Goal: Task Accomplishment & Management: Manage account settings

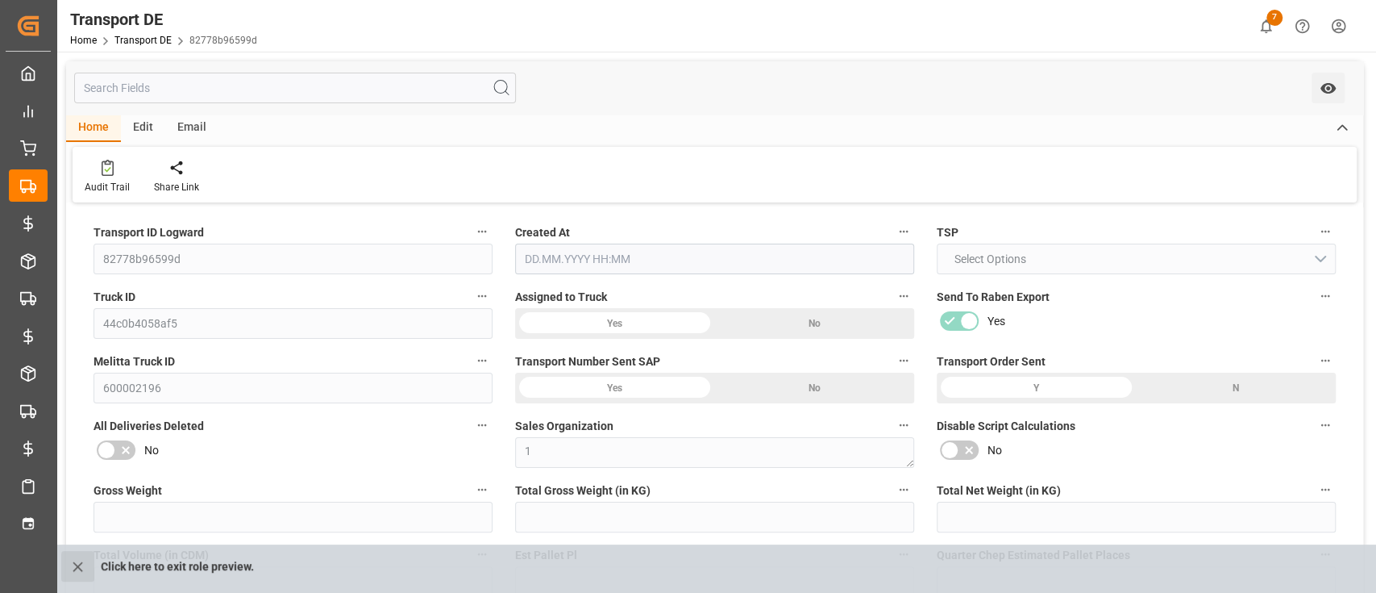
click at [65, 570] on button "close role preview" at bounding box center [77, 566] width 33 height 31
type input "27"
type input "2.97"
type input "2.85"
type input "151.44"
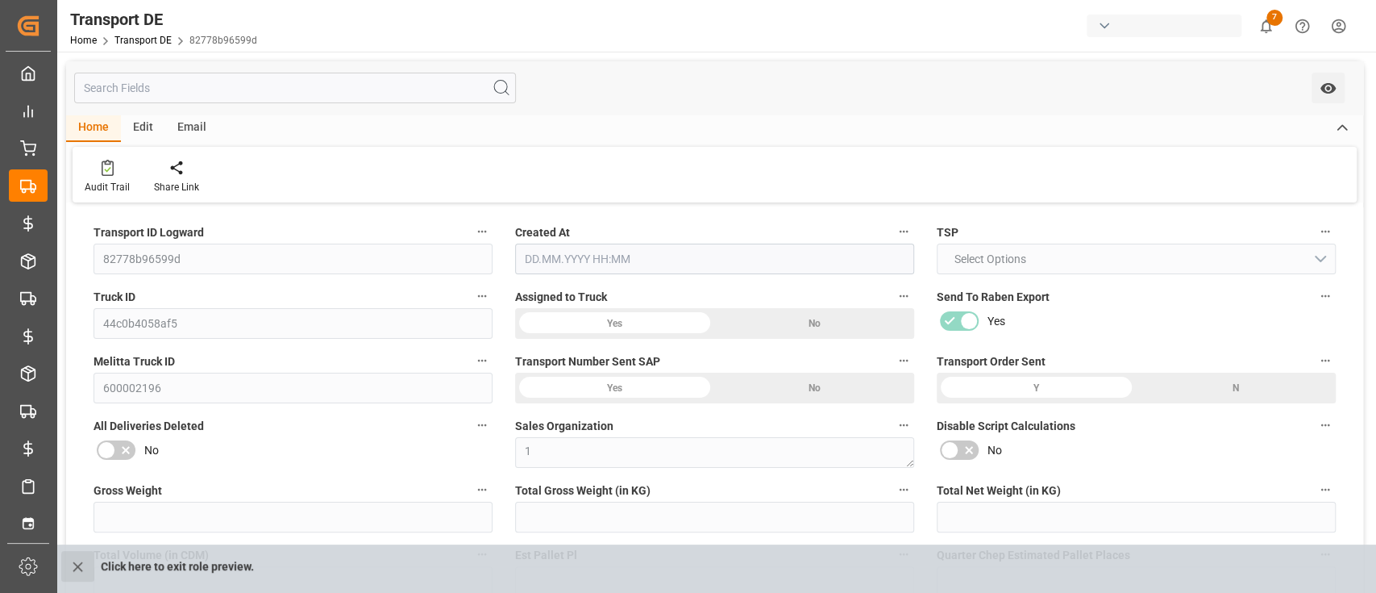
type input "1"
type input "0"
type input "1"
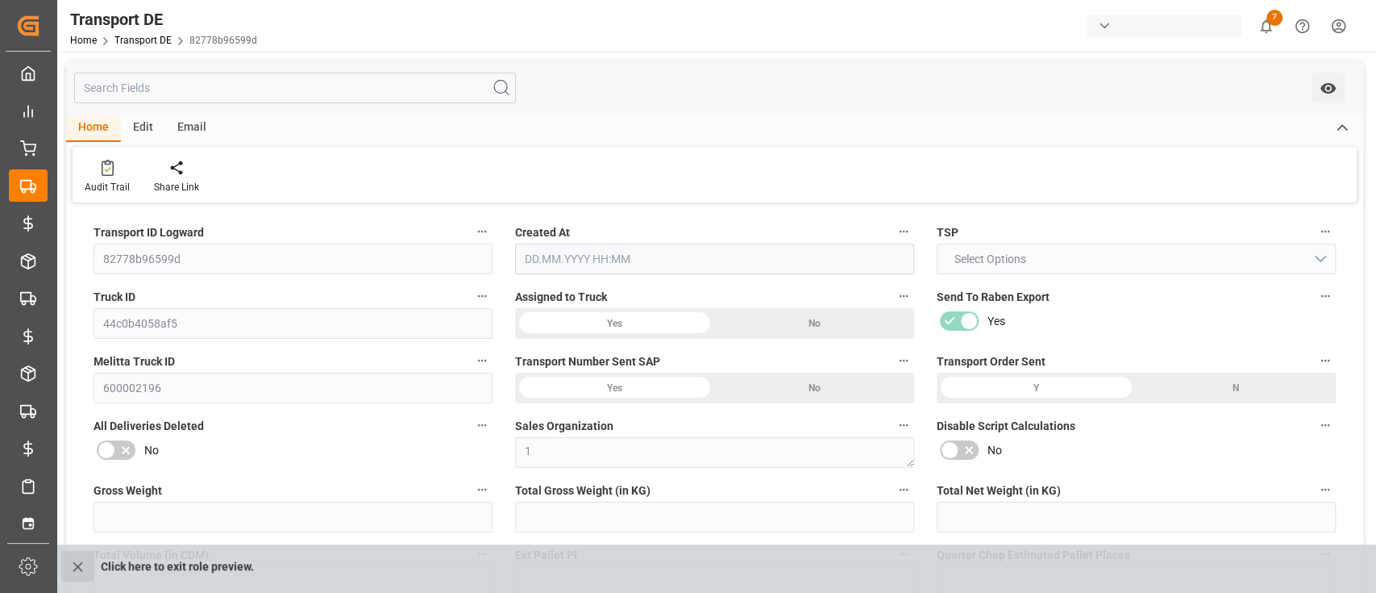
type input "0"
type input "1"
type input "0"
type input "3"
type input "0"
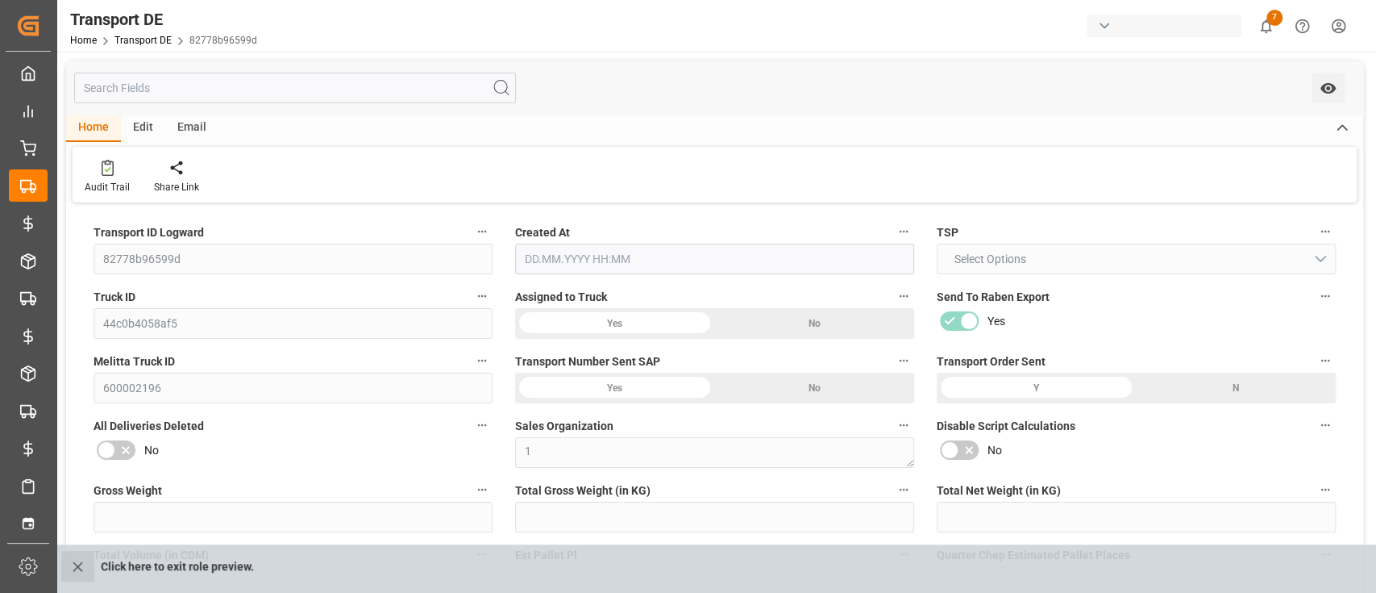
type input "0"
type input "5.976"
type input "0"
type input "32"
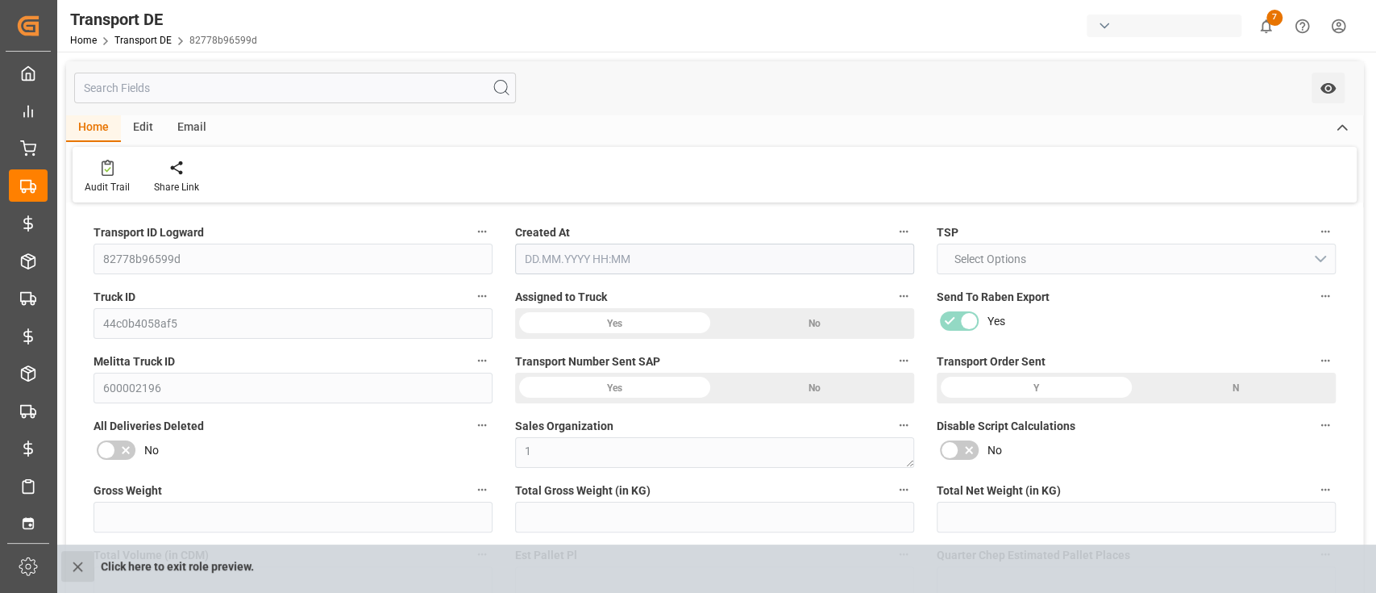
type input "0"
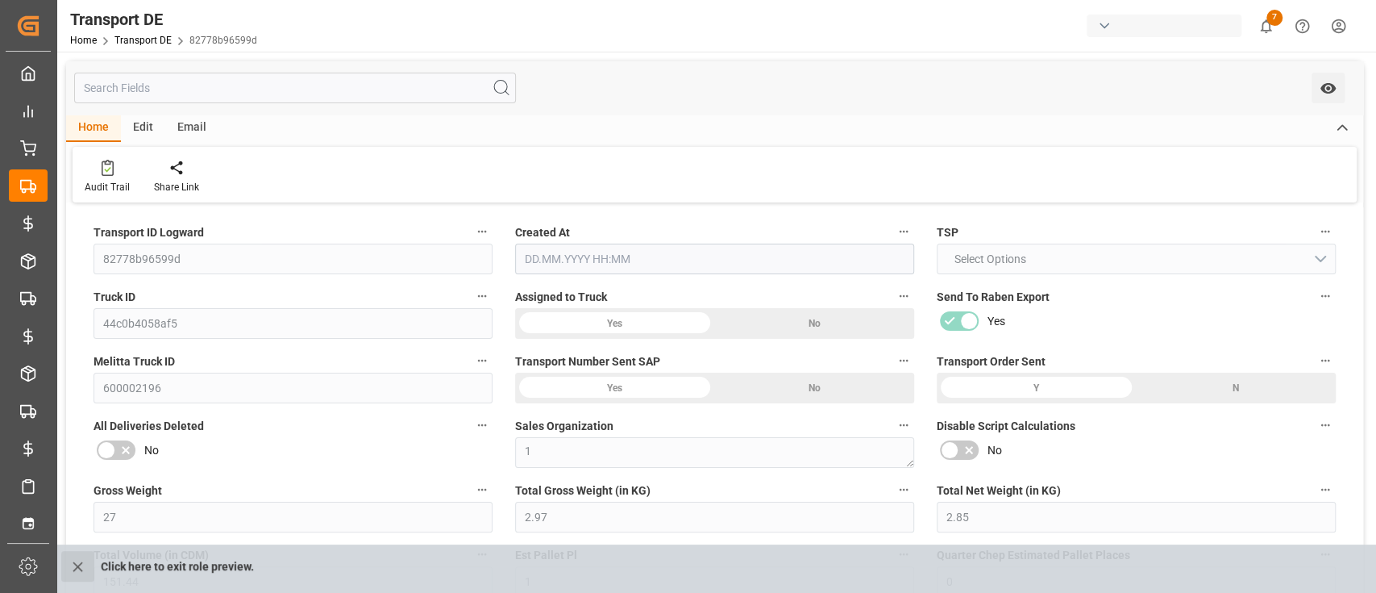
type input "0"
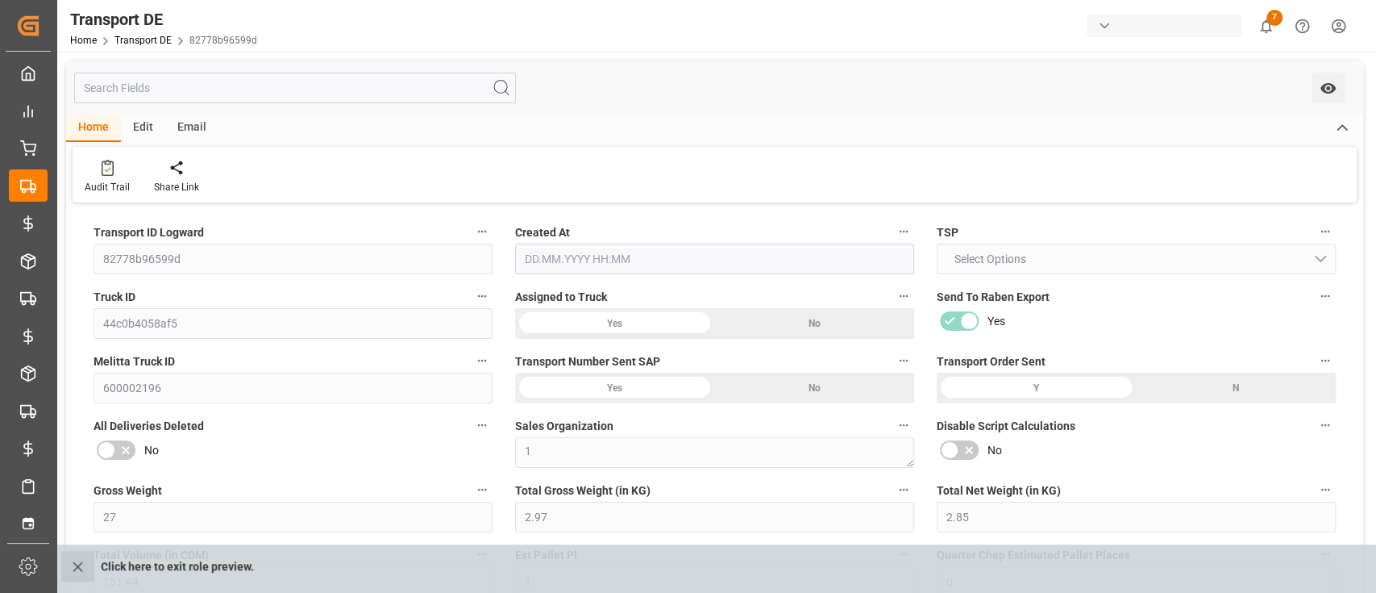
type input "0"
type input "2.97"
type input "4710.8598"
type input "21"
type input "35"
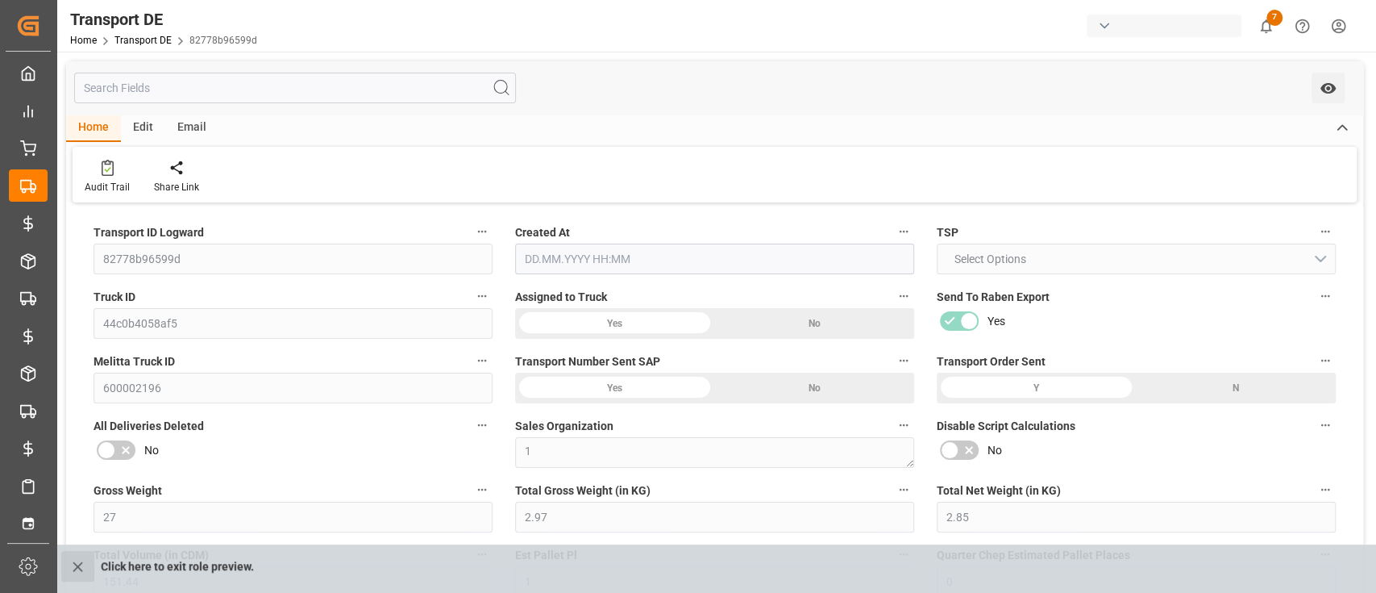
type input "0"
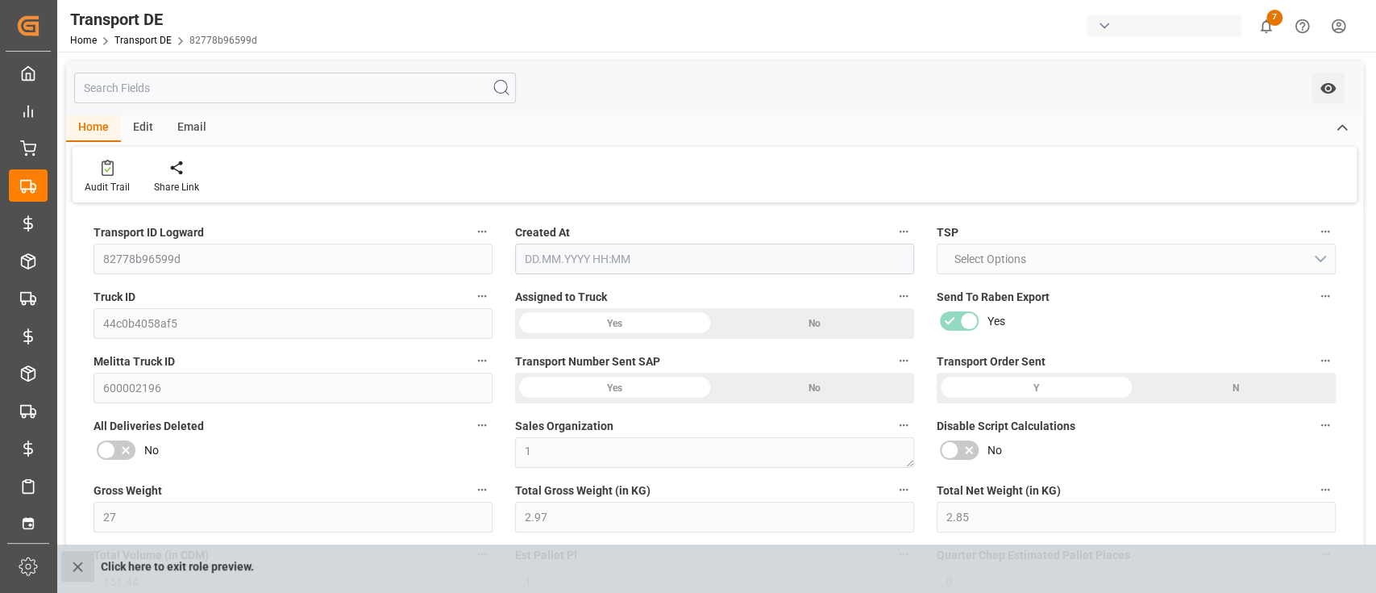
type input "0"
type input "1"
type input "0"
type input "3"
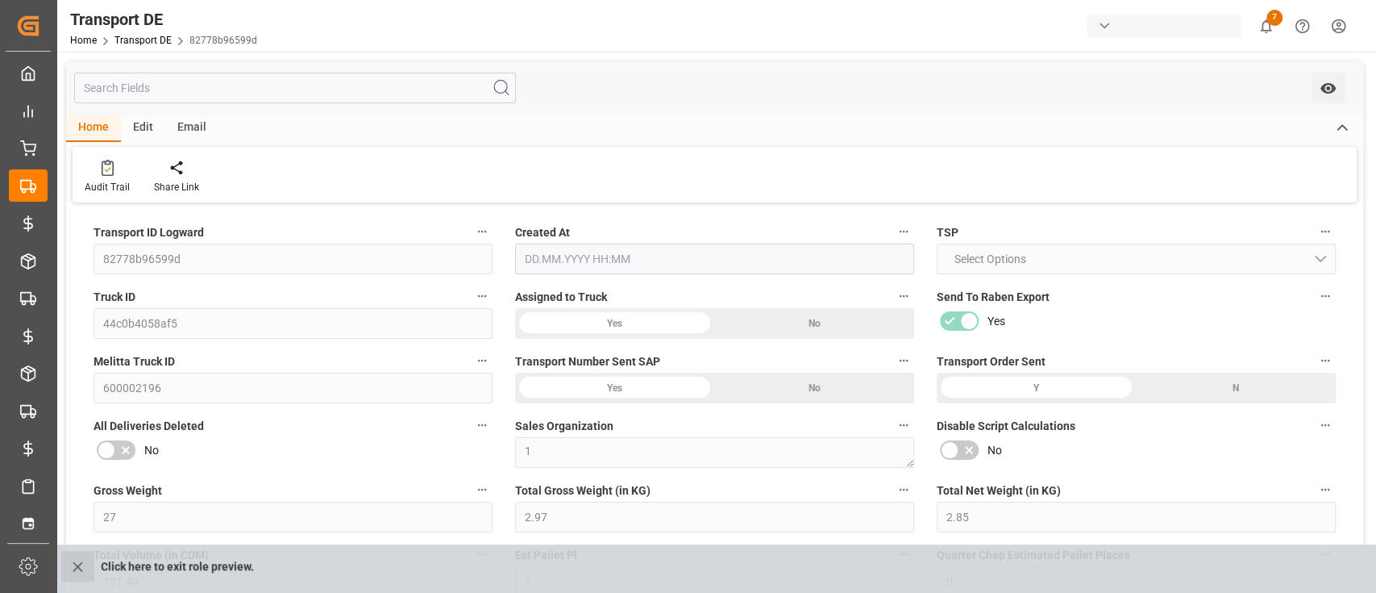
type input "5.976"
type input "0"
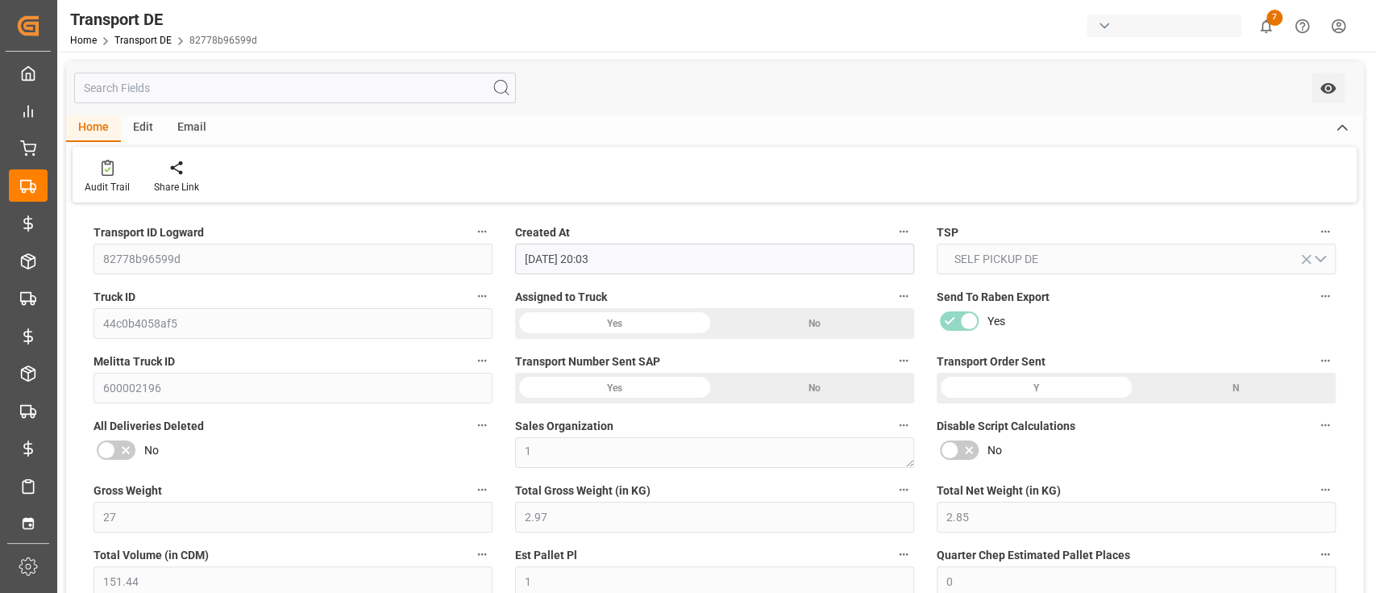
type input "[DATE] 20:03"
type input "[DATE]"
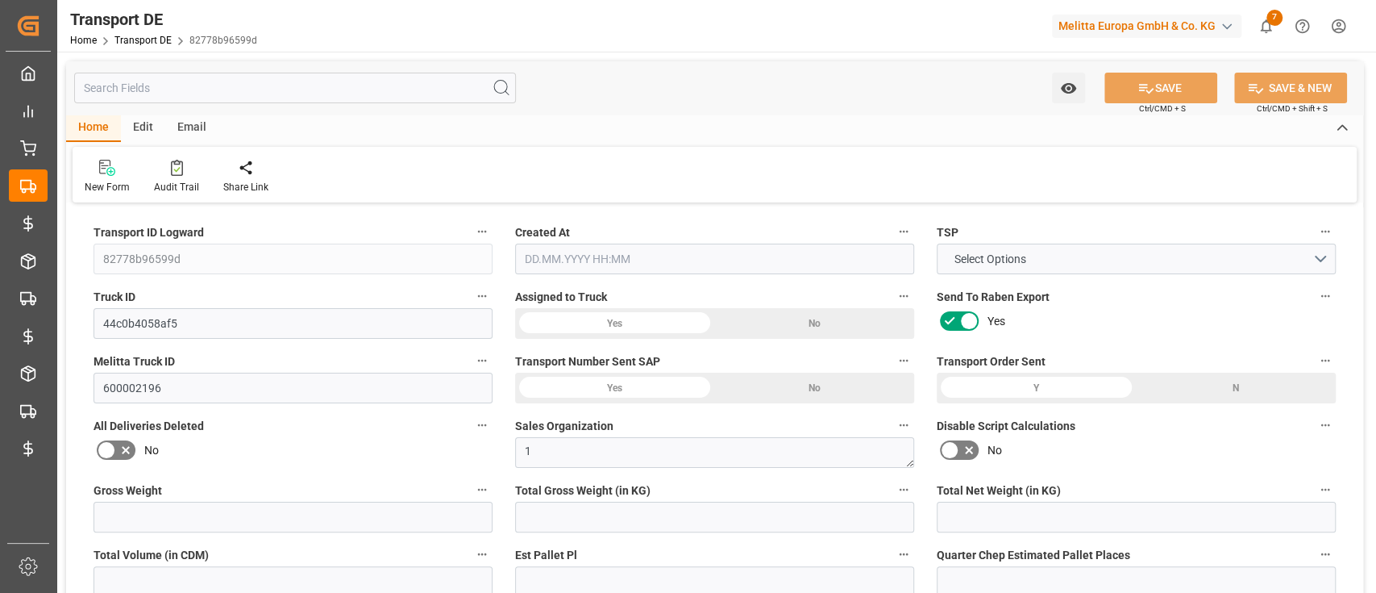
type input "27"
type input "2.97"
type input "2.85"
type input "151.44"
type input "1"
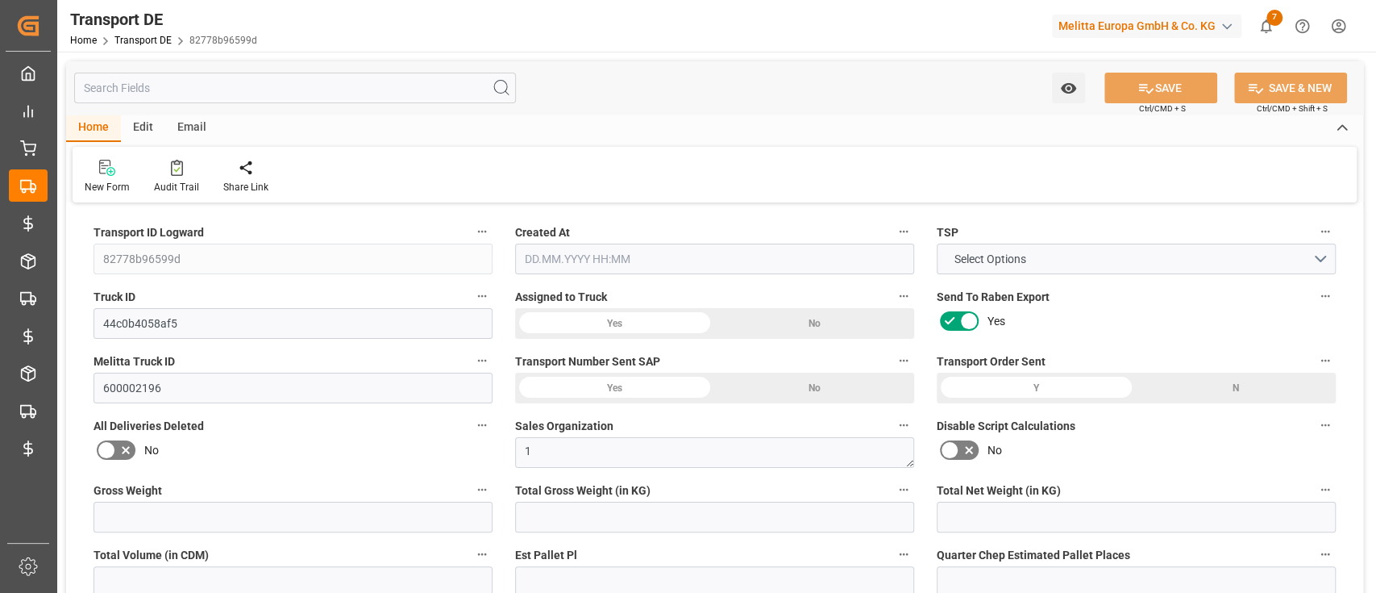
type input "0"
type input "1"
type input "0"
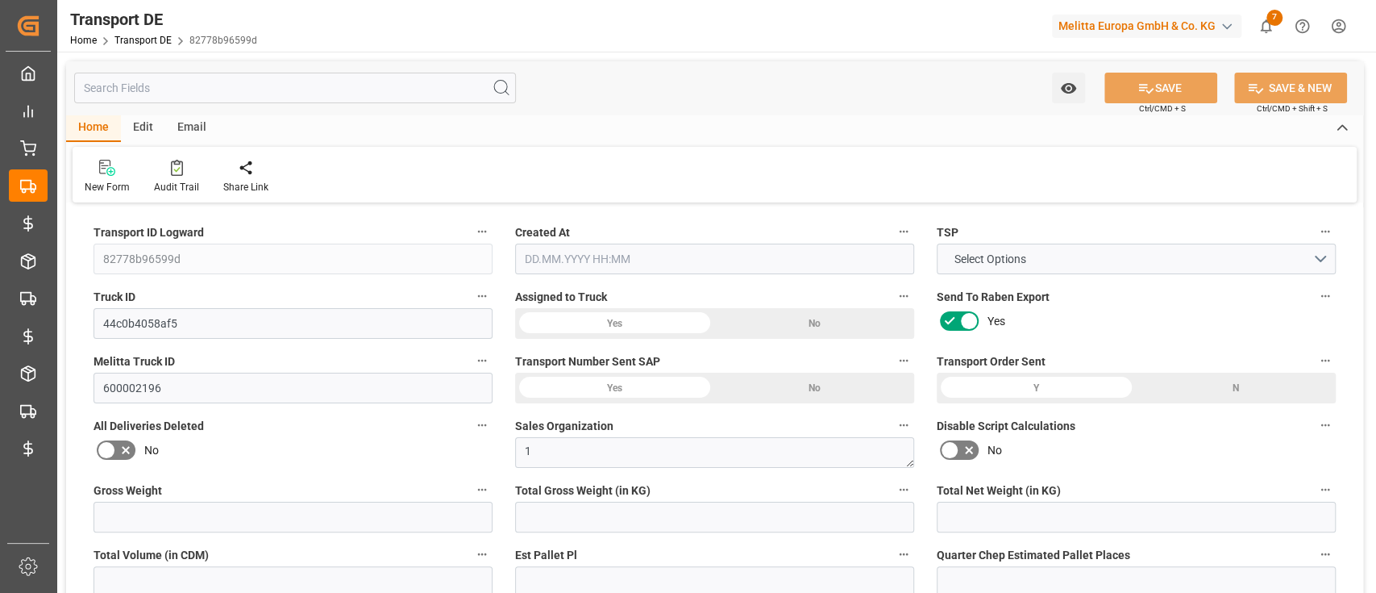
type input "1"
type input "0"
type input "3"
type input "0"
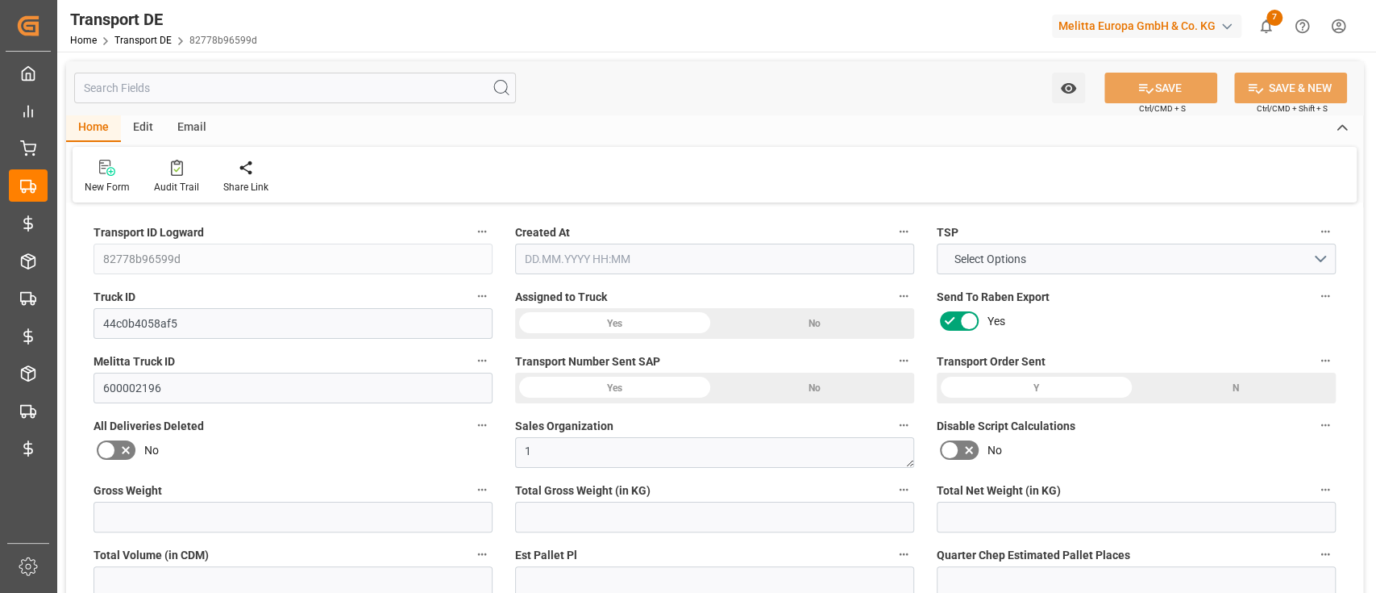
type input "5.976"
type input "0"
type input "32"
type input "0"
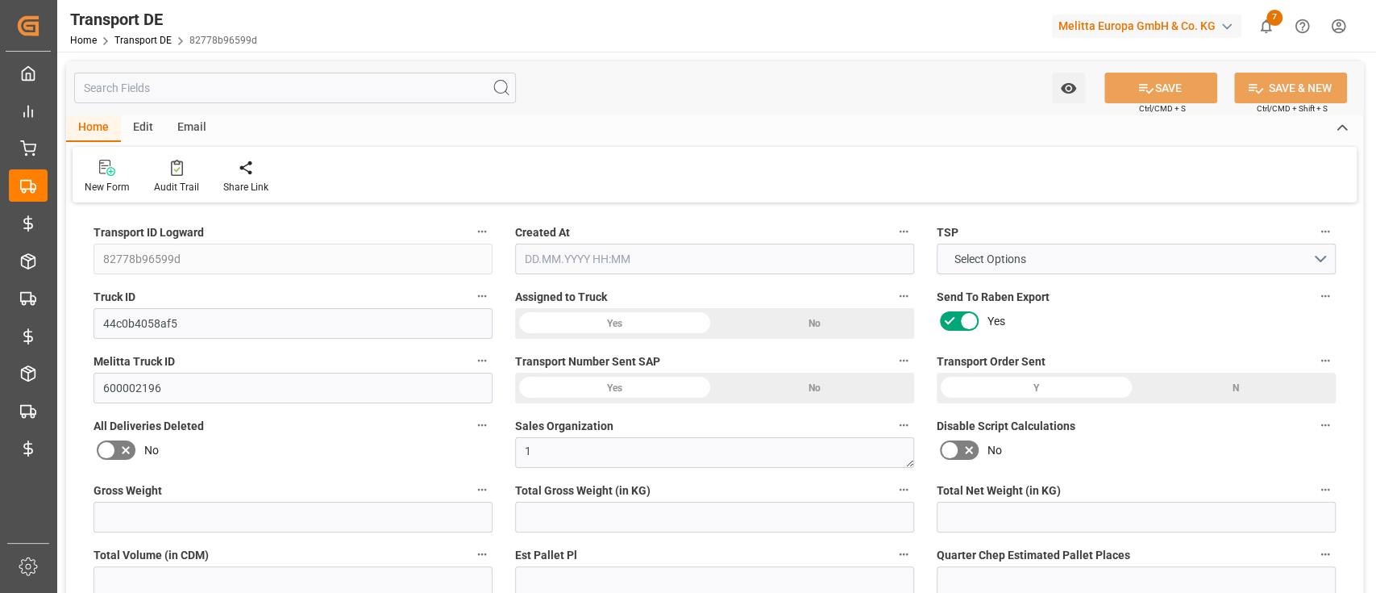
type input "0"
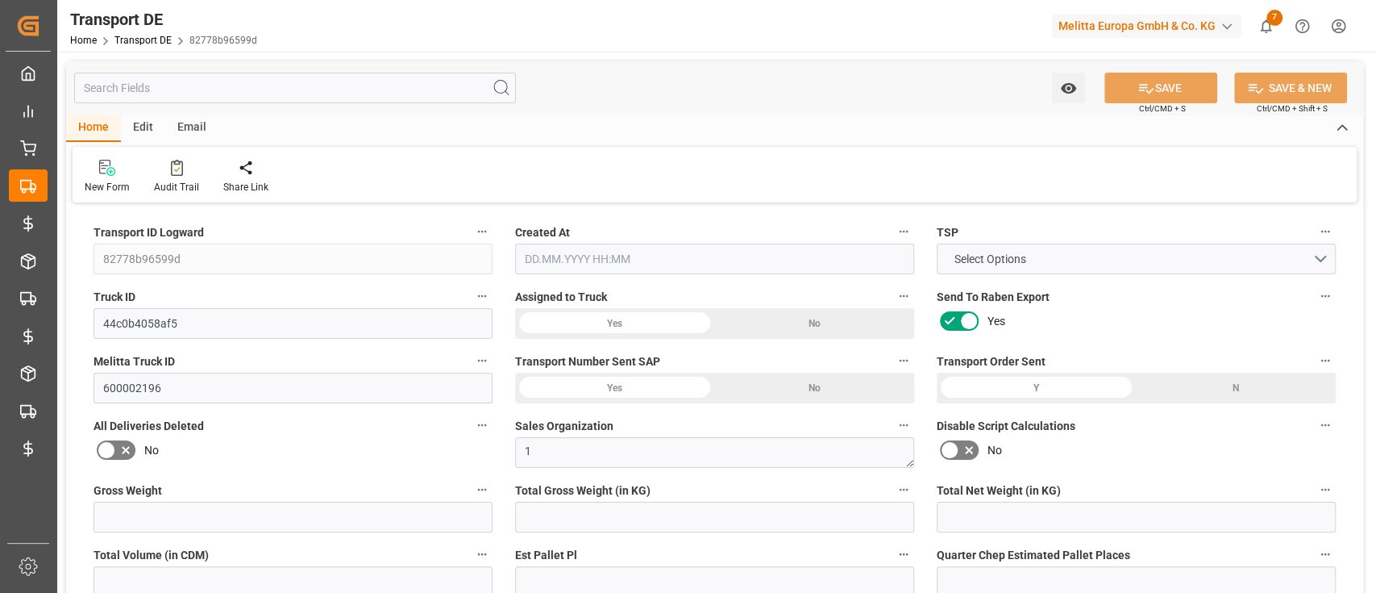
type input "0"
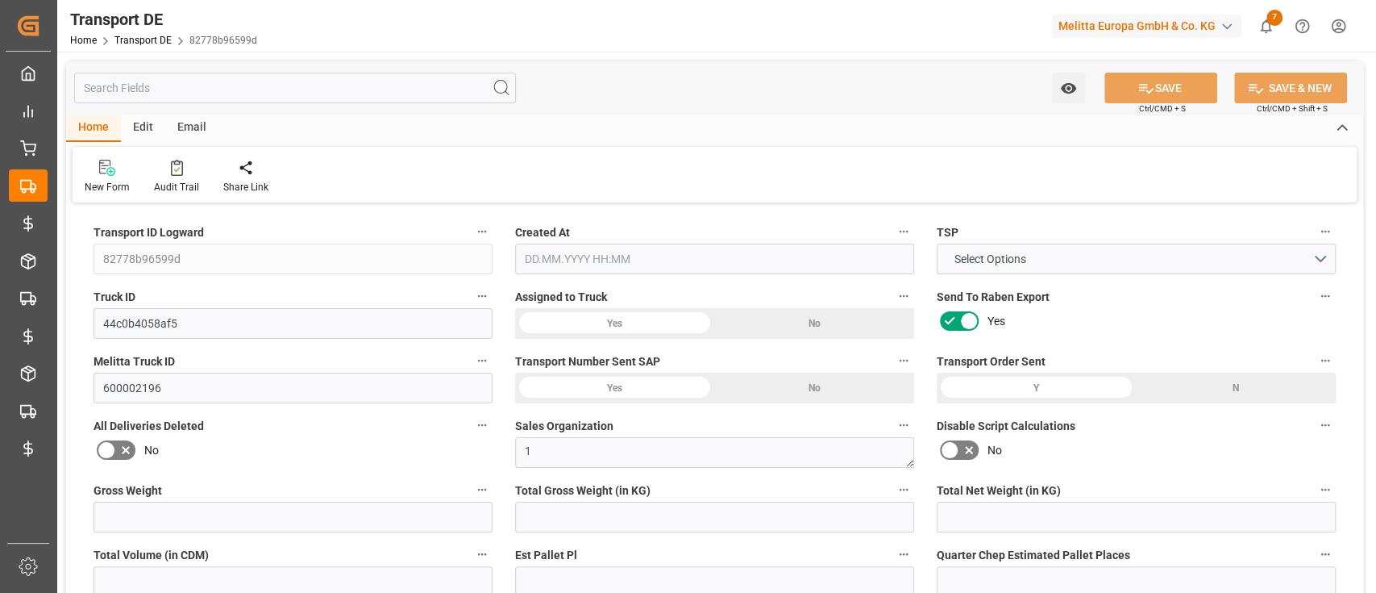
type input "2.97"
type input "4710.8598"
type input "21"
type input "35"
type input "0"
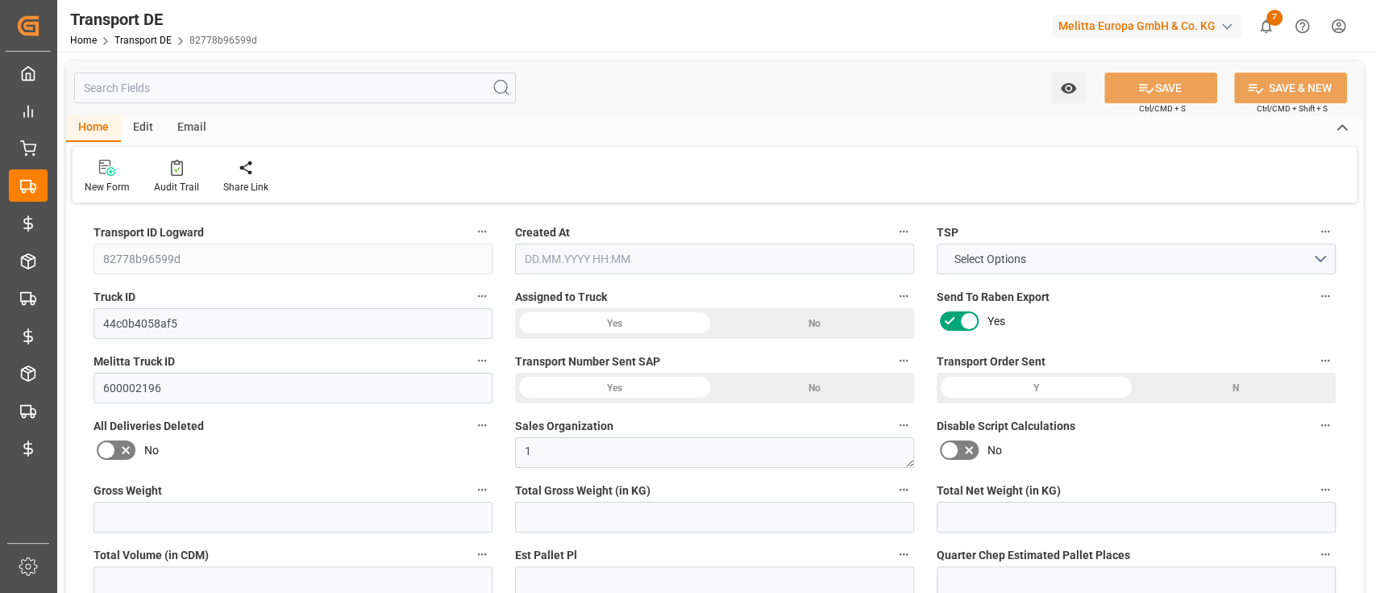
type input "0"
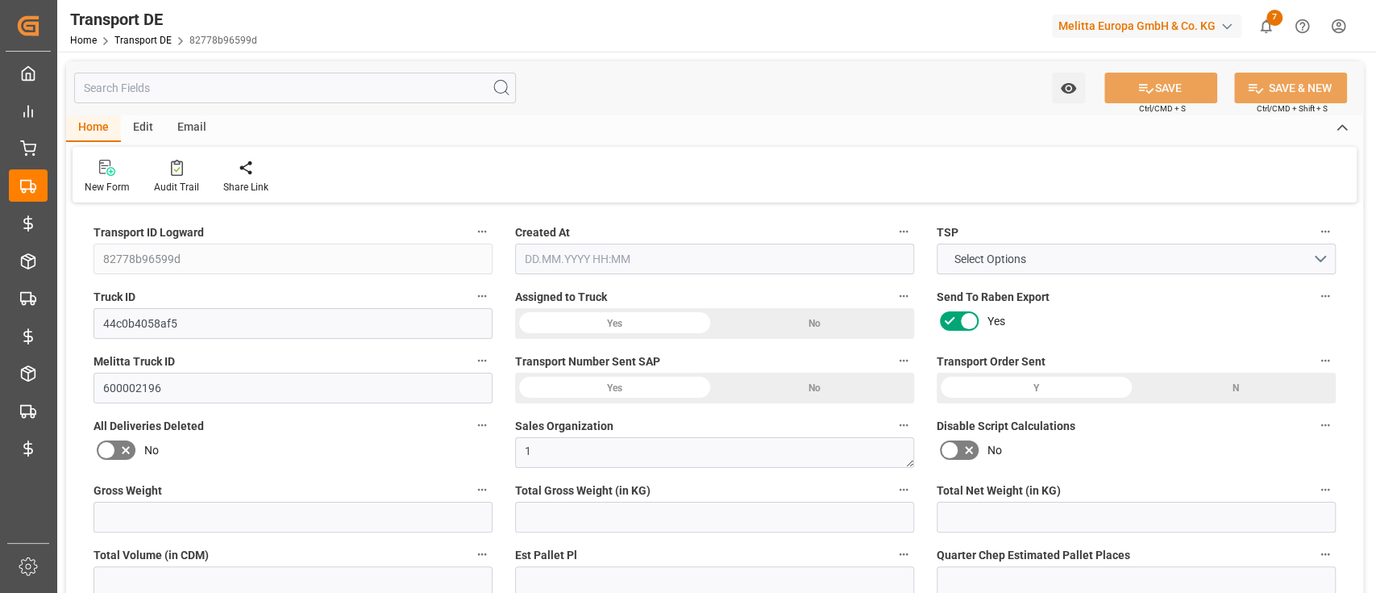
type input "1"
type input "0"
type input "3"
type input "5.976"
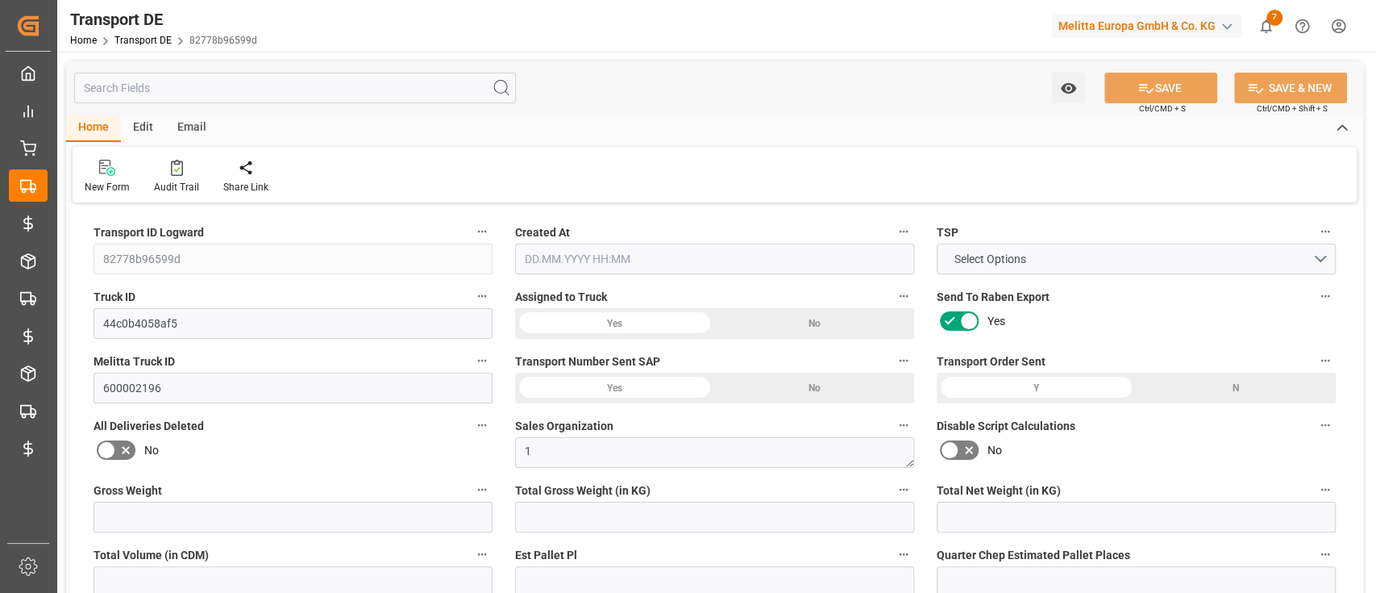
type input "0"
type input "[DATE] 20:03"
type input "[DATE]"
click at [183, 189] on div "Audit Trail" at bounding box center [176, 187] width 45 height 15
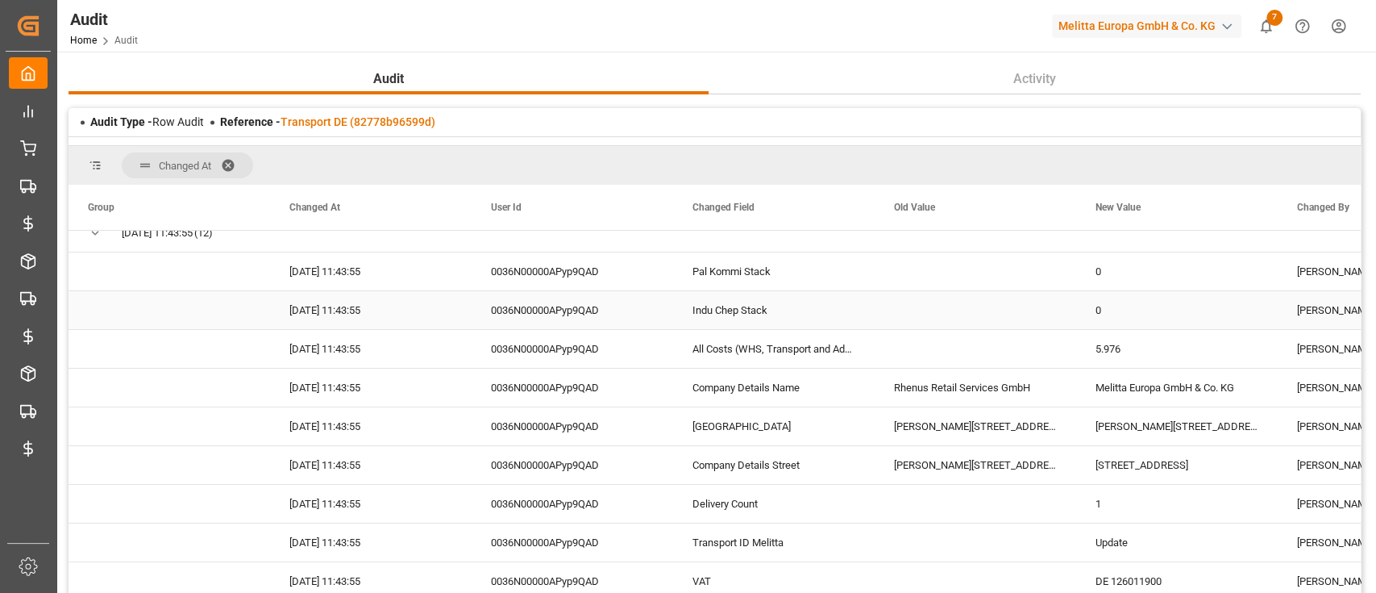
scroll to position [135, 0]
click at [334, 122] on link "Transport DE (82778b96599d)" at bounding box center [358, 121] width 155 height 13
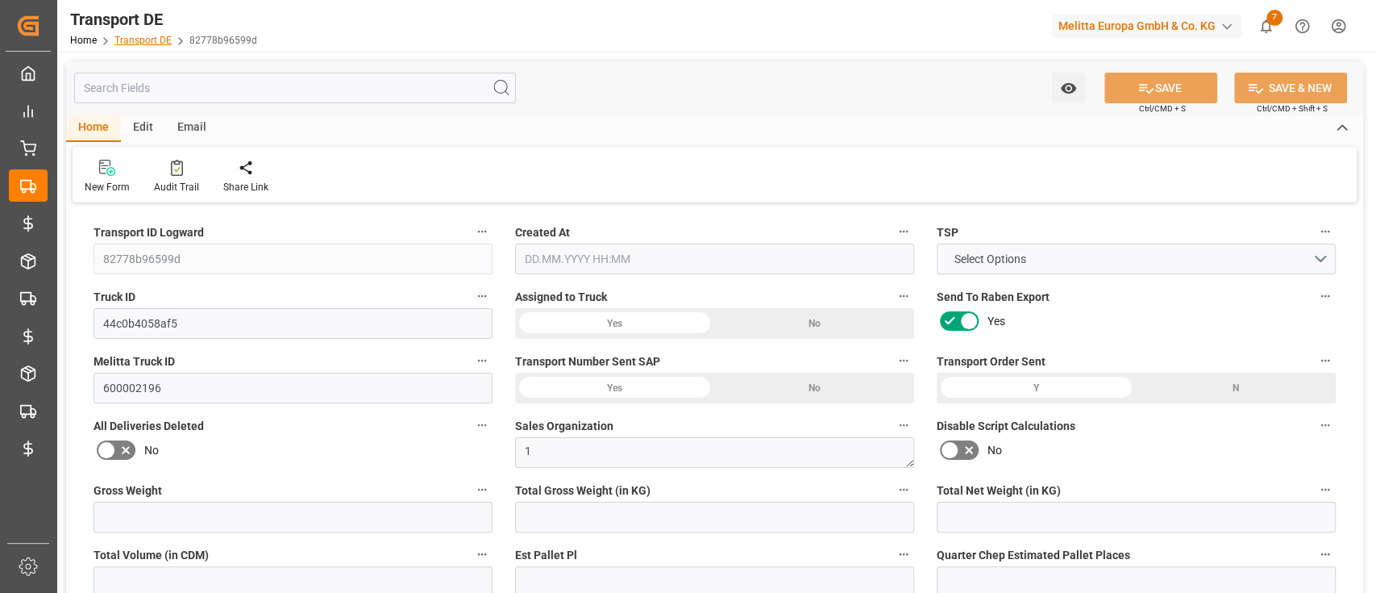
type input "27"
type input "2.97"
type input "2.85"
type input "151.44"
type input "1"
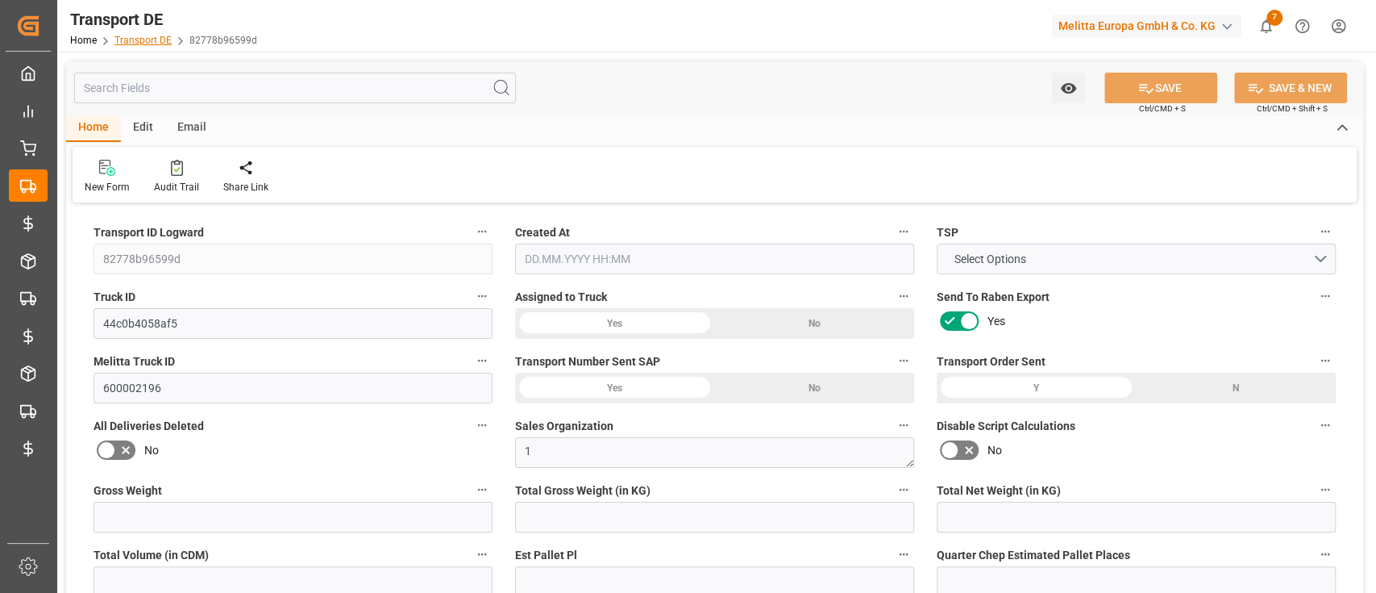
type input "0"
type input "1"
type input "0"
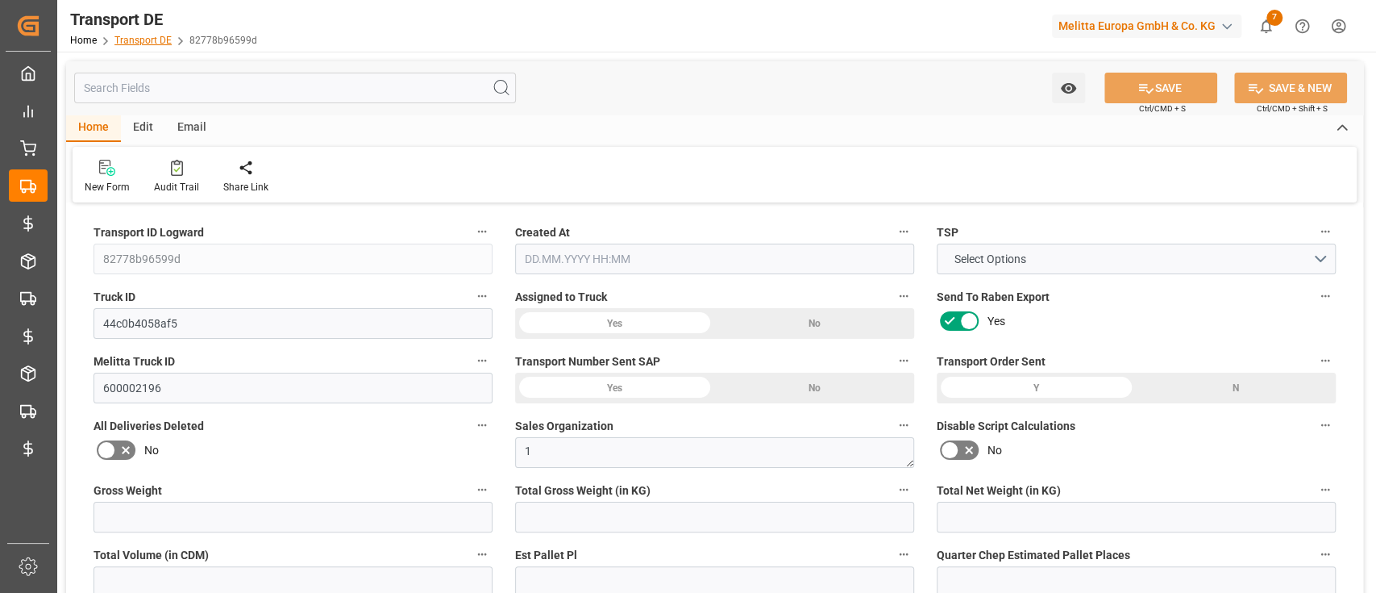
type input "1"
type input "0"
type input "3"
type input "0"
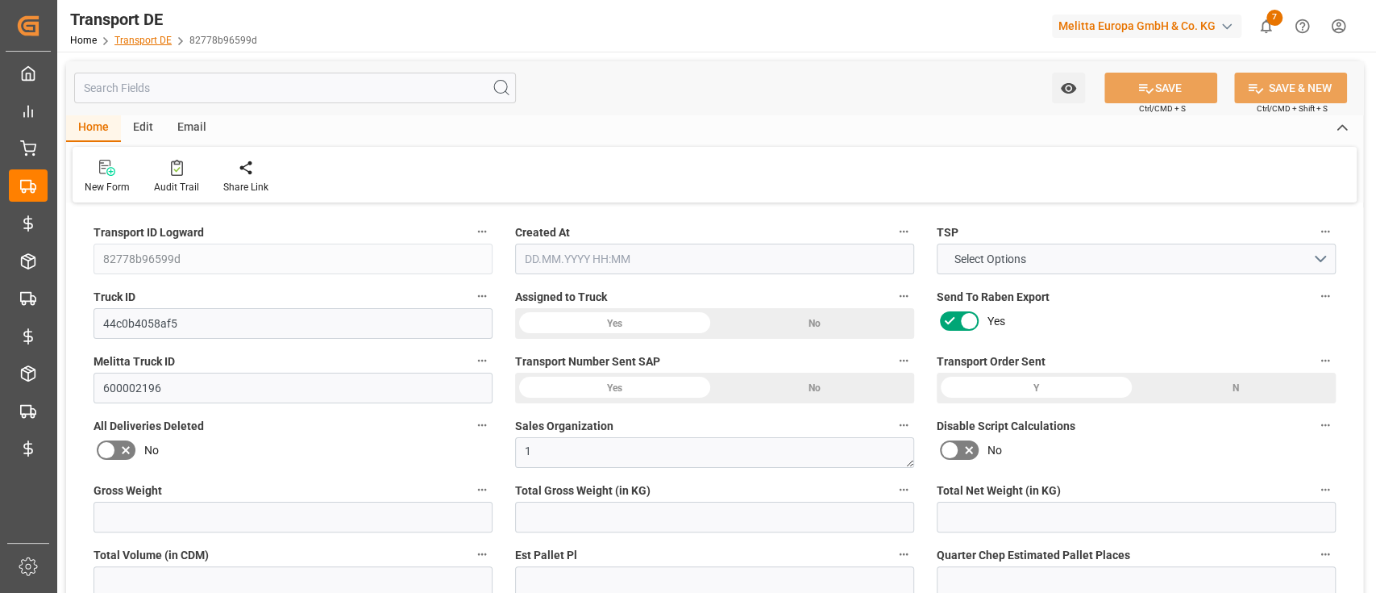
type input "5.976"
type input "0"
type input "32"
type input "0"
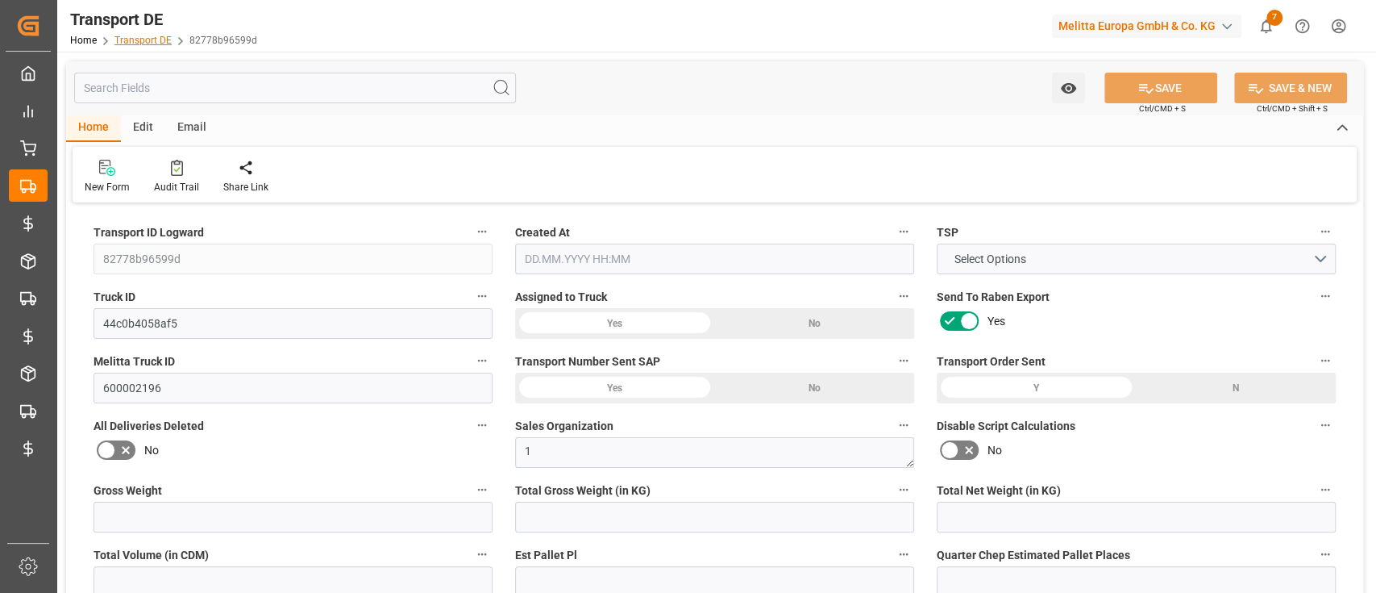
type input "0"
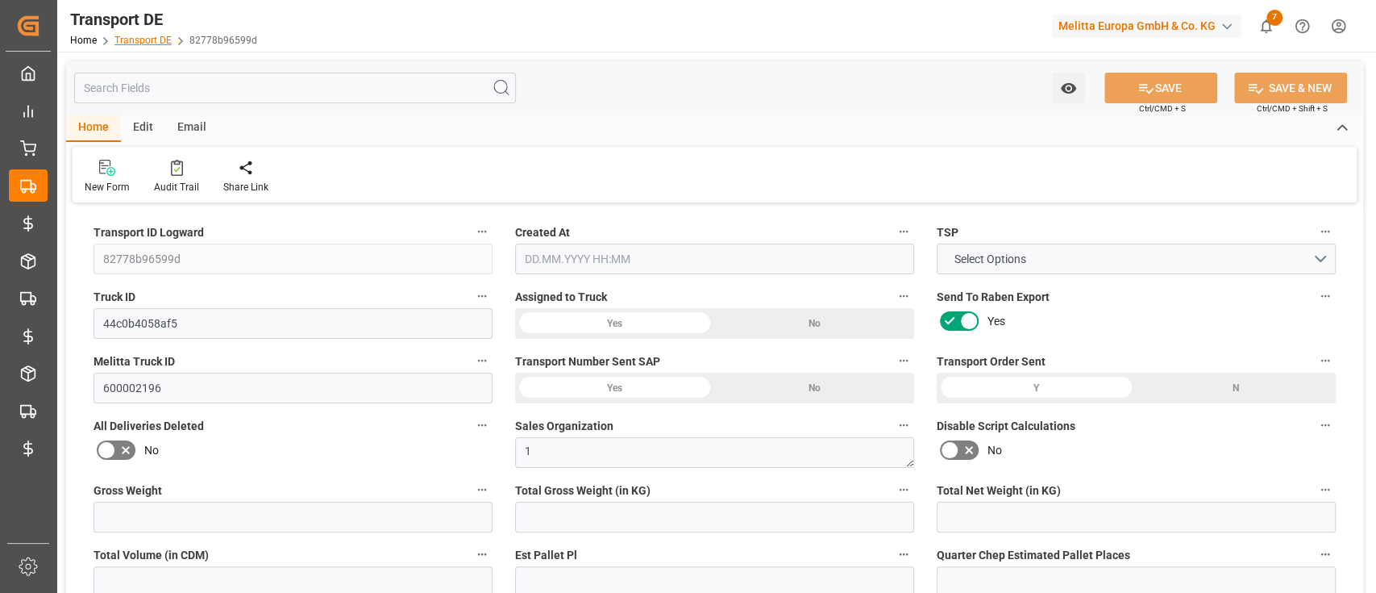
type input "0"
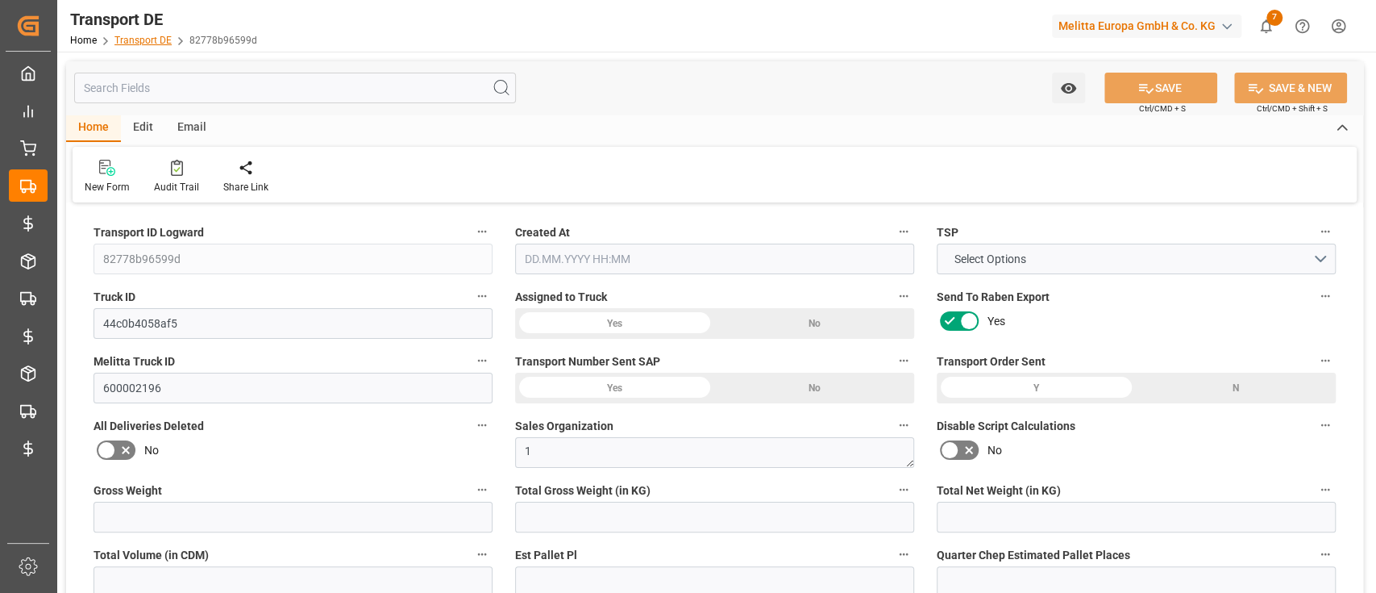
type input "2.97"
type input "4710.8598"
type input "21"
type input "35"
type input "0"
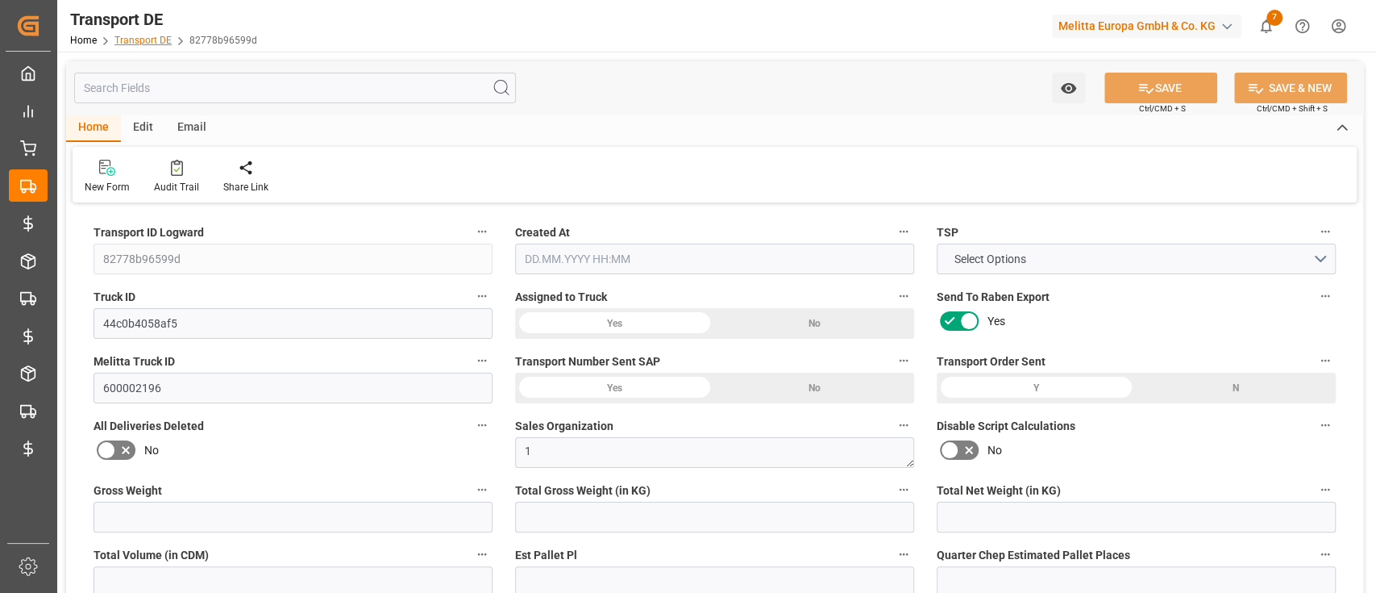
type input "0"
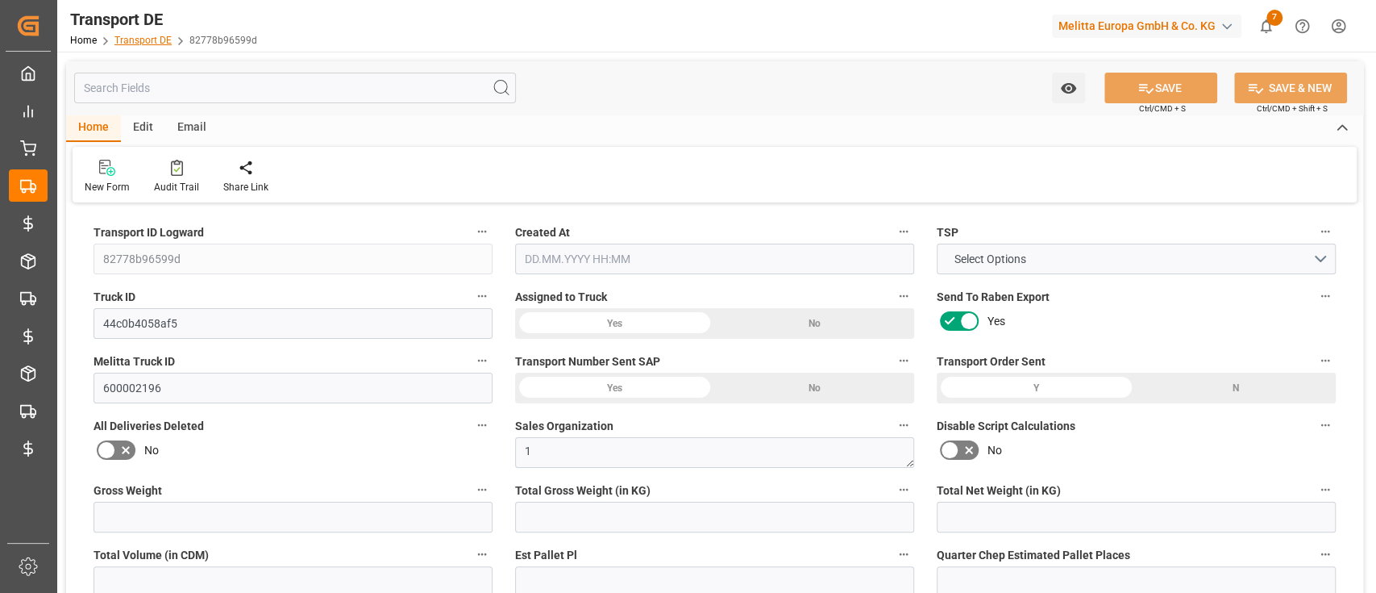
type input "1"
type input "0"
type input "3"
type input "5.976"
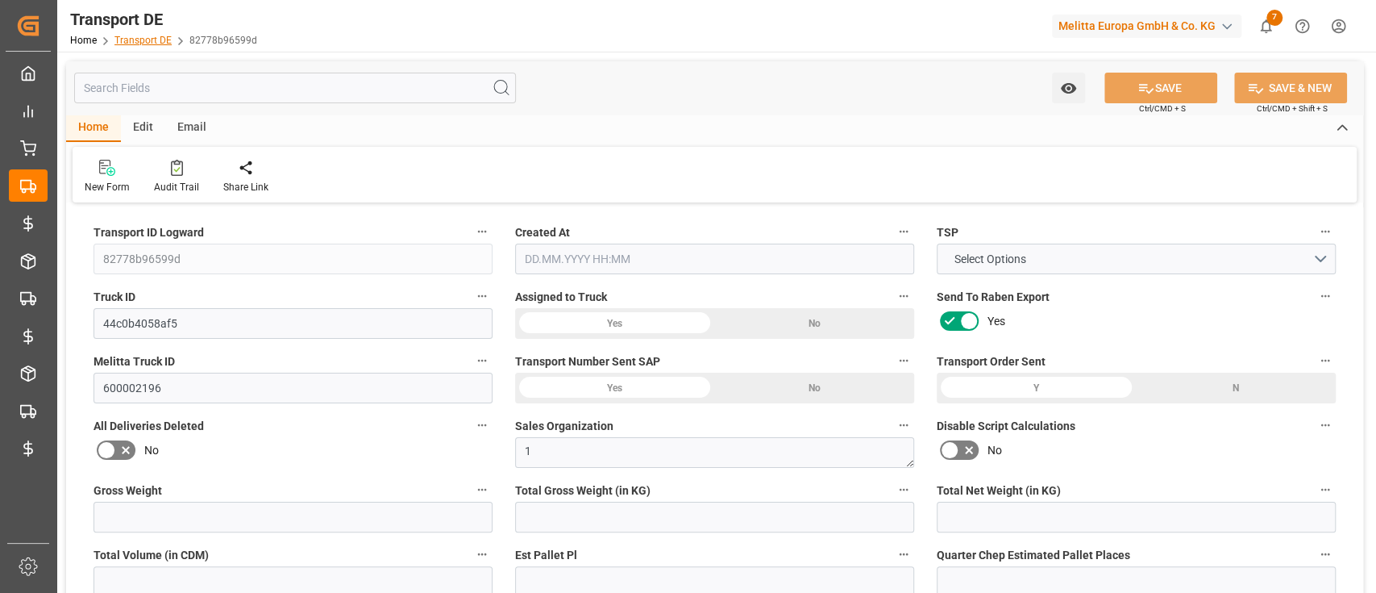
type input "0"
type input "[DATE] 20:03"
type input "[DATE]"
click at [154, 40] on link "Transport DE" at bounding box center [142, 40] width 57 height 11
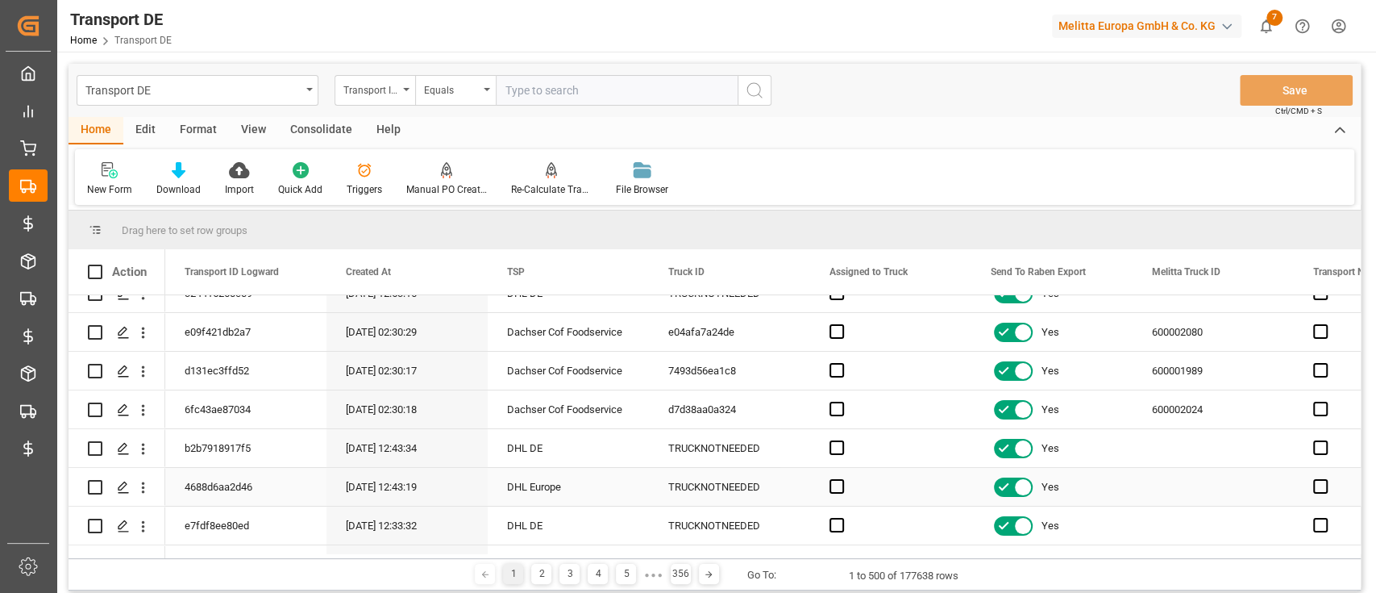
scroll to position [136, 0]
click at [119, 408] on icon "Press SPACE to select this row." at bounding box center [123, 410] width 13 height 13
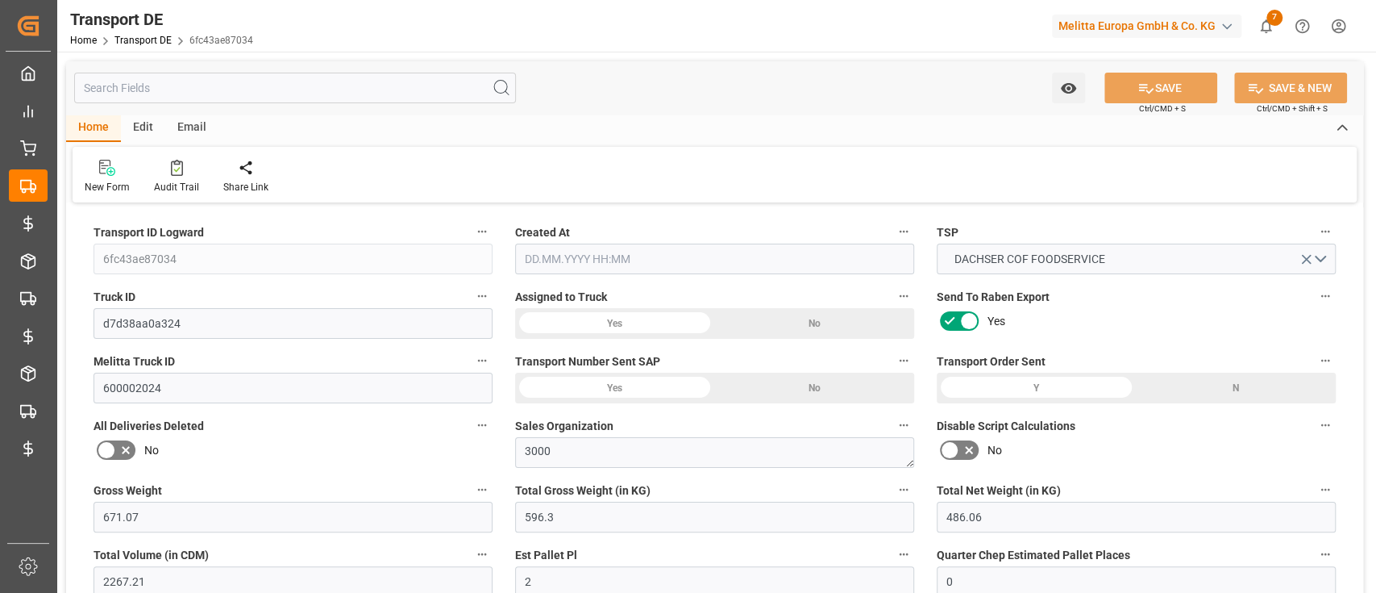
type input "671.07"
type input "596.3"
type input "486.06"
type input "2267.21"
type input "2"
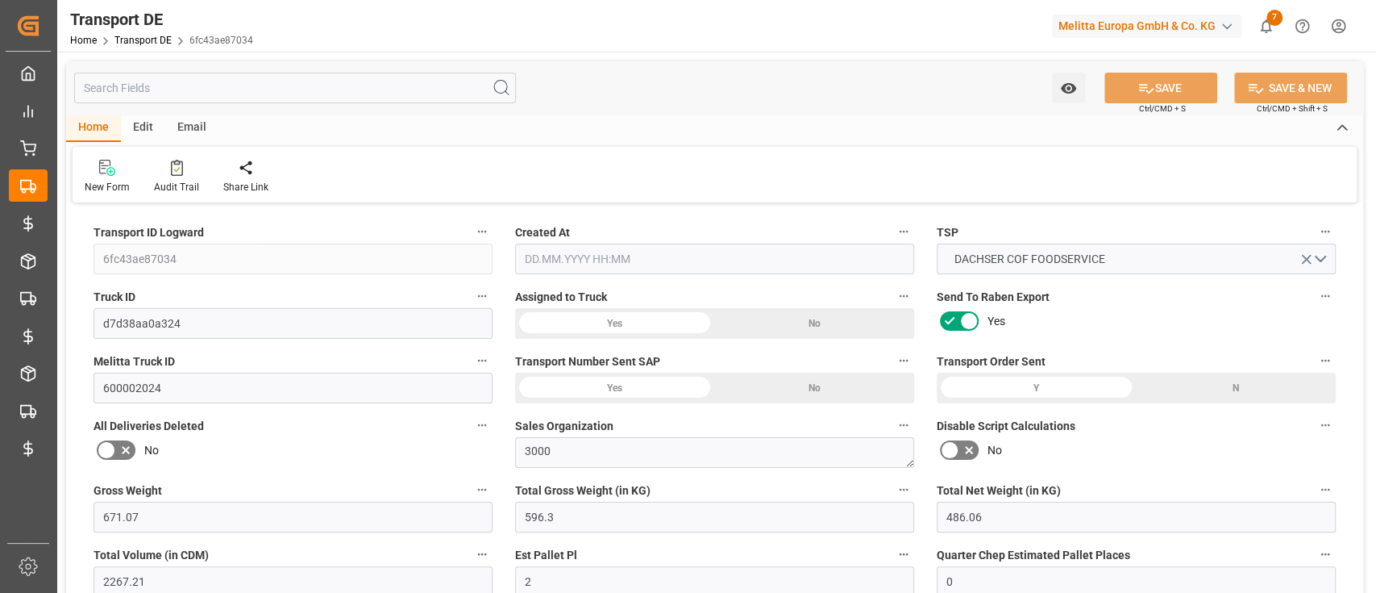
type input "0"
type input "2.25"
type input "0"
type input "1"
type input "3"
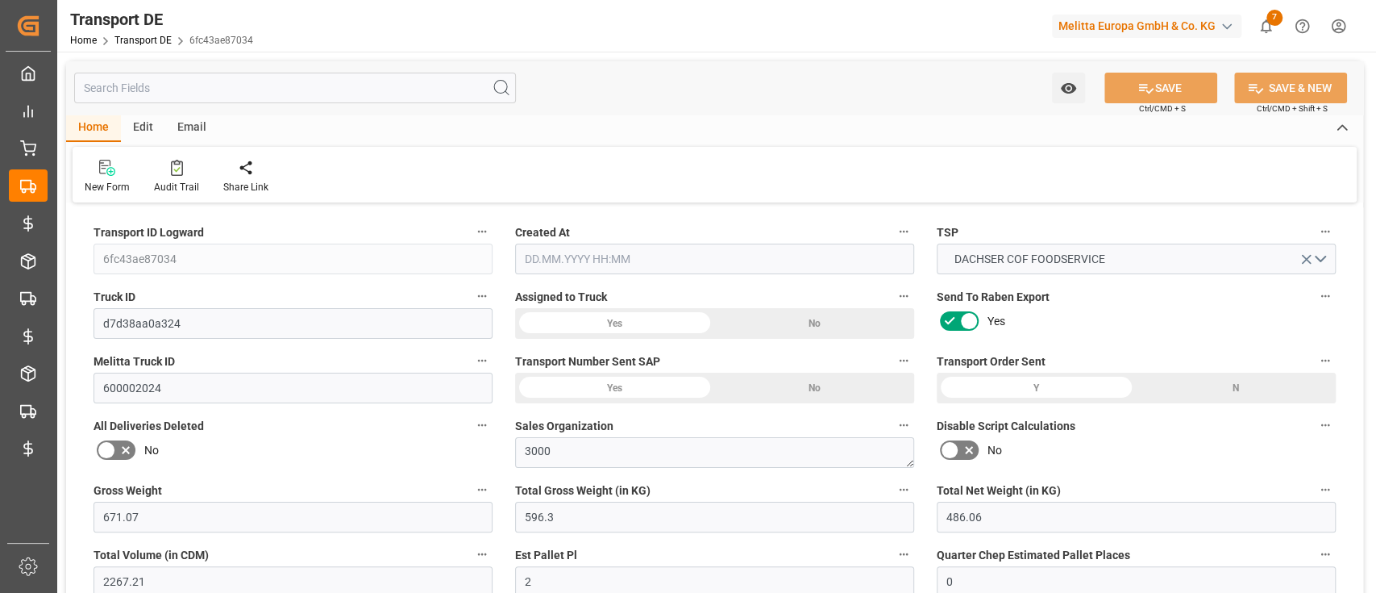
type input "3"
type input "2"
type input "62"
type input "0"
type input "95.48"
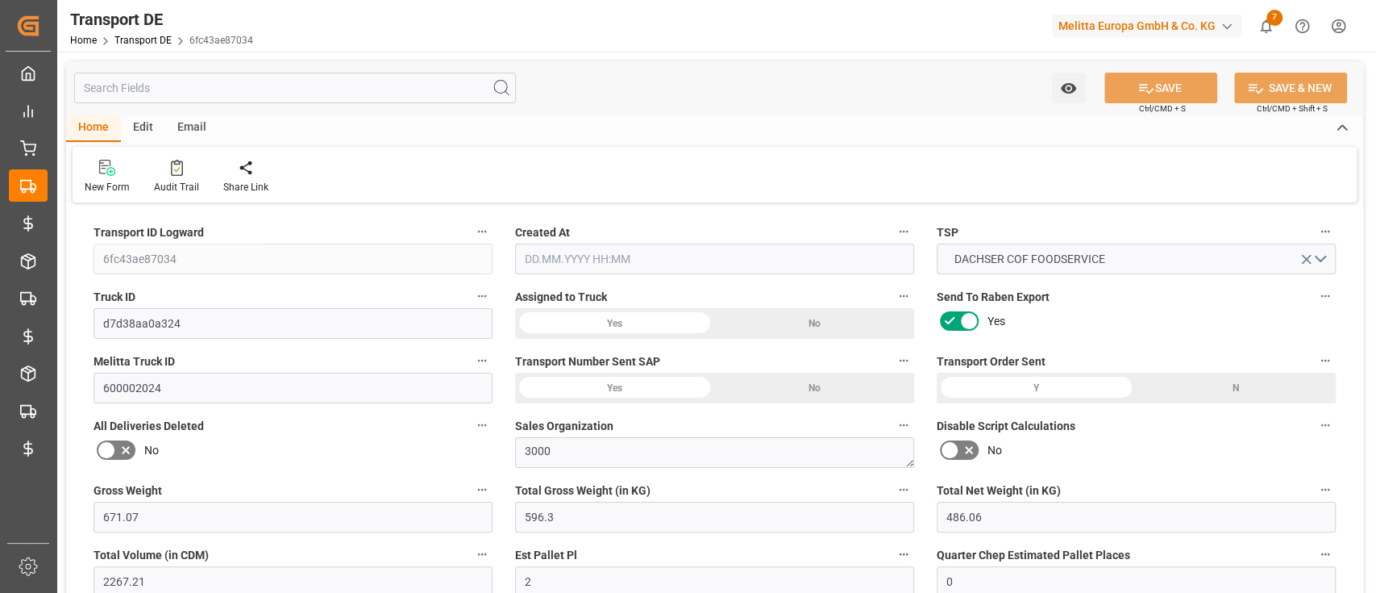
type input "53.382"
type input "95.48"
type input "94.4584"
type input "86"
type input "2"
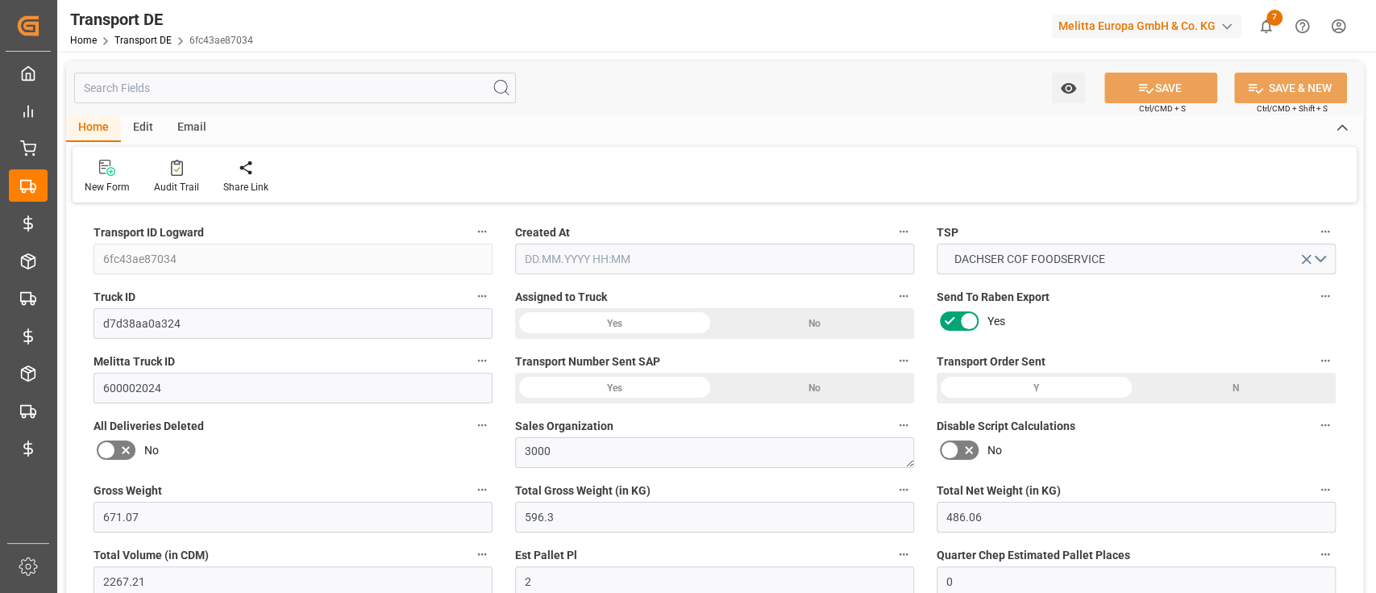
type input "1"
type input "0"
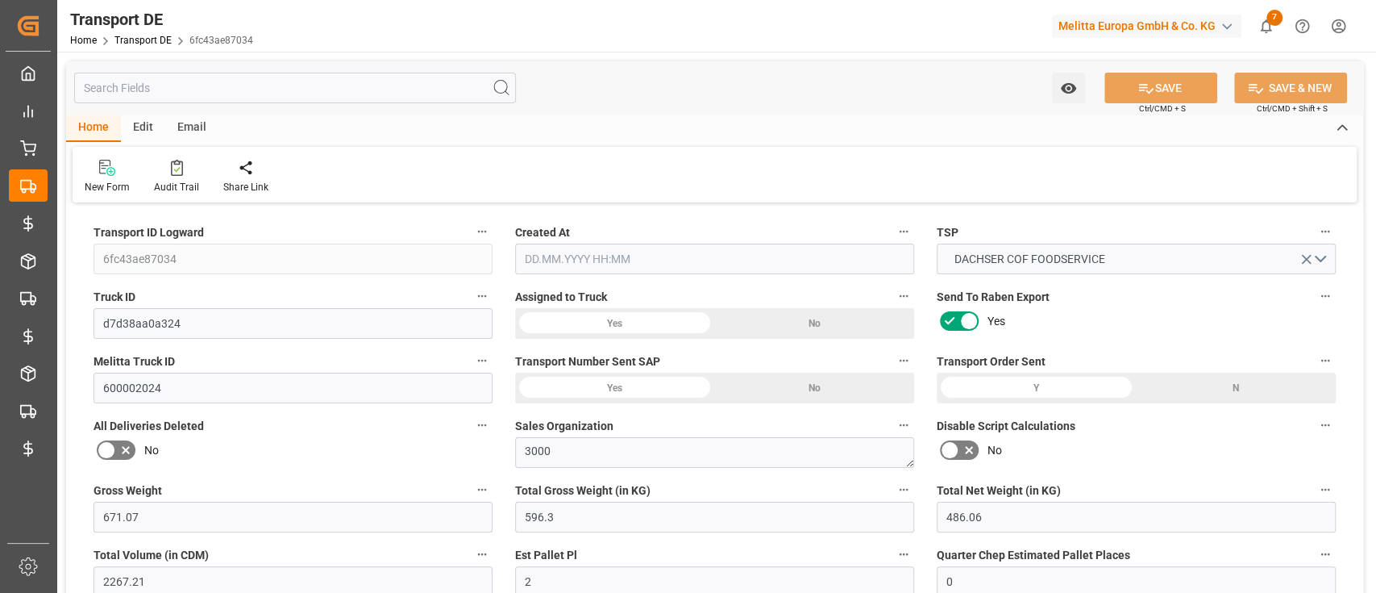
type input "0"
type input "-1.0216"
type input "0"
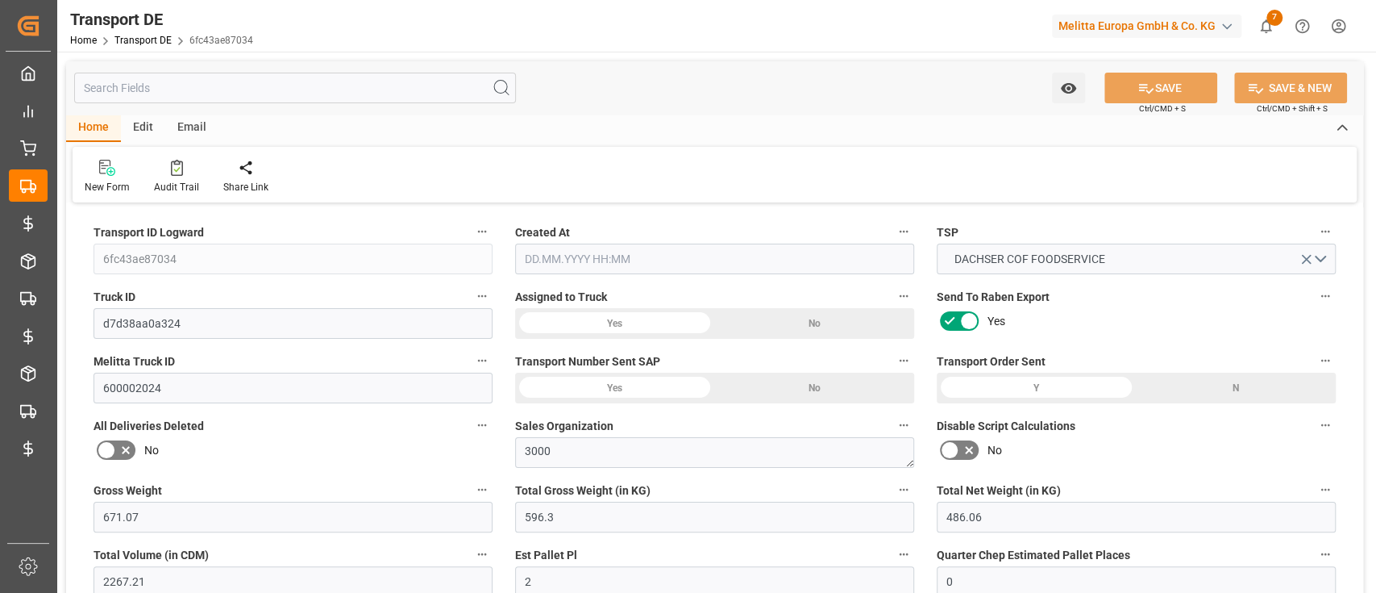
type input "0"
type input "596.3"
type input "4710.8598"
type input "21"
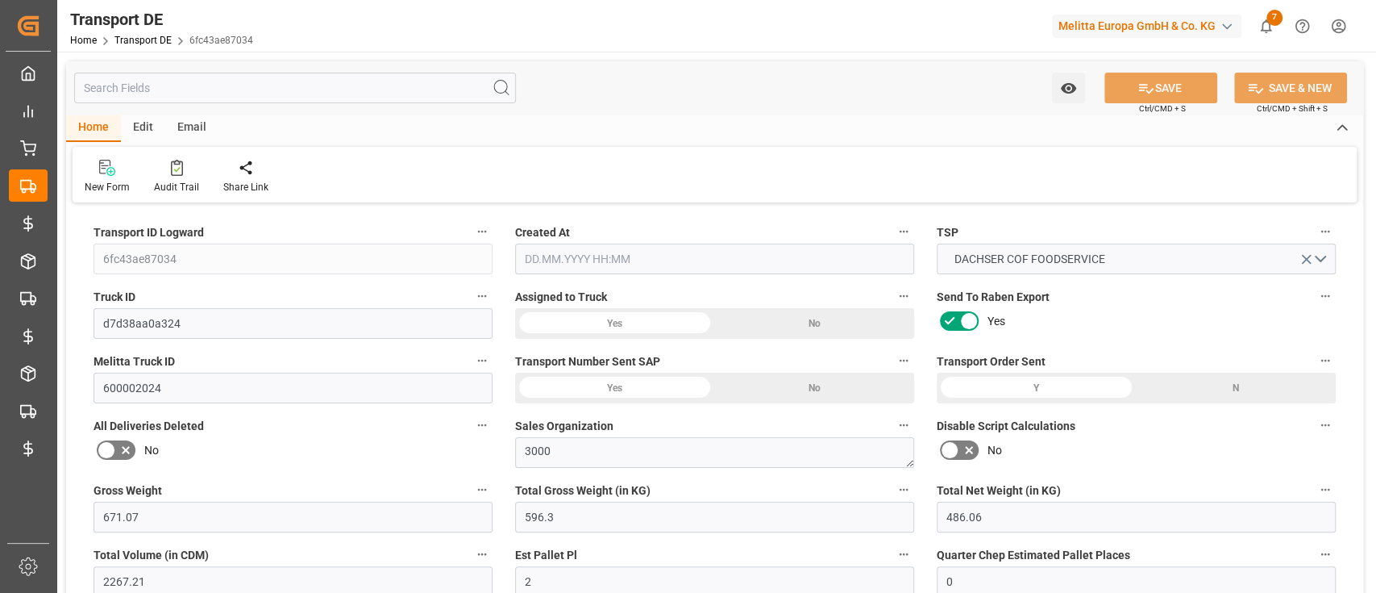
type input "35"
type input "0"
type input "2"
type input "0"
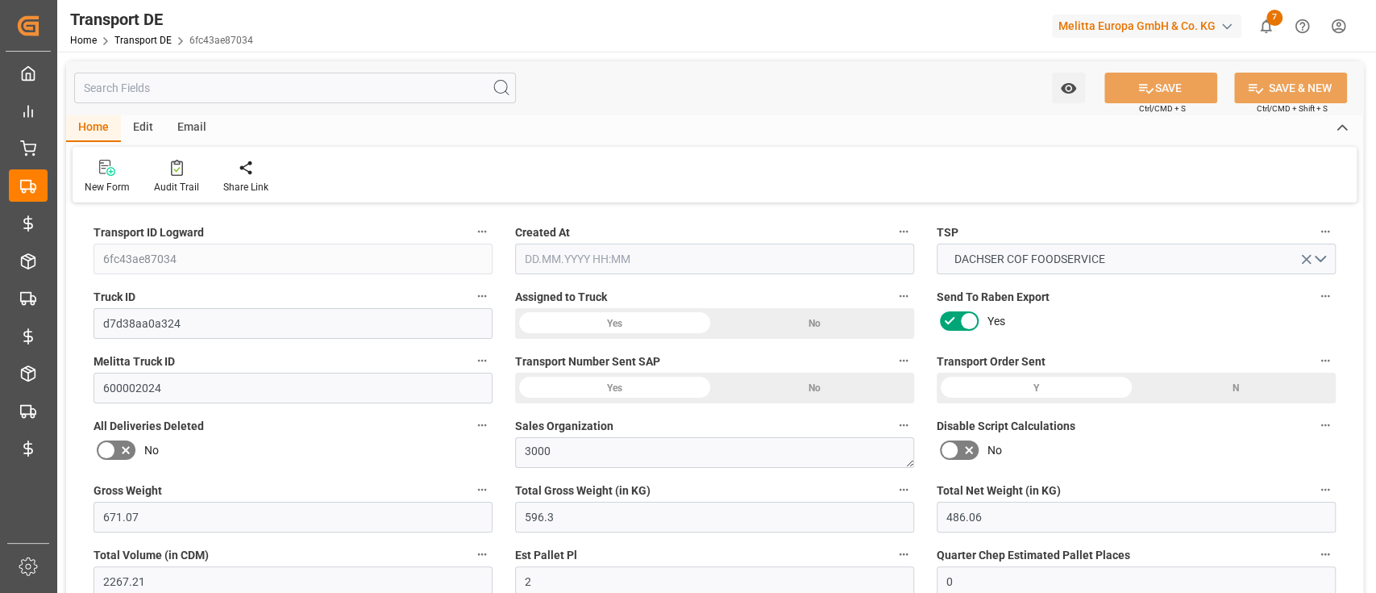
type input "0"
type input "1"
type input "0"
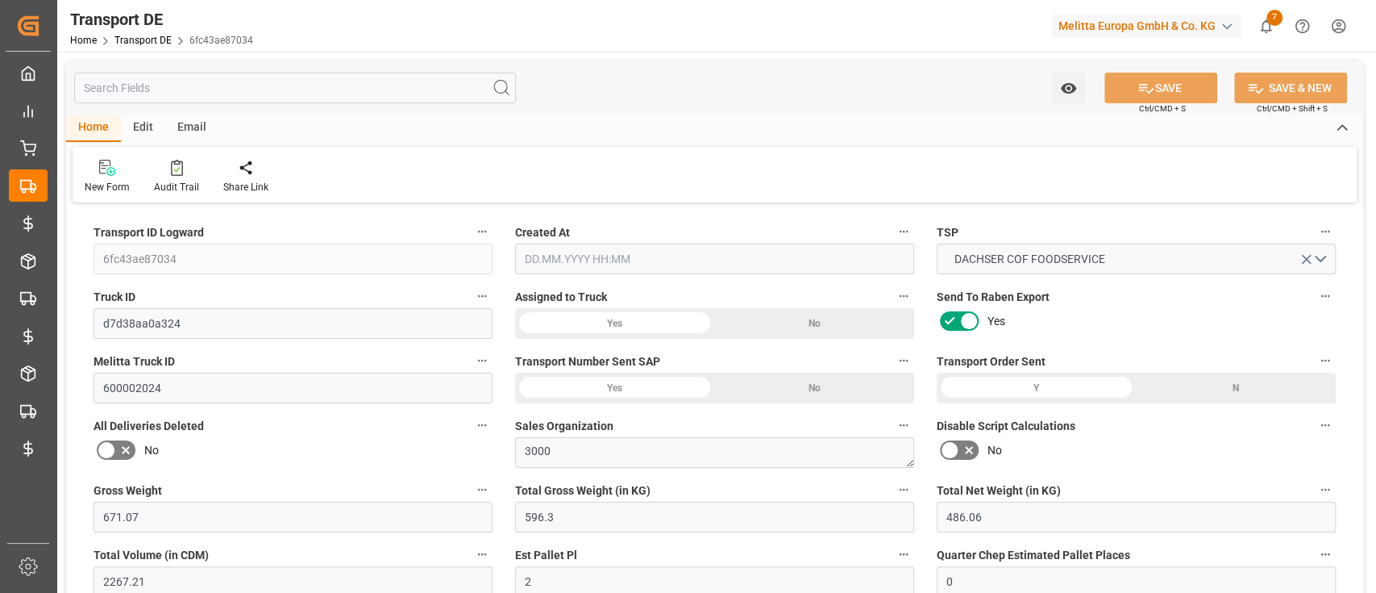
type input "202"
type input "147.8404"
type input "94.4584"
type input "[DATE] 21:00"
type input "[DATE]"
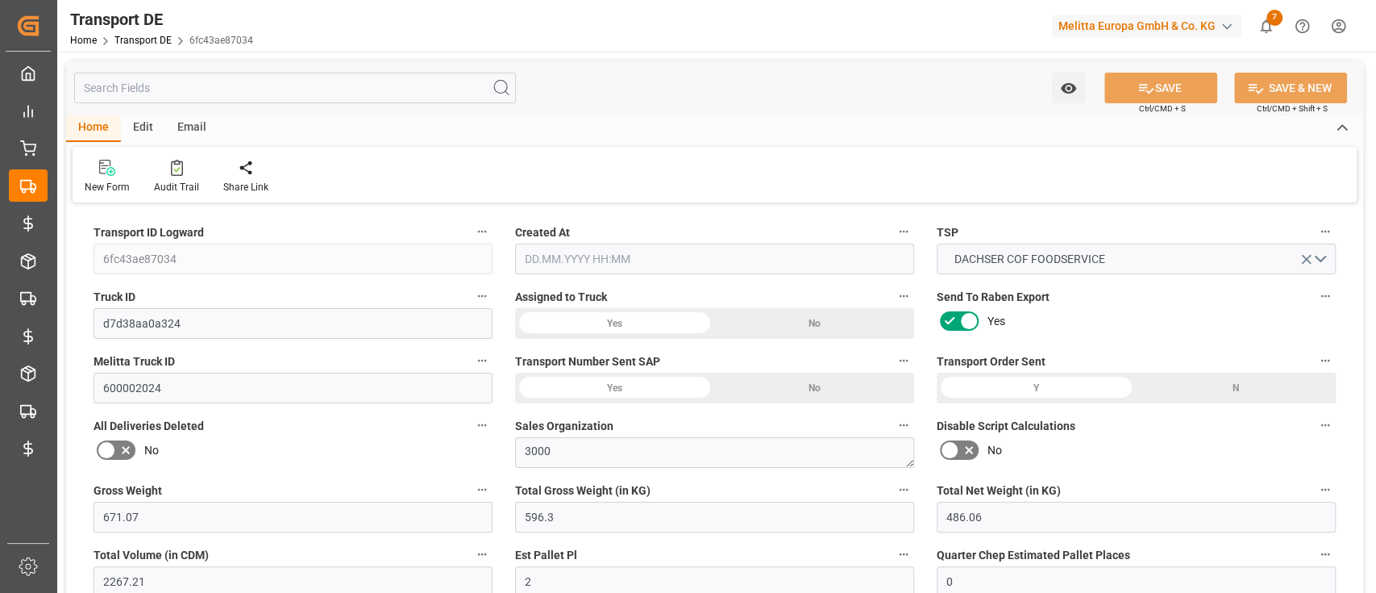
type input "[DATE]"
click at [219, 87] on input "text" at bounding box center [295, 88] width 442 height 31
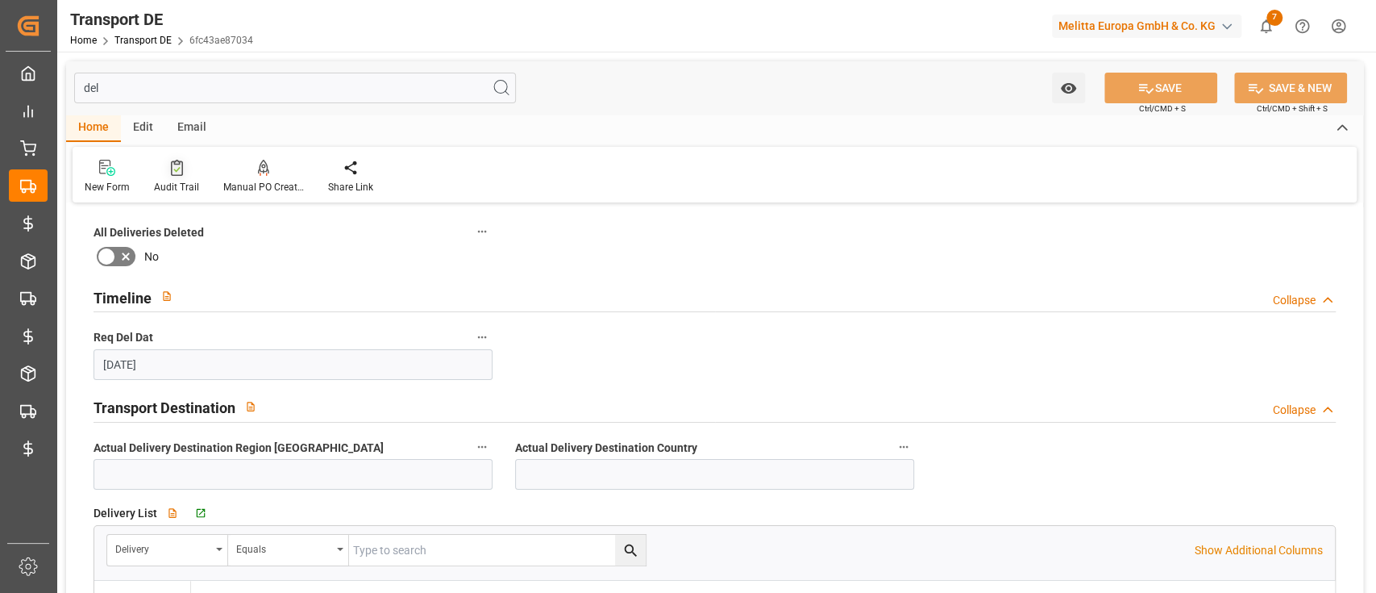
type input "del"
click at [160, 180] on div "Audit Trail" at bounding box center [176, 187] width 45 height 15
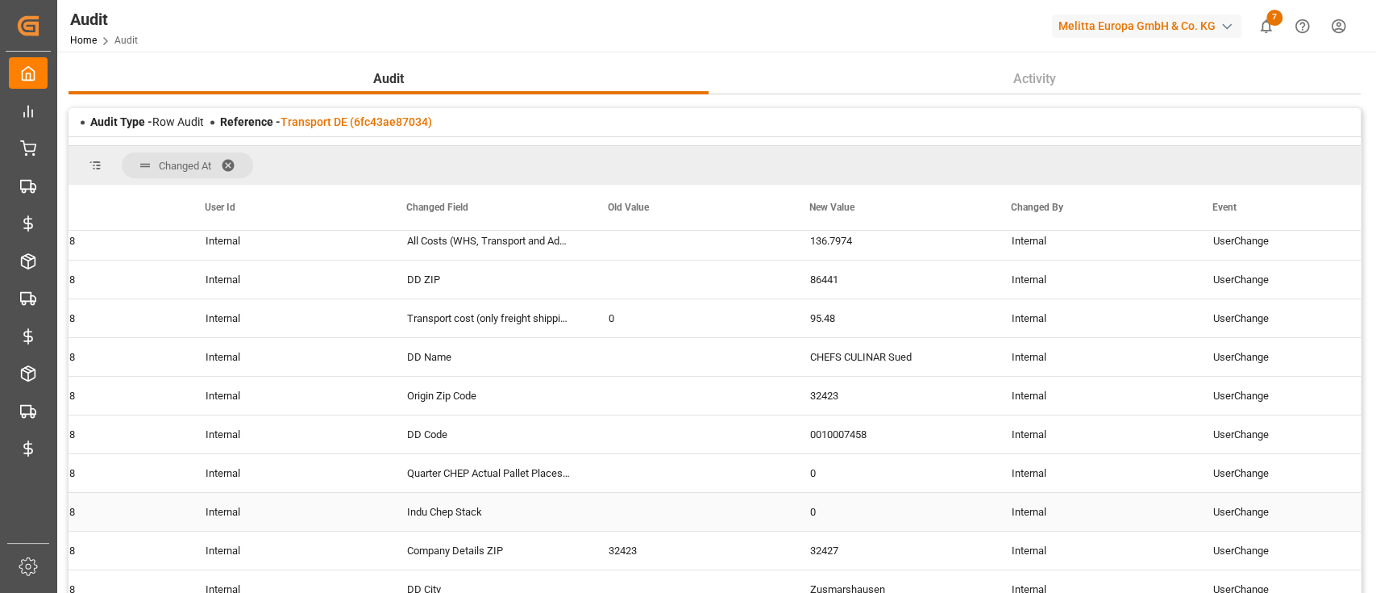
scroll to position [268, 0]
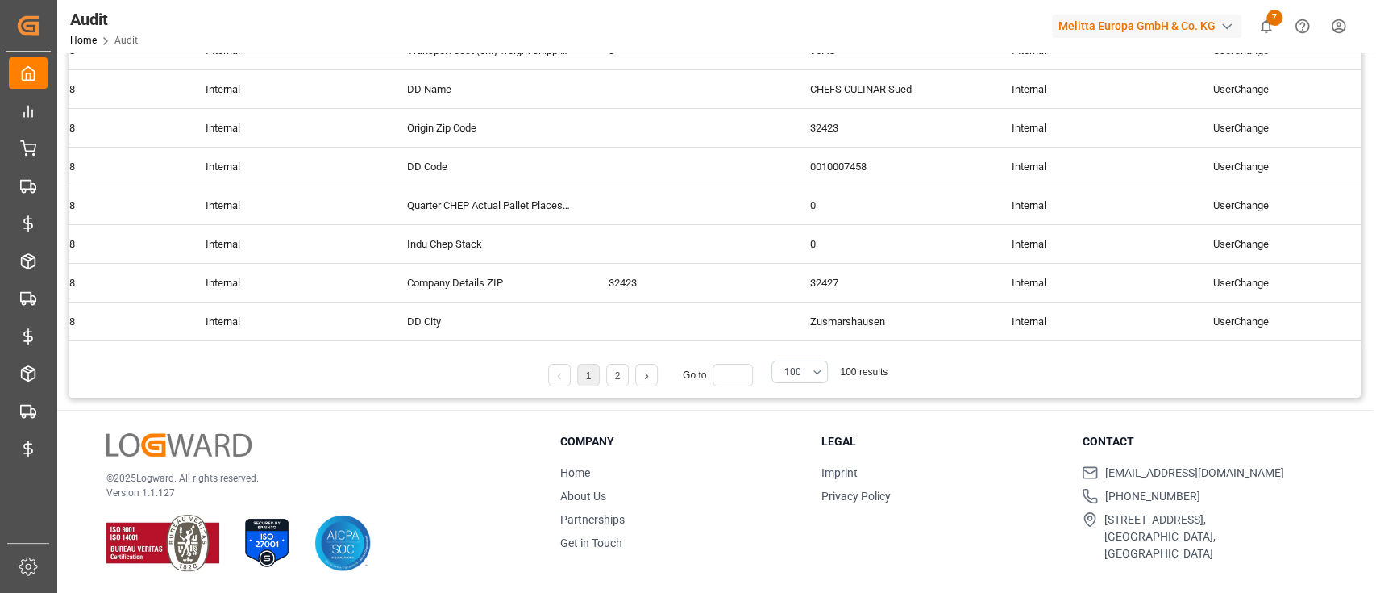
click at [599, 371] on li "1" at bounding box center [588, 375] width 23 height 23
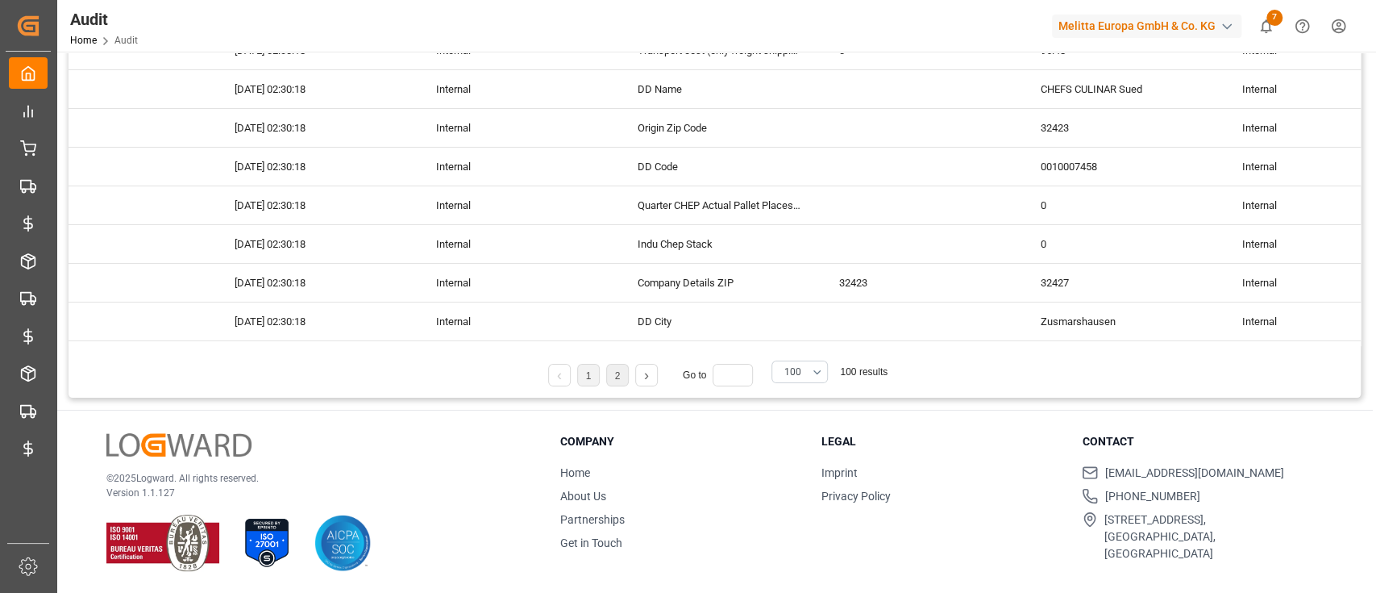
click at [609, 378] on li "2" at bounding box center [617, 375] width 23 height 23
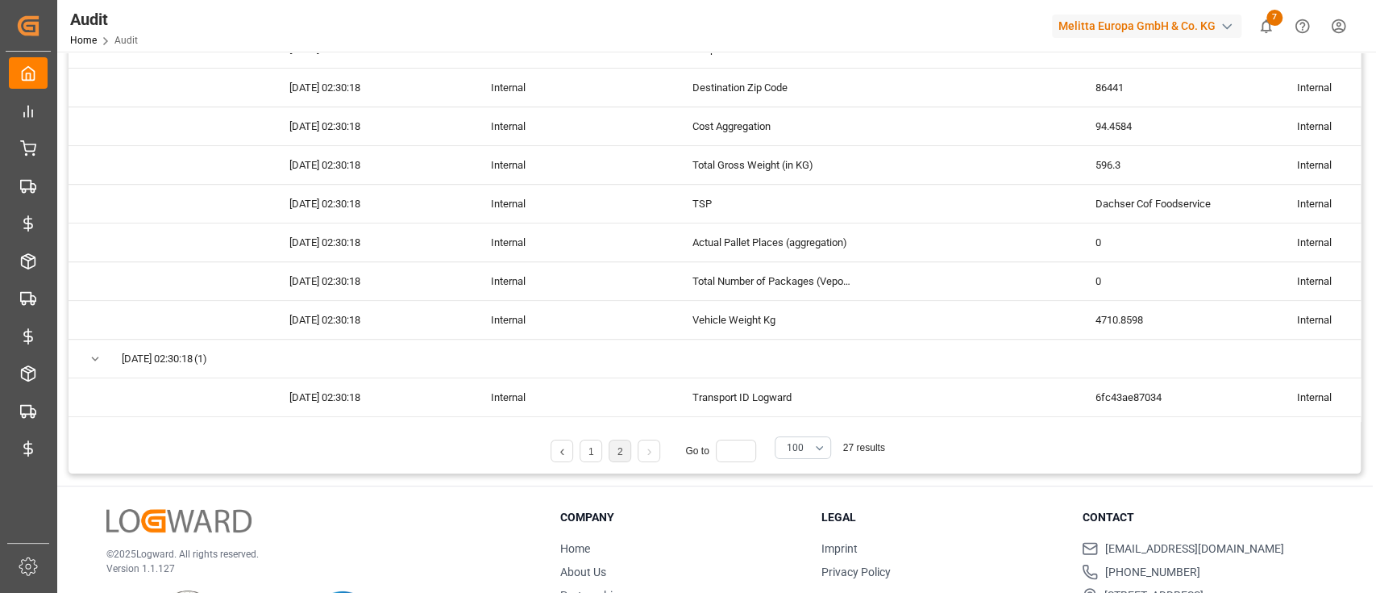
scroll to position [190, 0]
click at [584, 452] on li "1" at bounding box center [591, 452] width 23 height 23
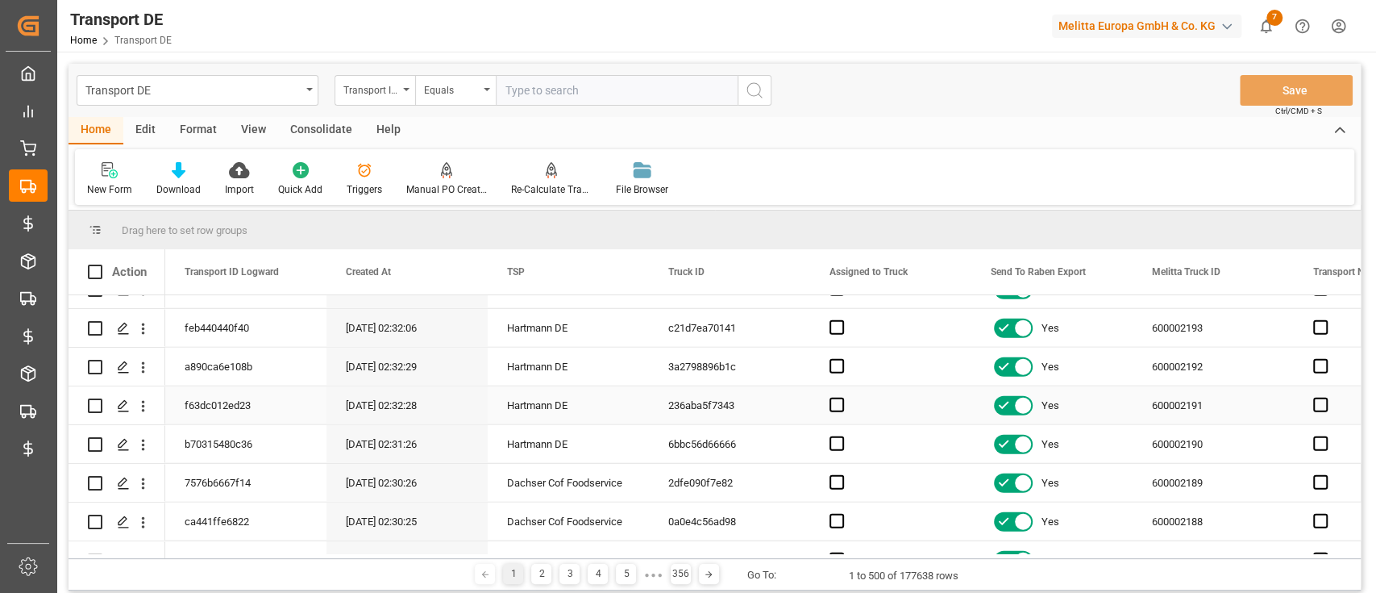
scroll to position [2812, 0]
click at [123, 479] on polygon "Press SPACE to select this row." at bounding box center [123, 481] width 8 height 8
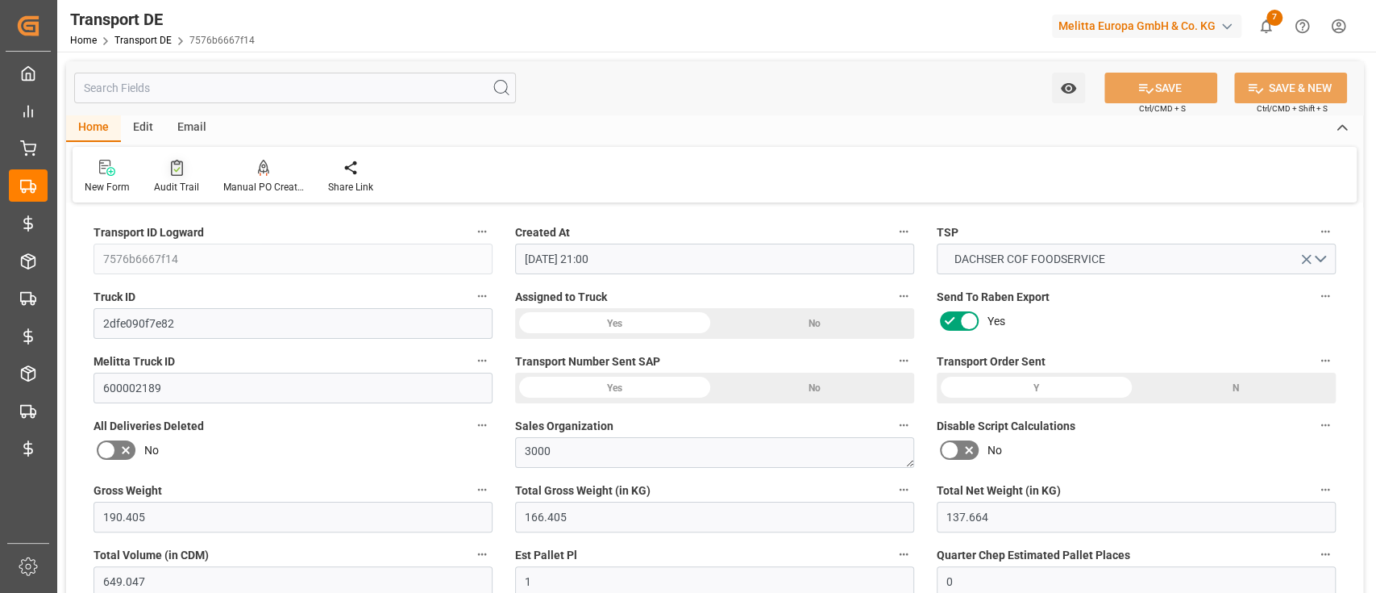
click at [164, 171] on div at bounding box center [176, 167] width 45 height 17
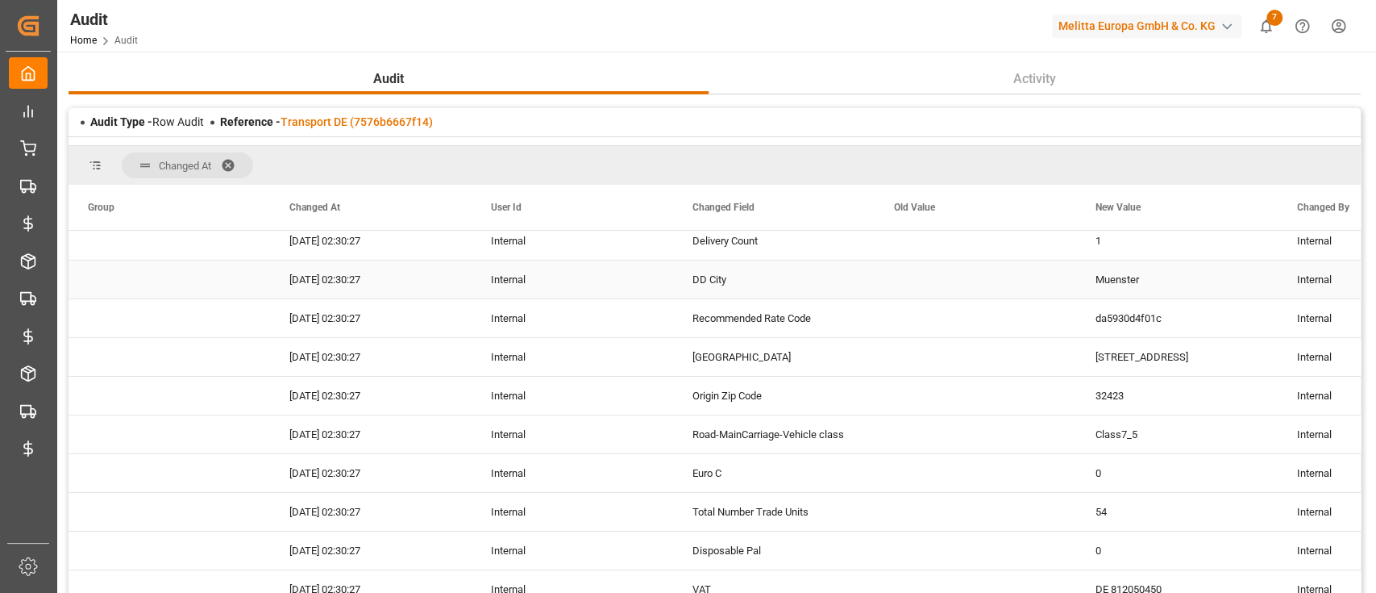
scroll to position [268, 0]
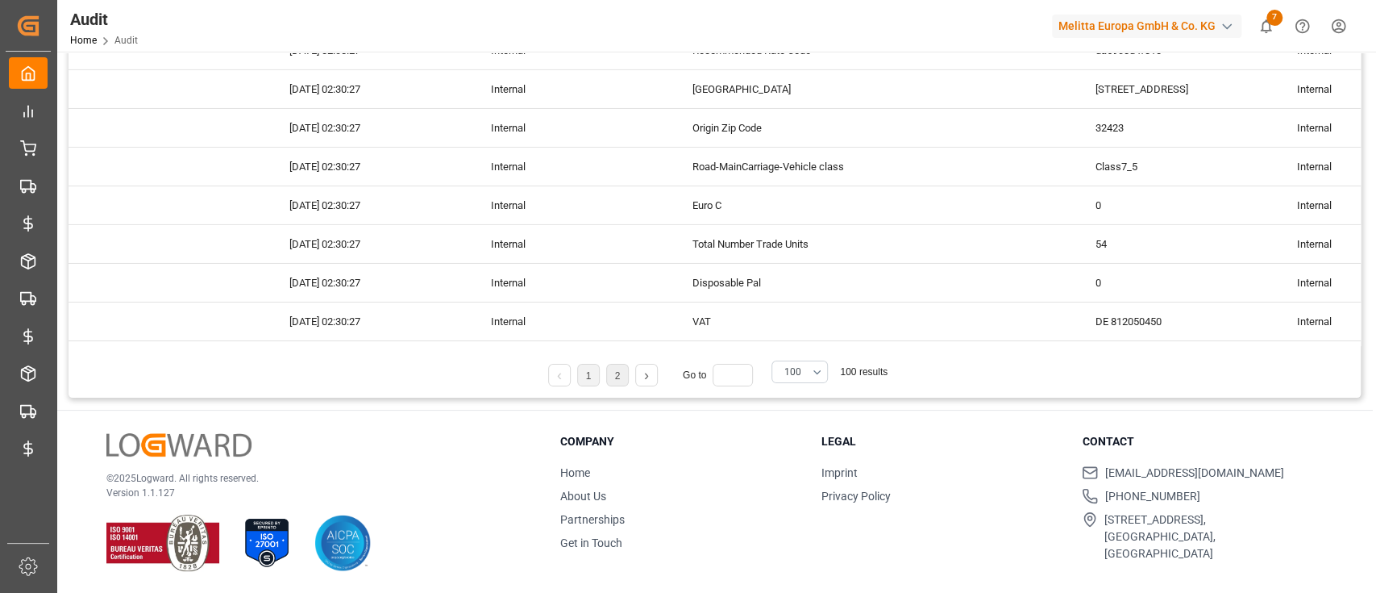
click at [614, 384] on li "2" at bounding box center [617, 375] width 23 height 23
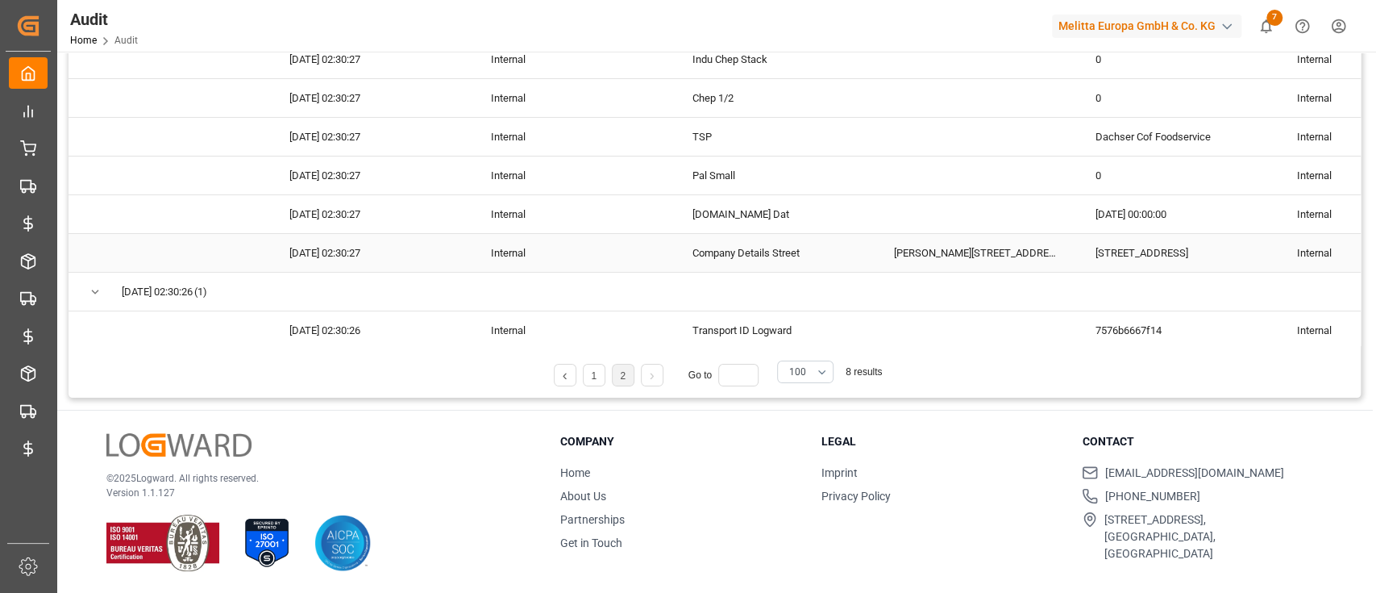
scroll to position [0, 0]
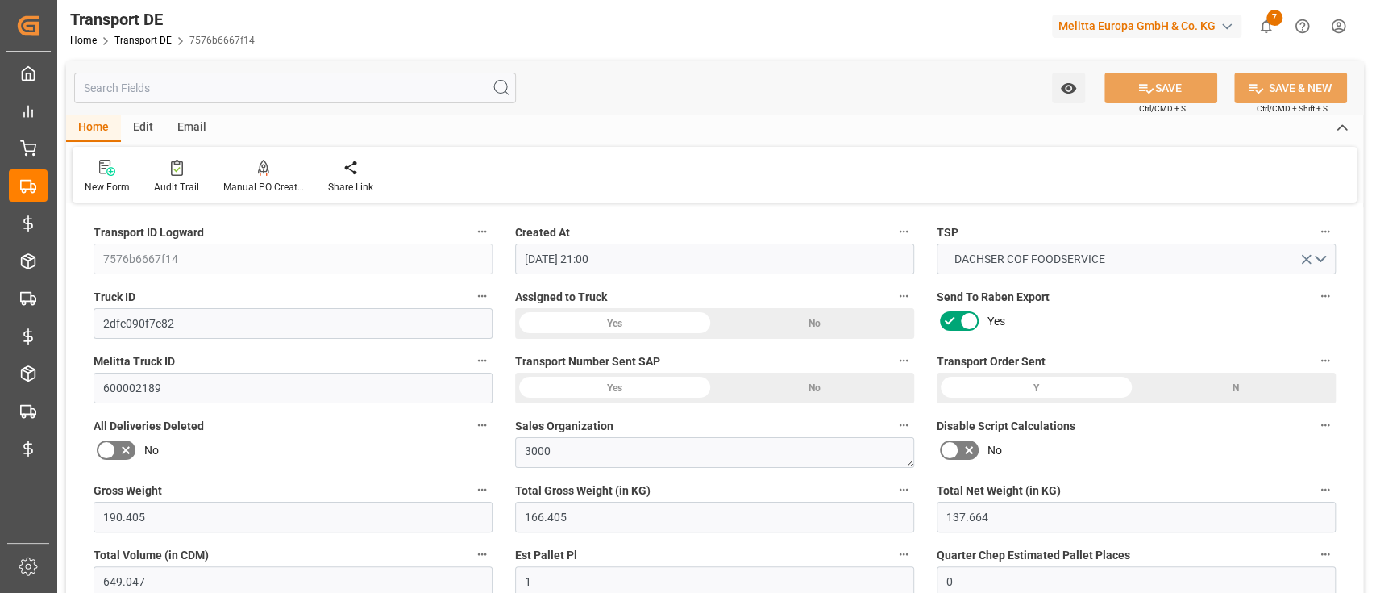
click at [250, 97] on input "text" at bounding box center [295, 88] width 442 height 31
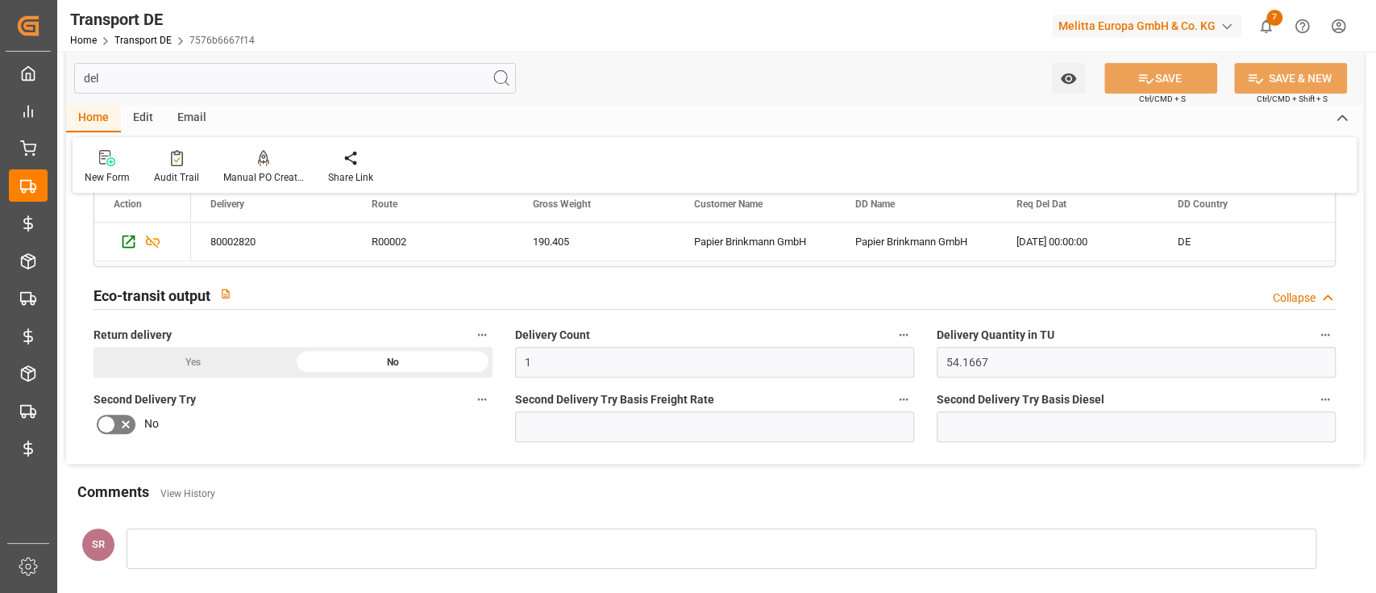
scroll to position [399, 0]
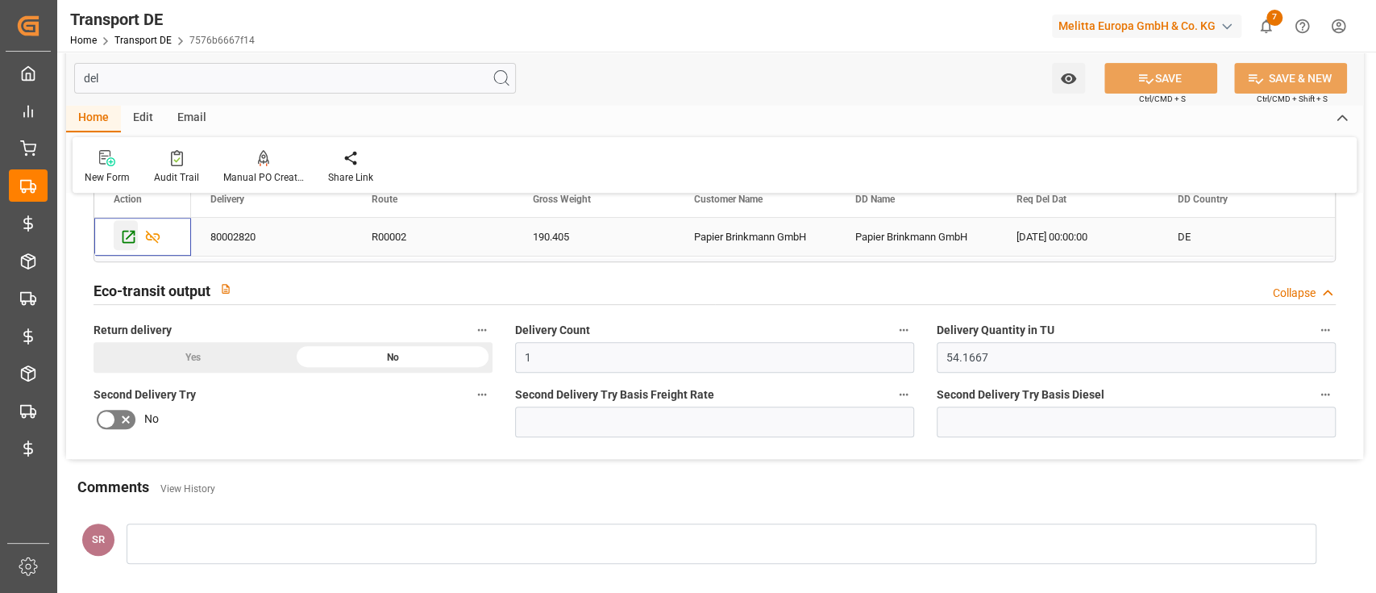
click at [127, 239] on icon "Press SPACE to select this row." at bounding box center [128, 236] width 17 height 17
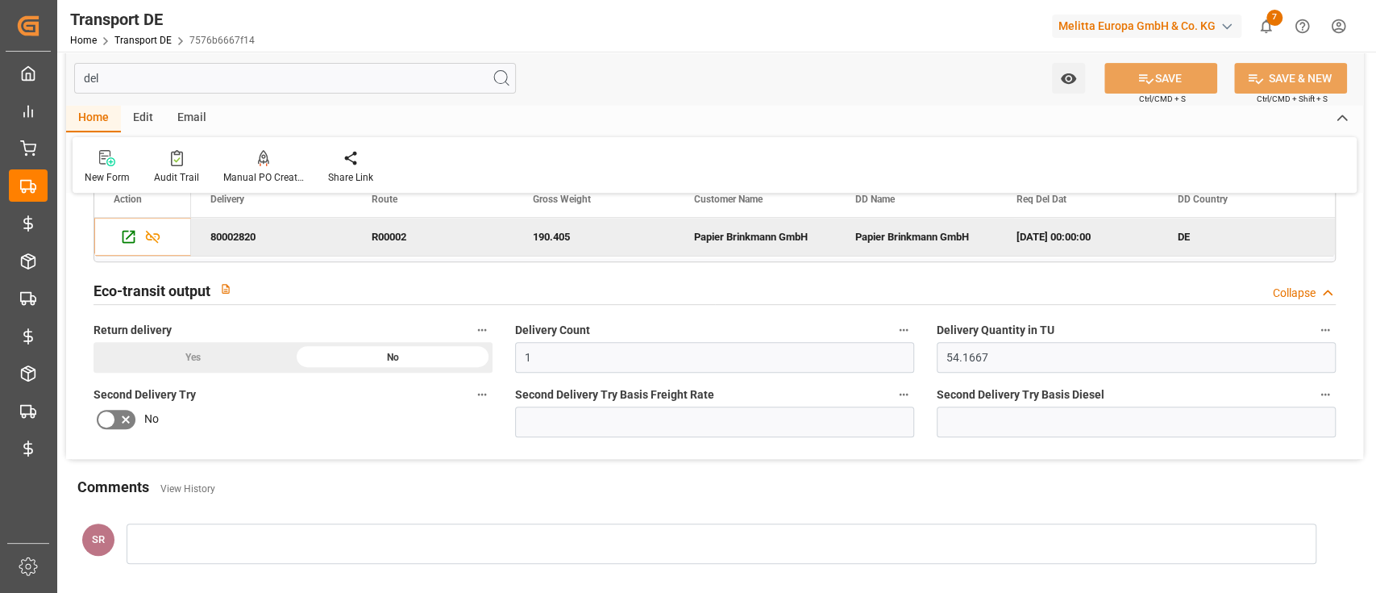
click at [185, 189] on div "New Form Audit Trail Manual PO Creation Share Link" at bounding box center [715, 165] width 1284 height 56
click at [182, 170] on div "Audit Trail" at bounding box center [176, 177] width 45 height 15
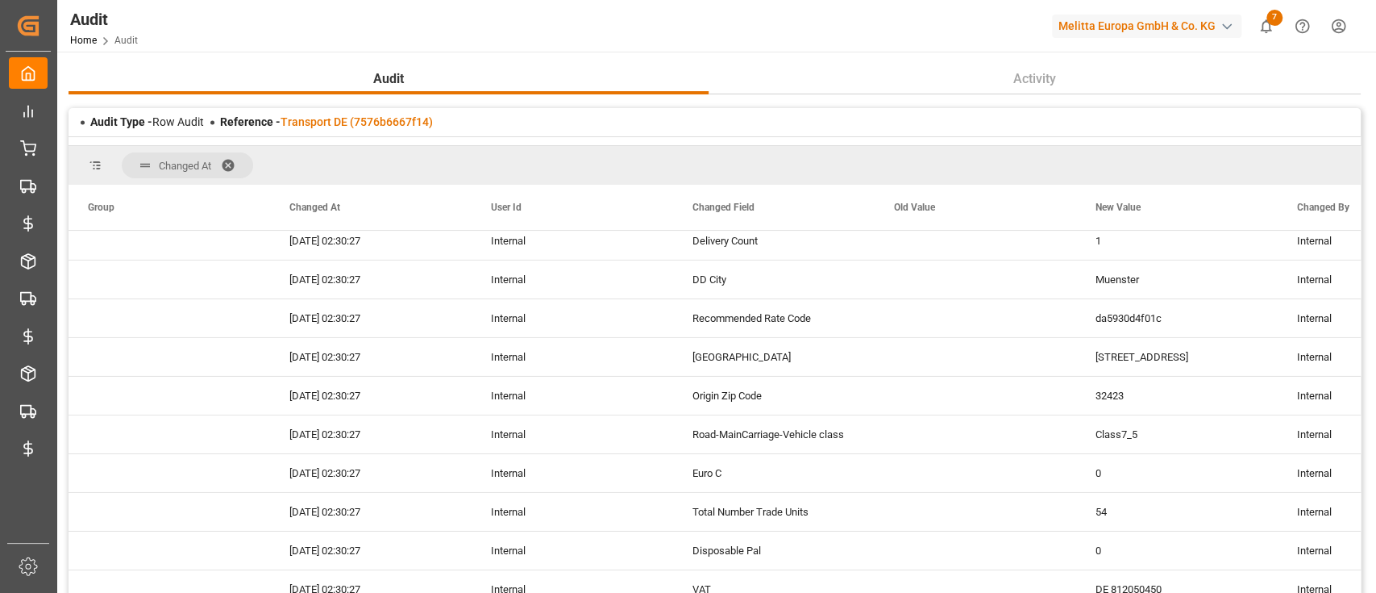
scroll to position [268, 0]
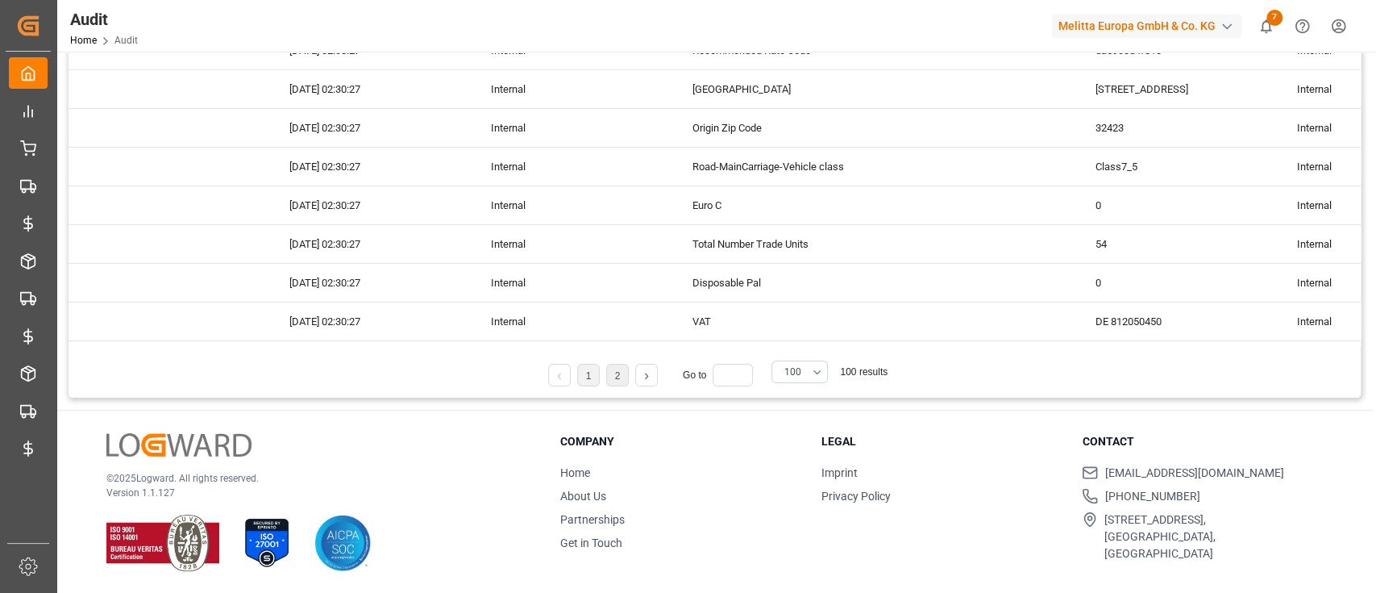
click at [628, 375] on li "2" at bounding box center [617, 375] width 23 height 23
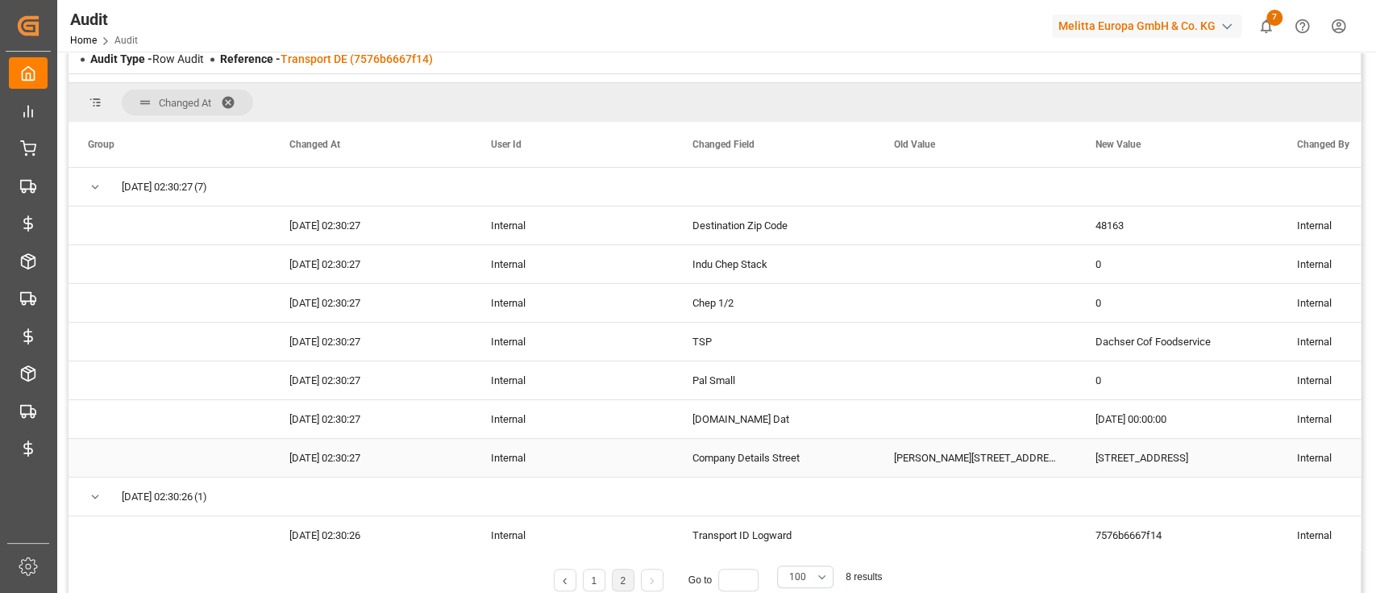
scroll to position [57, 0]
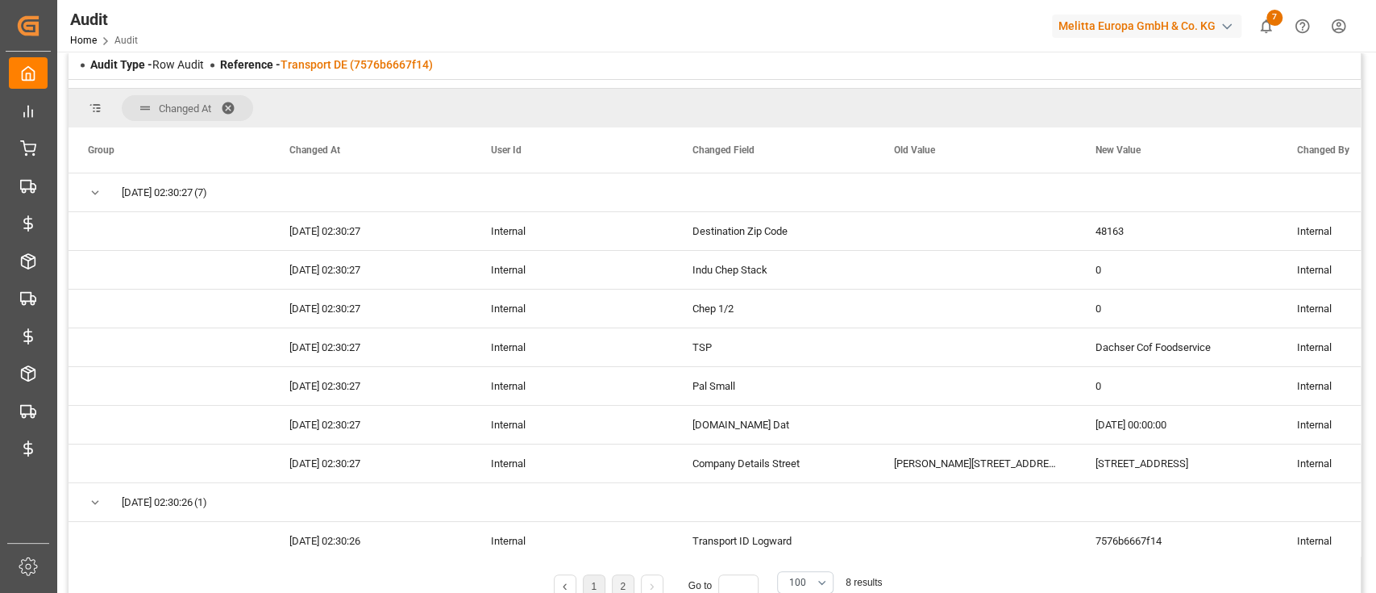
click at [589, 581] on li "1" at bounding box center [594, 585] width 23 height 23
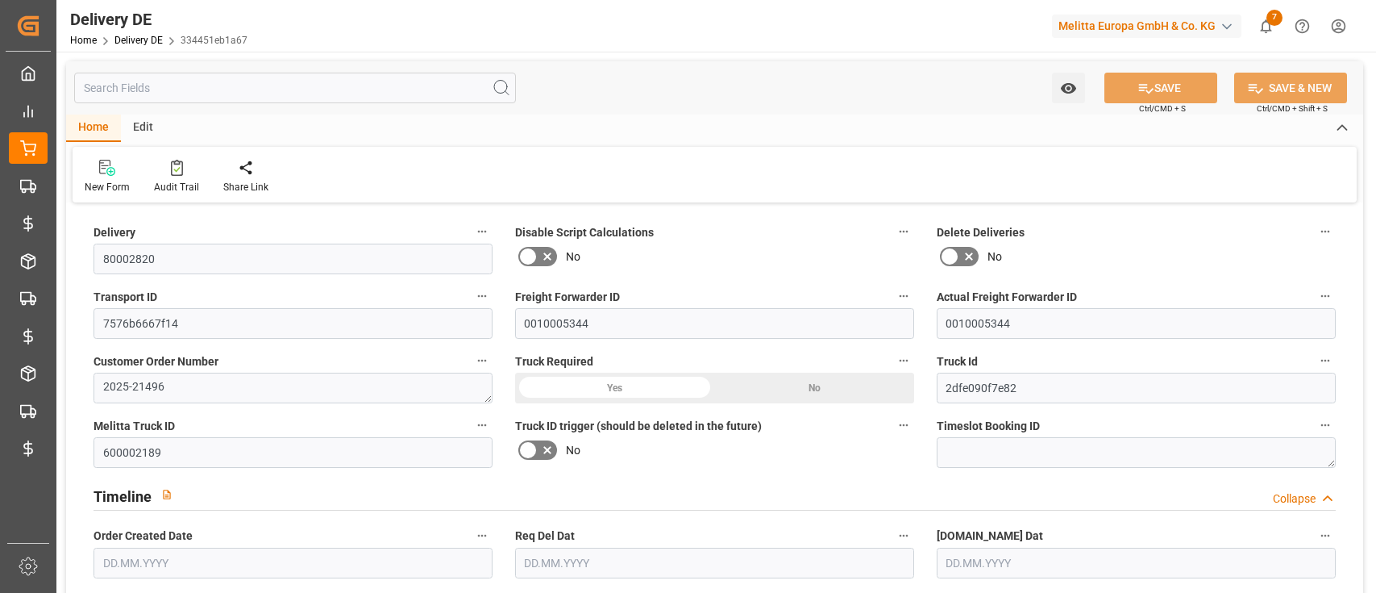
type input "0"
type input "1"
type input "0"
type input "137.664"
type input "190.405"
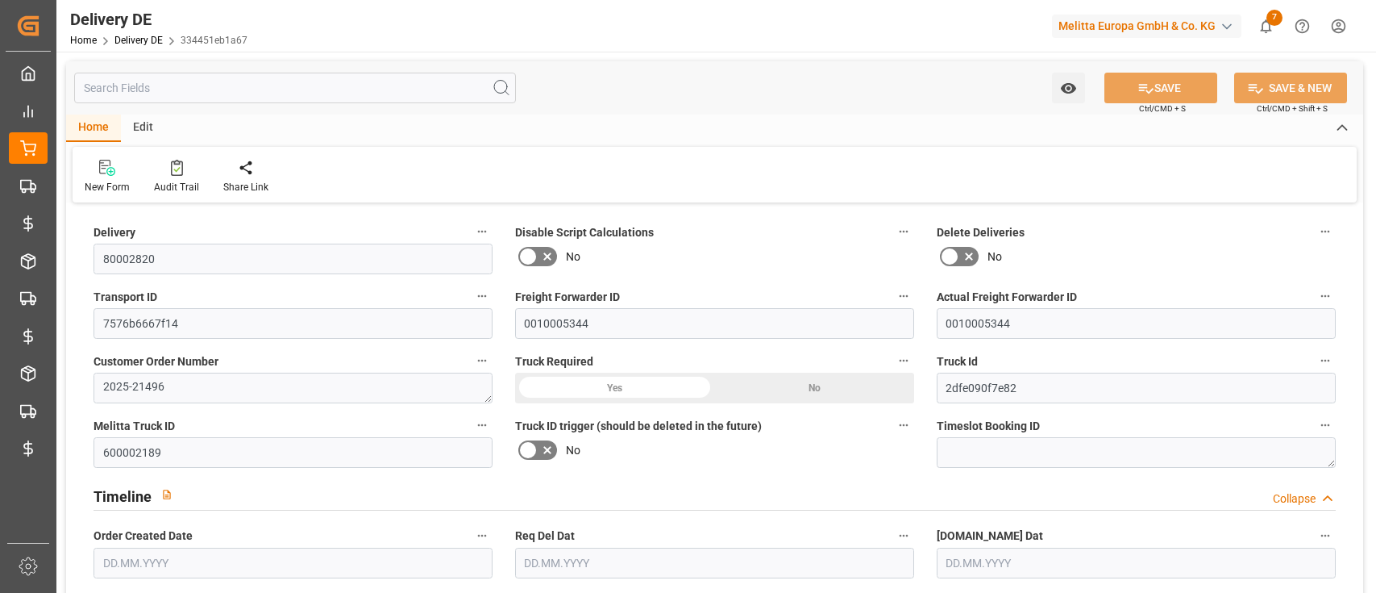
type input "649.047"
type input "[DATE]"
click at [165, 138] on div "Home Edit" at bounding box center [714, 127] width 1297 height 27
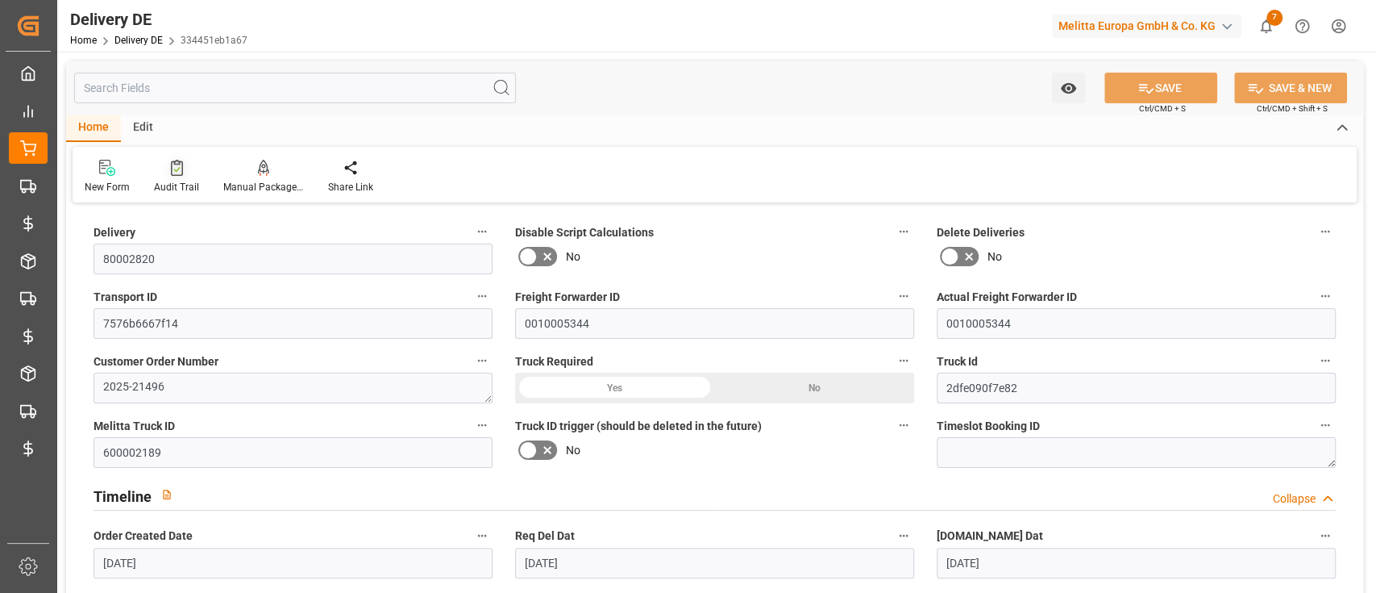
click at [181, 183] on div "Audit Trail" at bounding box center [176, 187] width 45 height 15
type input "0"
type input "1"
type input "0"
type input "137.664"
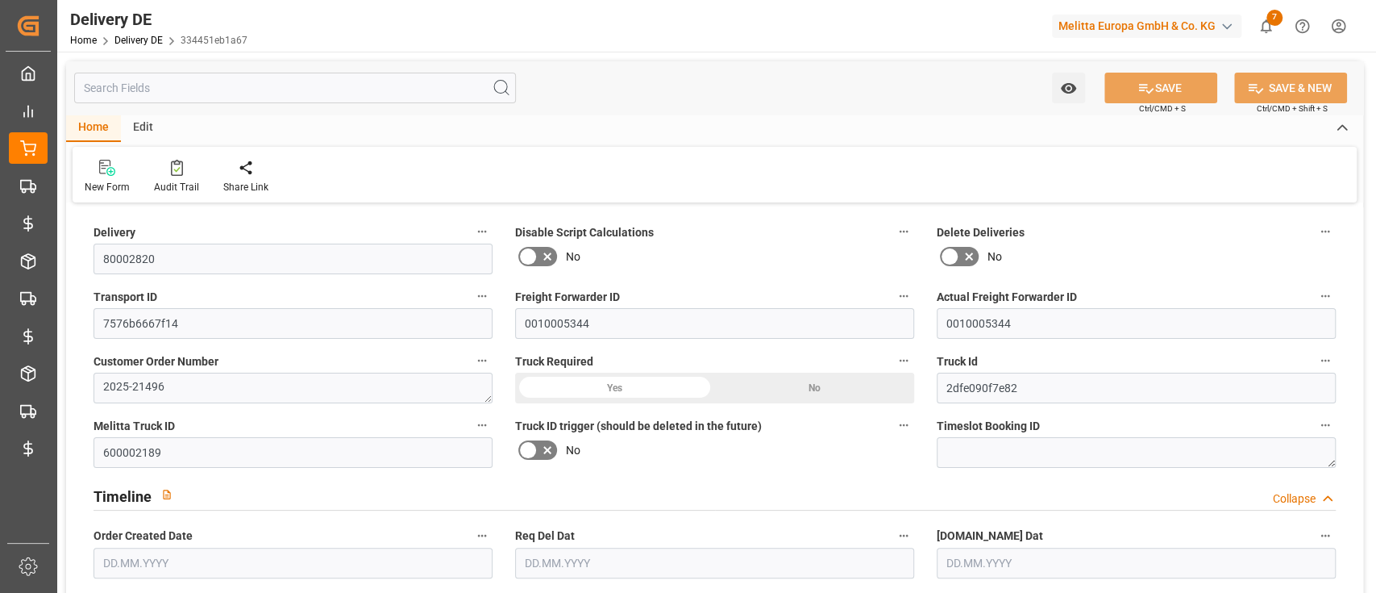
type input "190.405"
type input "649.047"
type input "[DATE]"
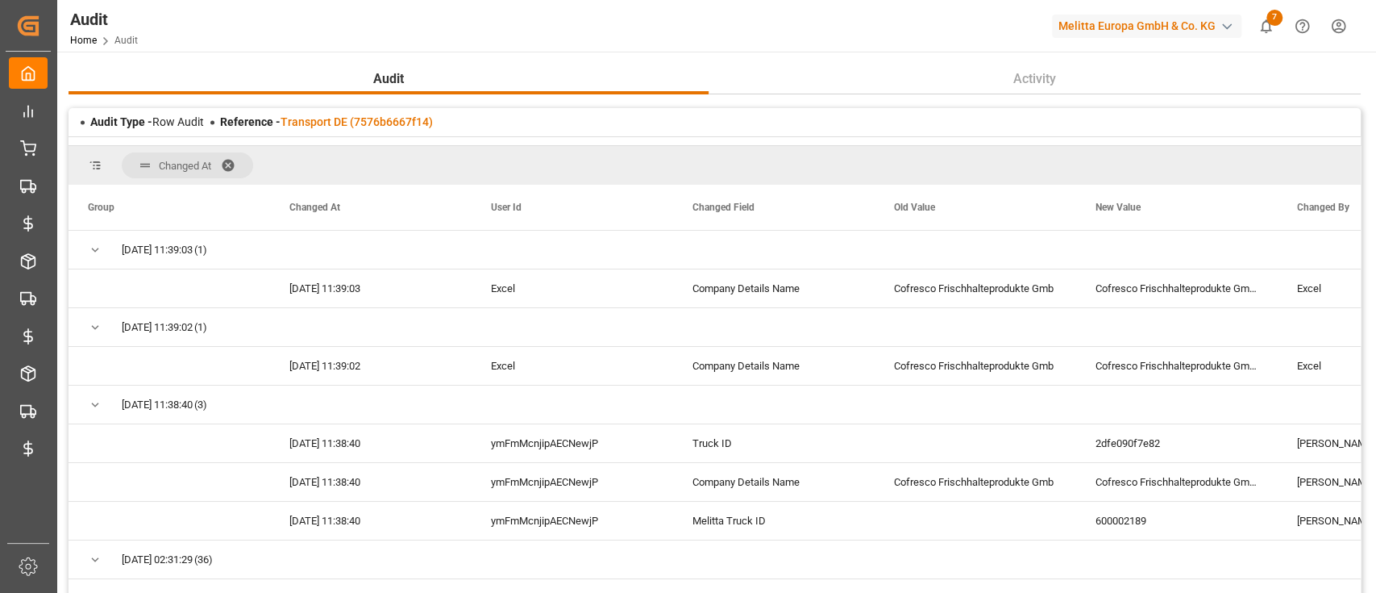
scroll to position [57, 0]
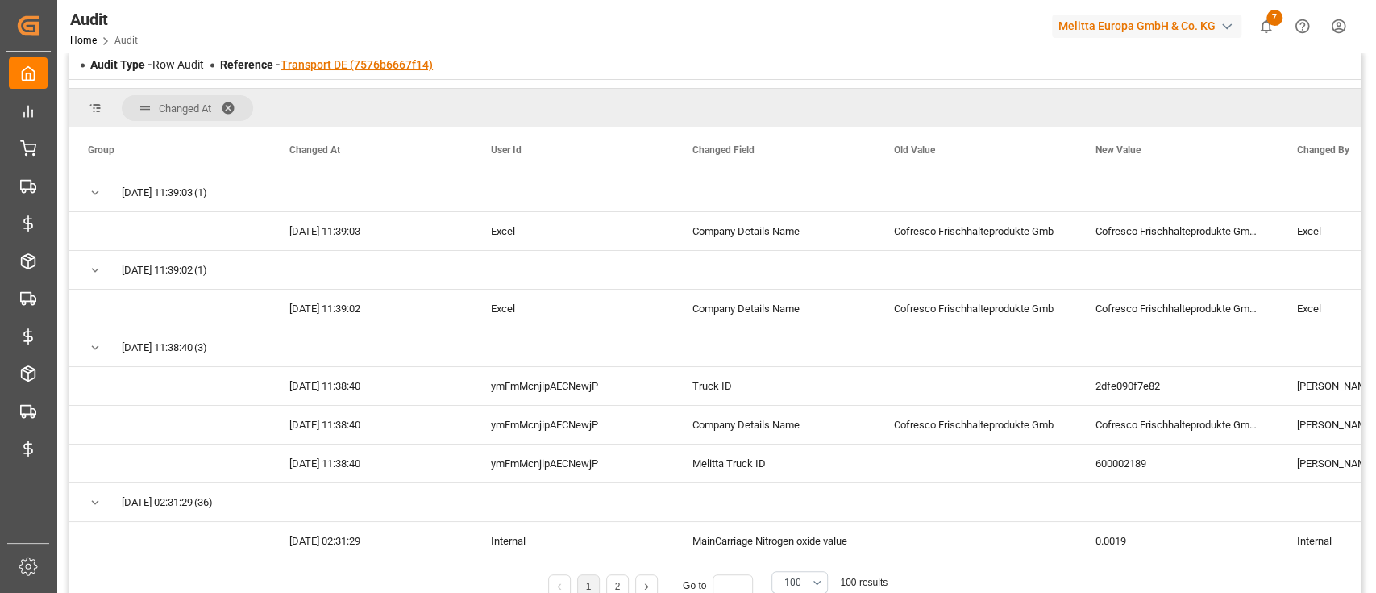
click at [340, 60] on link "Transport DE (7576b6667f14)" at bounding box center [357, 64] width 152 height 13
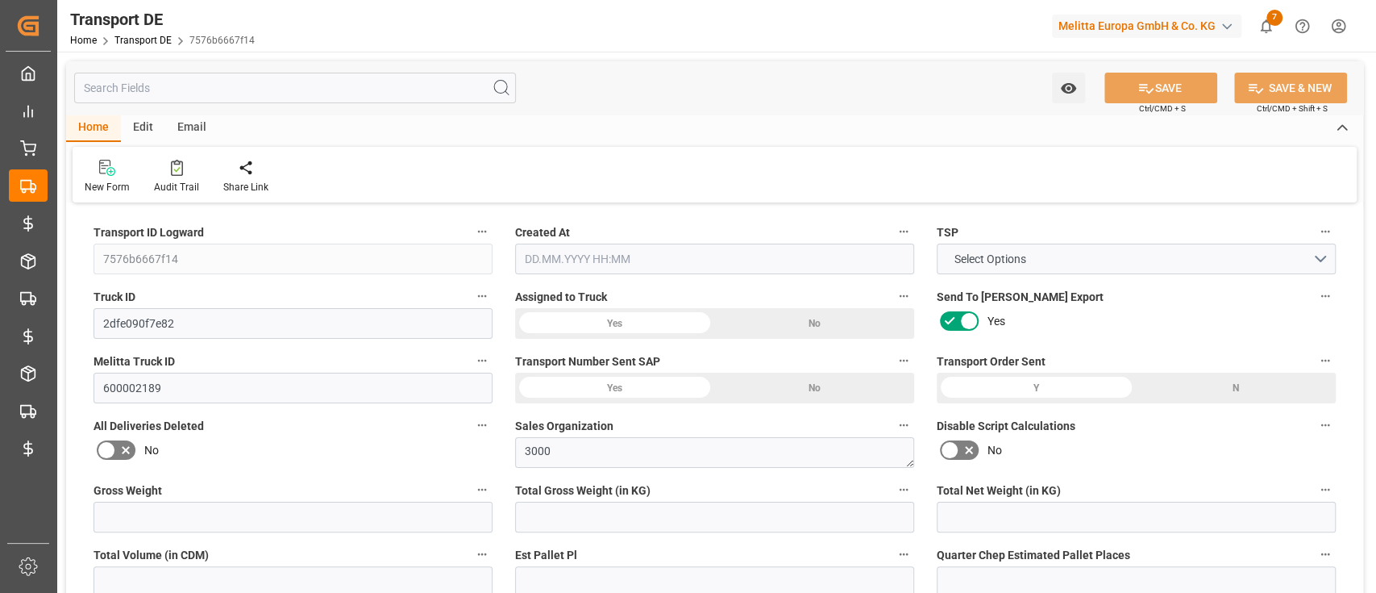
type input "190.405"
type input "166.405"
type input "137.664"
type input "649.047"
type input "1"
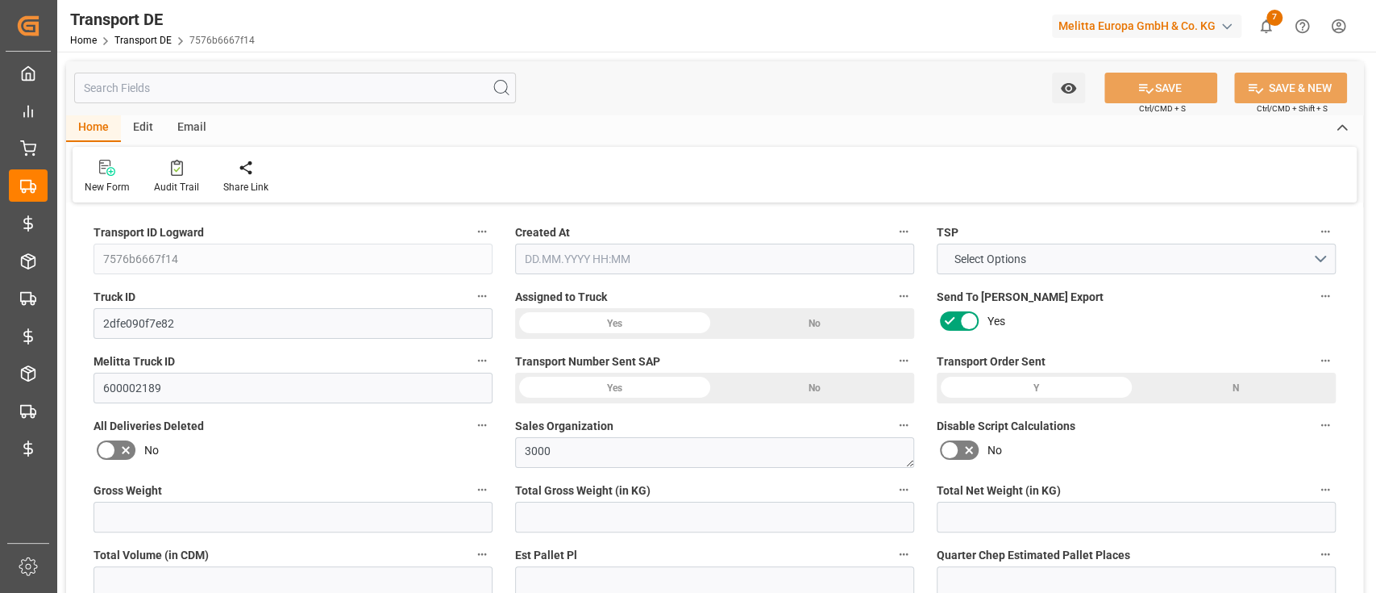
type input "0"
type input "1"
type input "0"
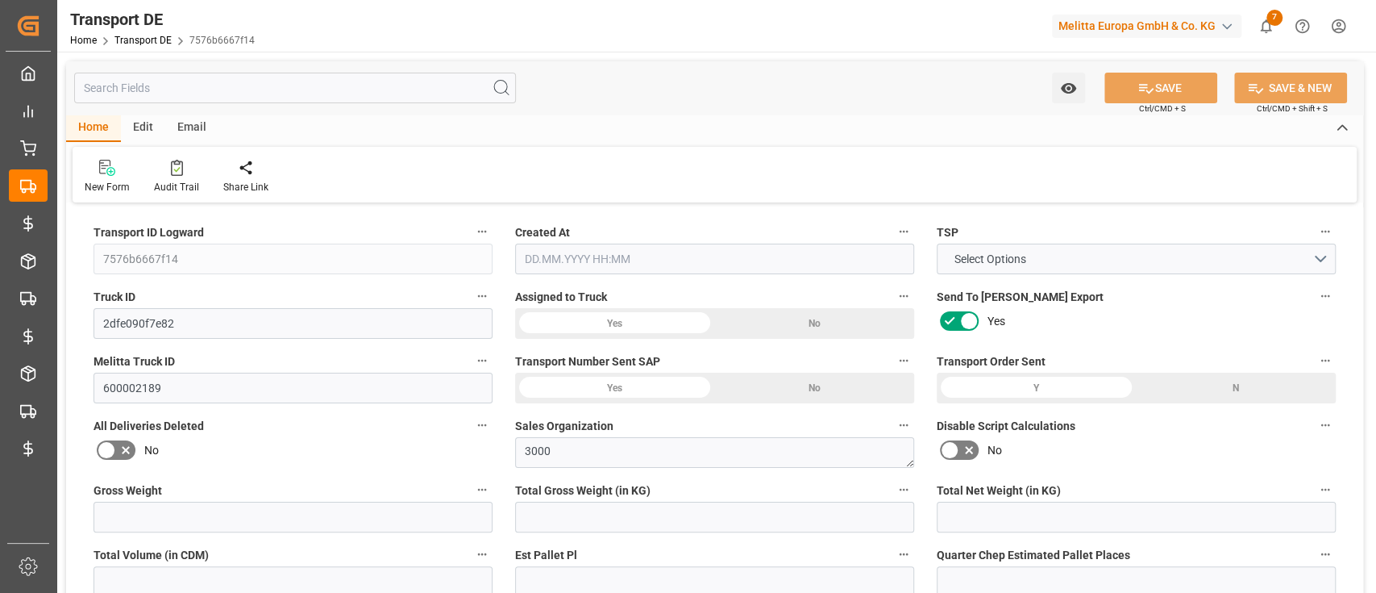
type input "1"
type input "0"
type input "54"
type input "0"
type input "49.21"
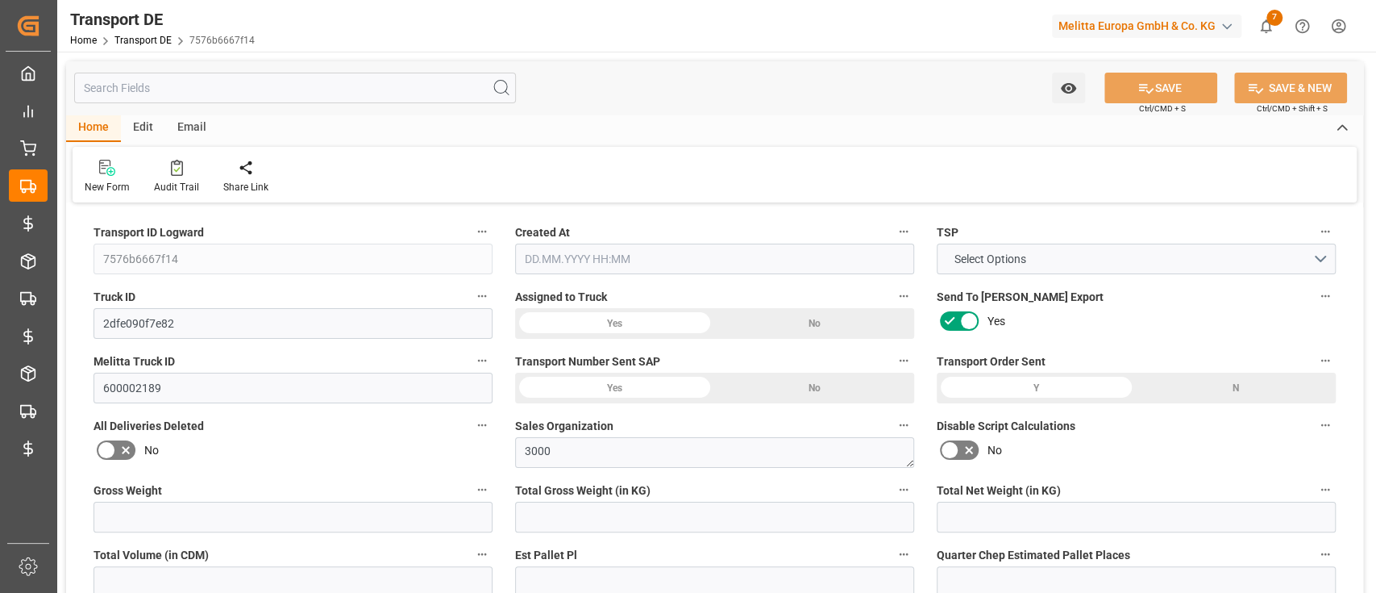
type input "41.214"
type input "49.21"
type input "48.6835"
type input "48"
type input "0"
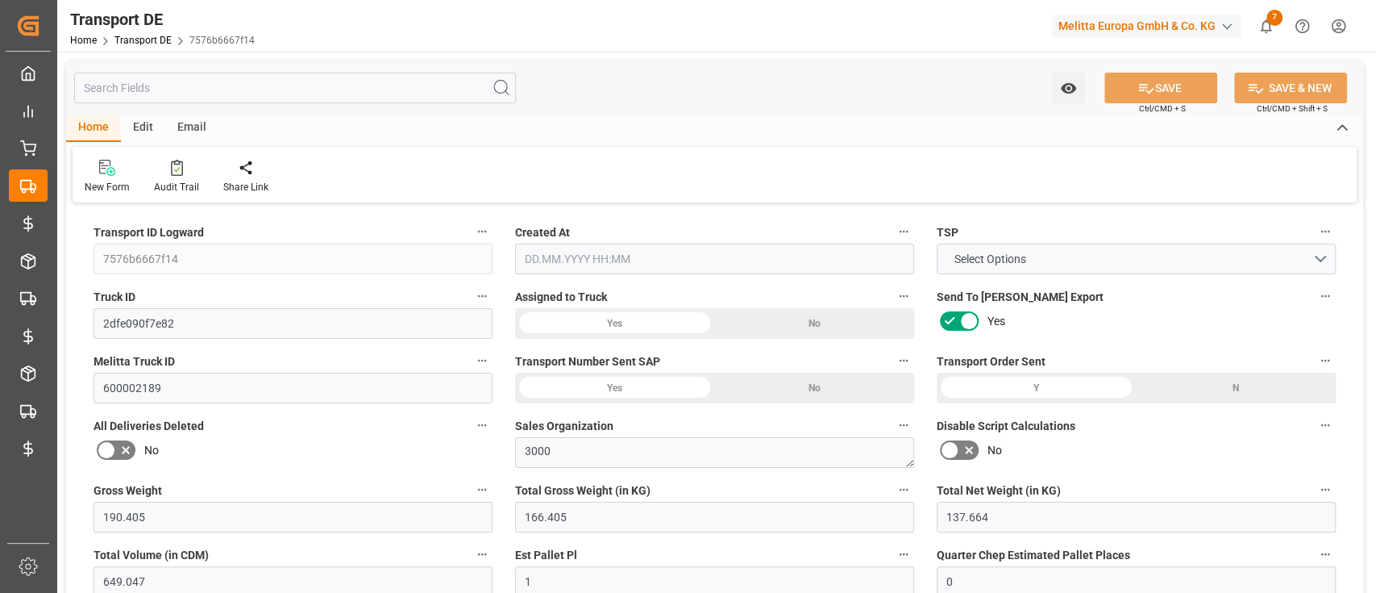
type input "0"
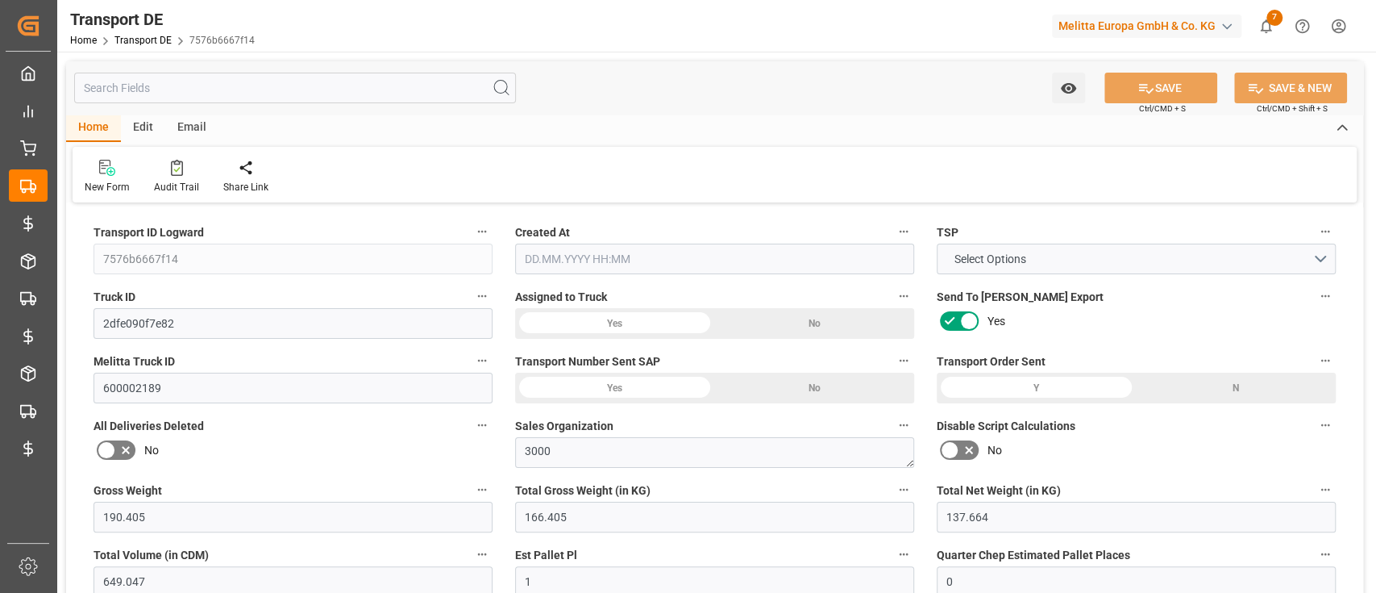
type input "0"
type input "-0.5265"
type input "0"
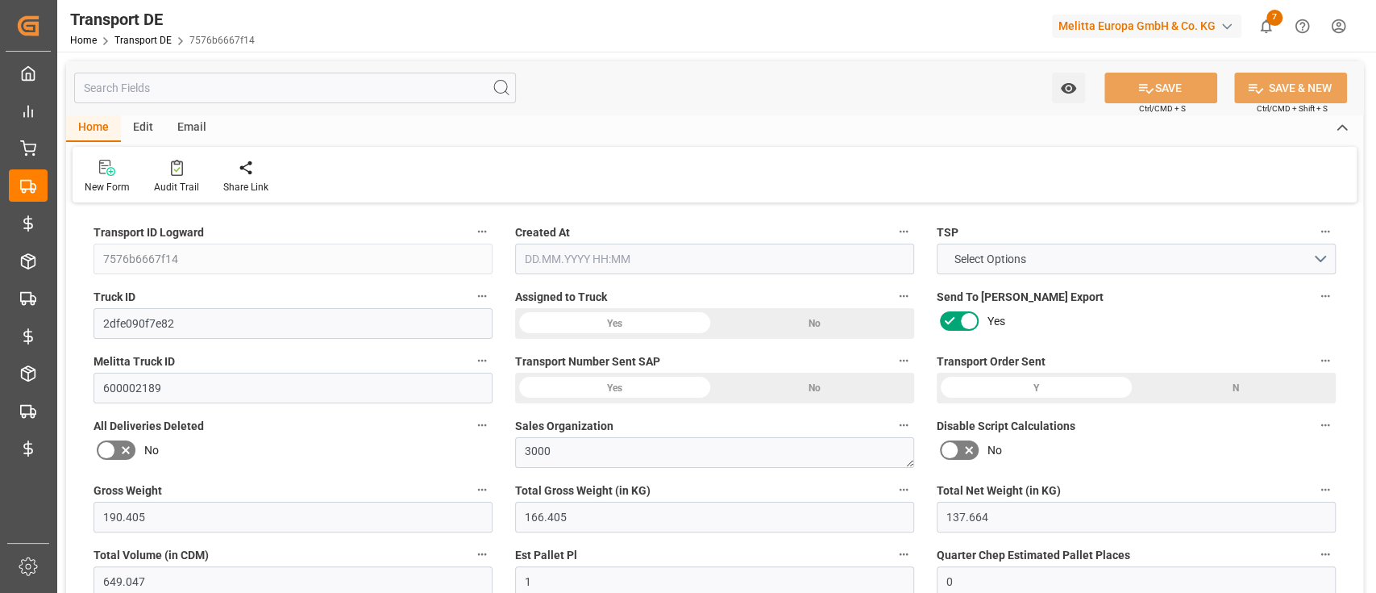
type input "0"
type input "166.405"
type input "4710.8598"
type input "21"
type input "35"
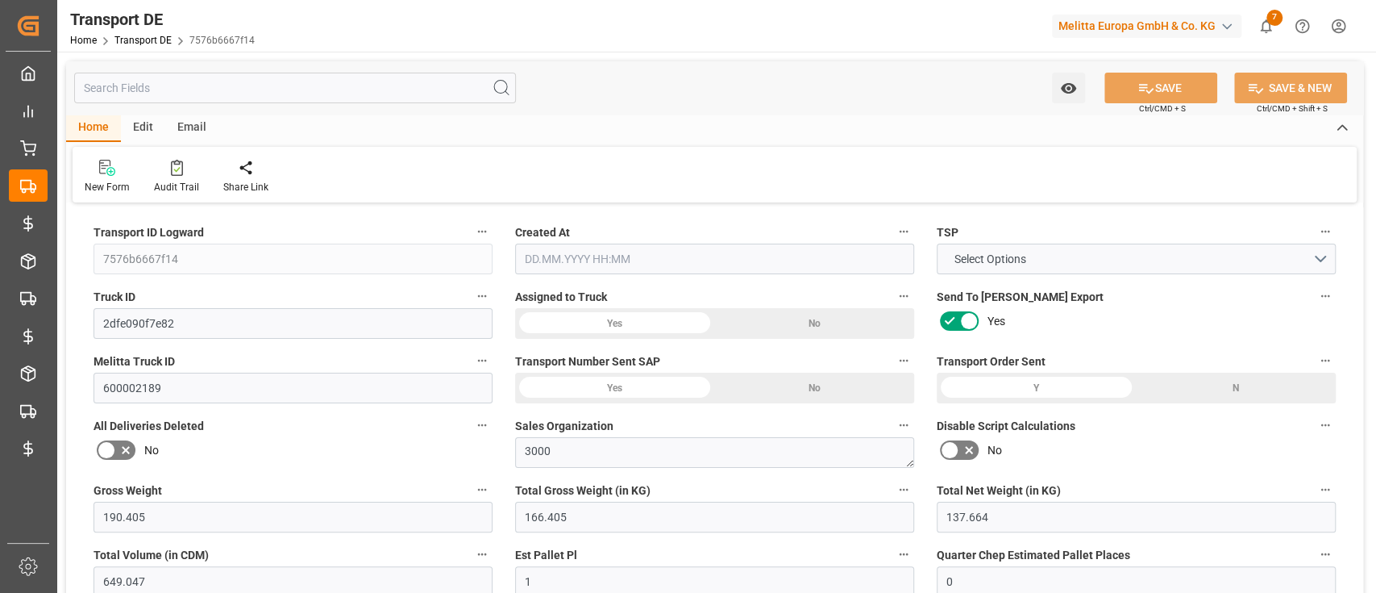
type input "0"
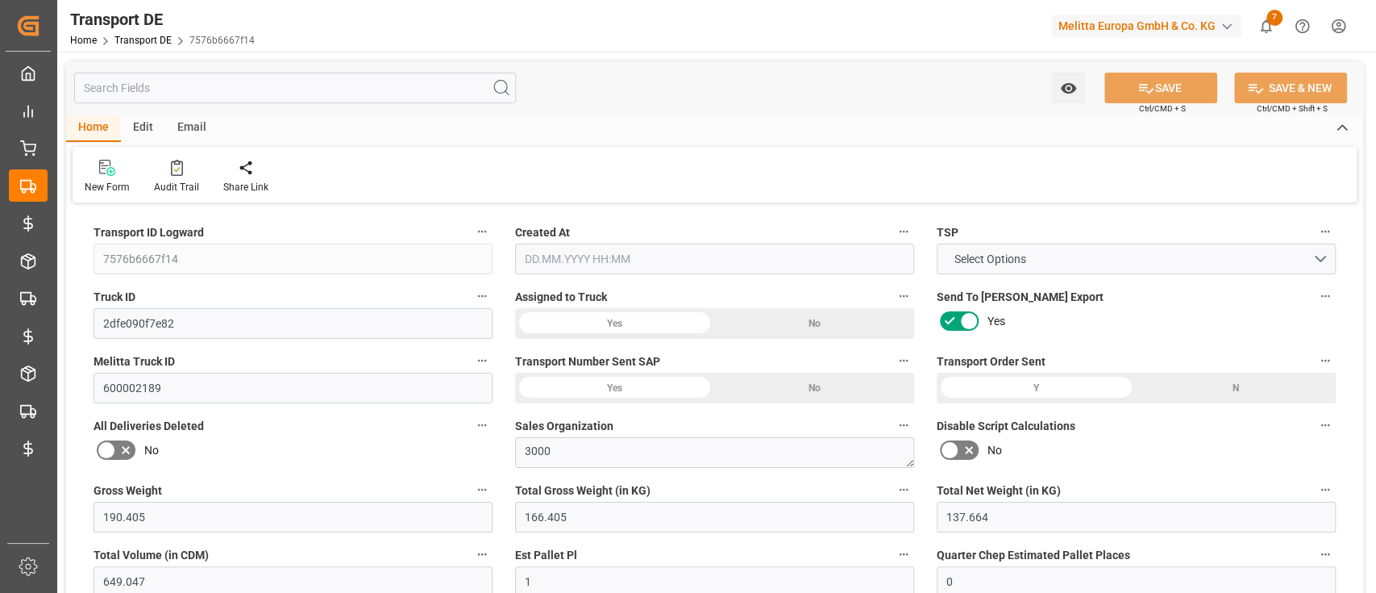
type input "0"
type input "1"
type input "0"
type input "54.1667"
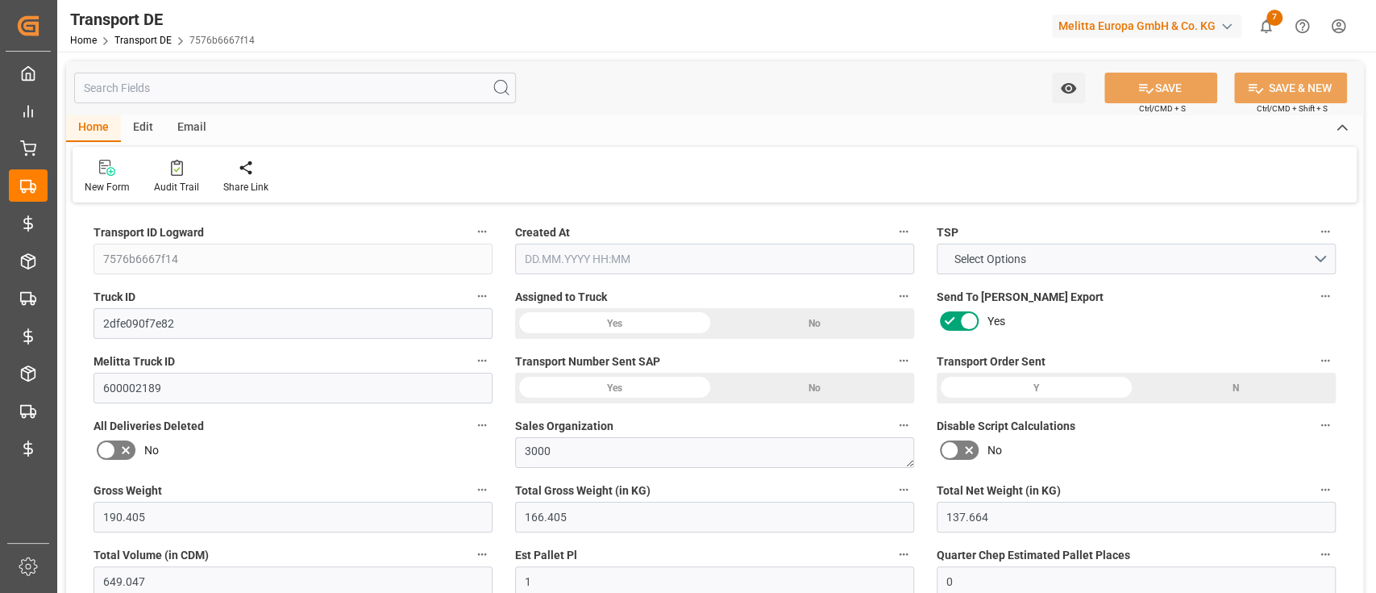
type input "89.8975"
type input "48.6835"
type input "[DATE] 21:00"
type input "[DATE]"
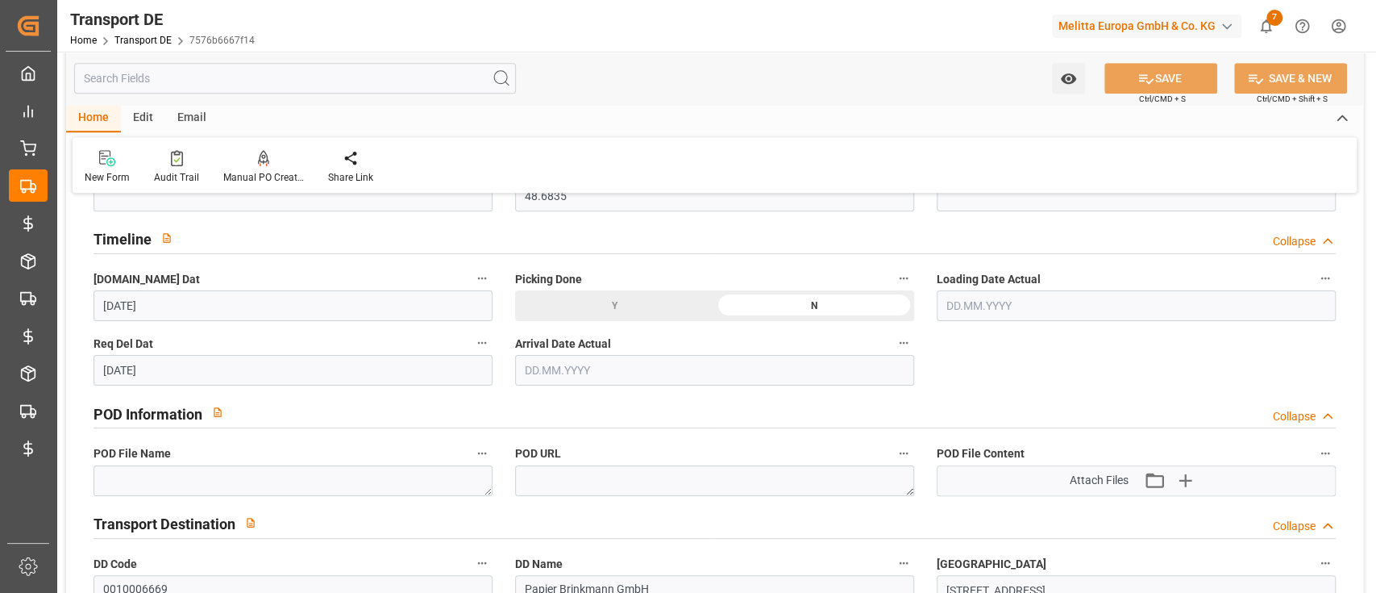
scroll to position [394, 0]
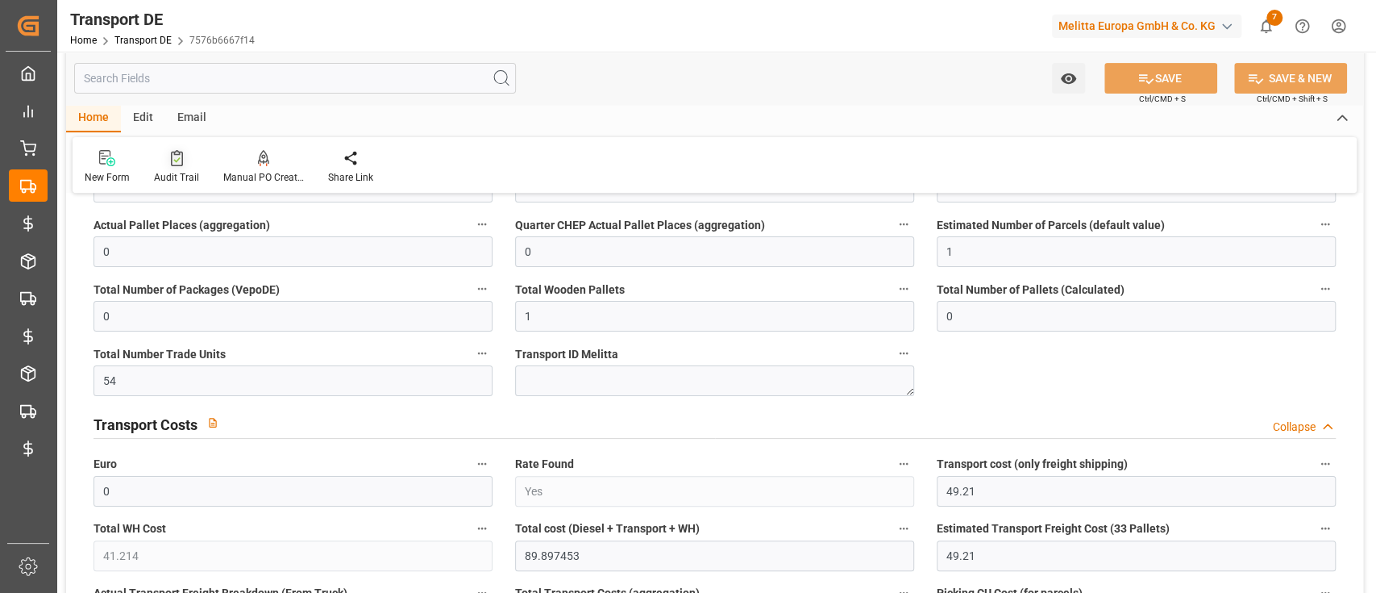
click at [168, 160] on div at bounding box center [176, 157] width 45 height 17
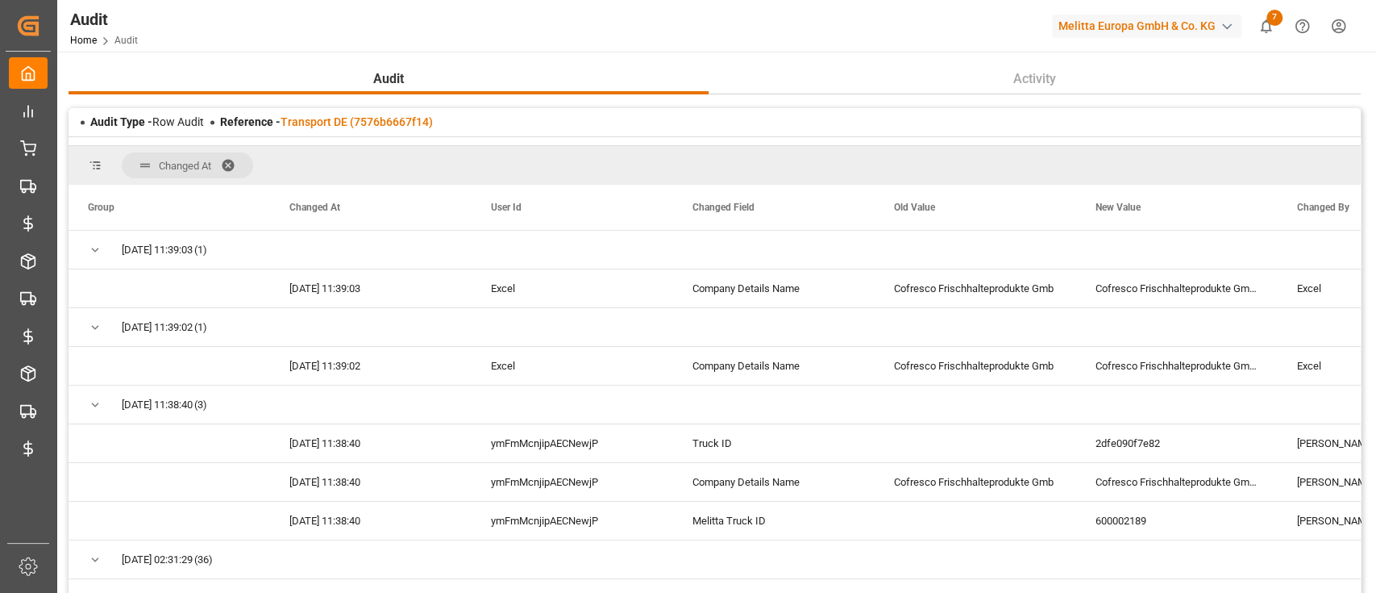
click at [232, 152] on span "Changed At" at bounding box center [187, 165] width 131 height 26
click at [227, 164] on span at bounding box center [234, 165] width 26 height 15
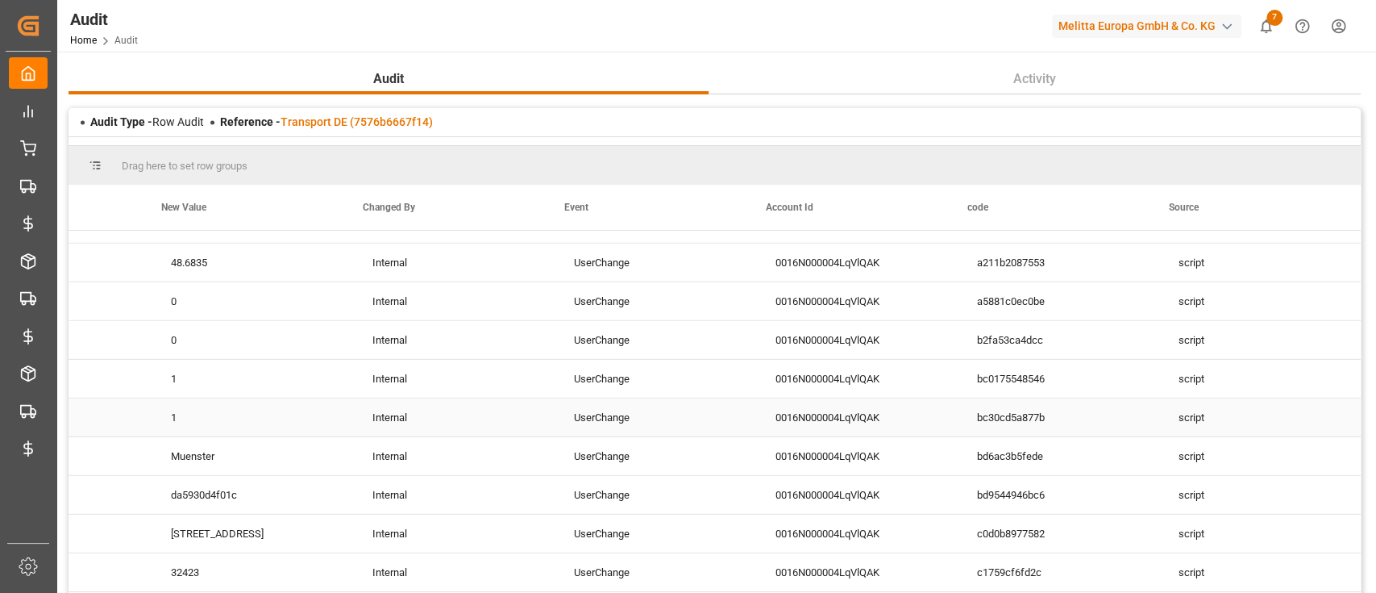
click at [1194, 411] on div "script" at bounding box center [1261, 417] width 202 height 38
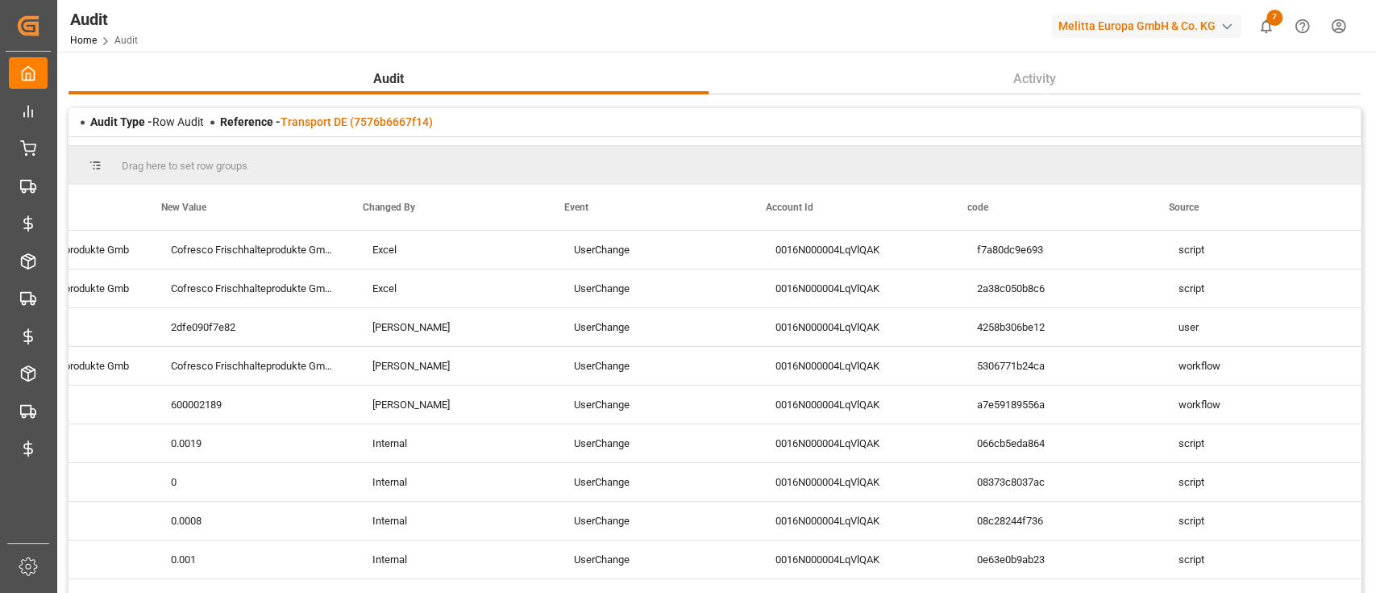
click at [418, 111] on div "Audit Type - Row Audit Reference - Transport DE (7576b6667f14)" at bounding box center [715, 122] width 1293 height 28
click at [405, 121] on link "Transport DE (7576b6667f14)" at bounding box center [357, 121] width 152 height 13
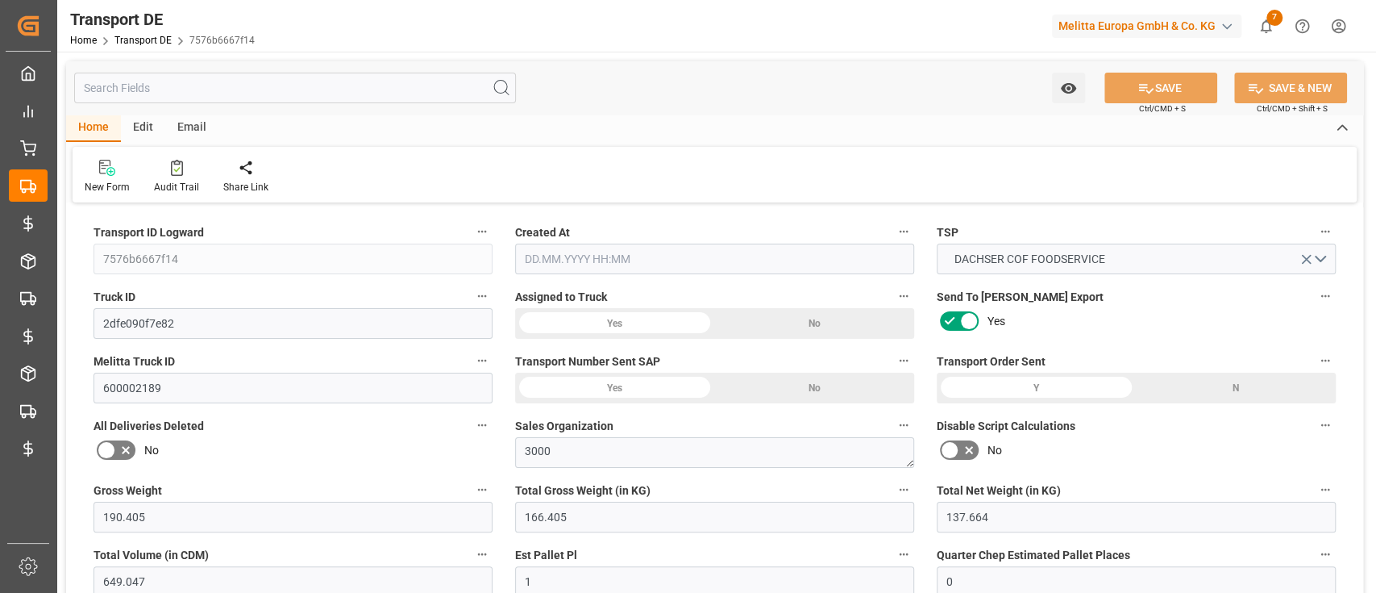
type input "190.405"
type input "166.405"
type input "137.664"
type input "649.047"
type input "1"
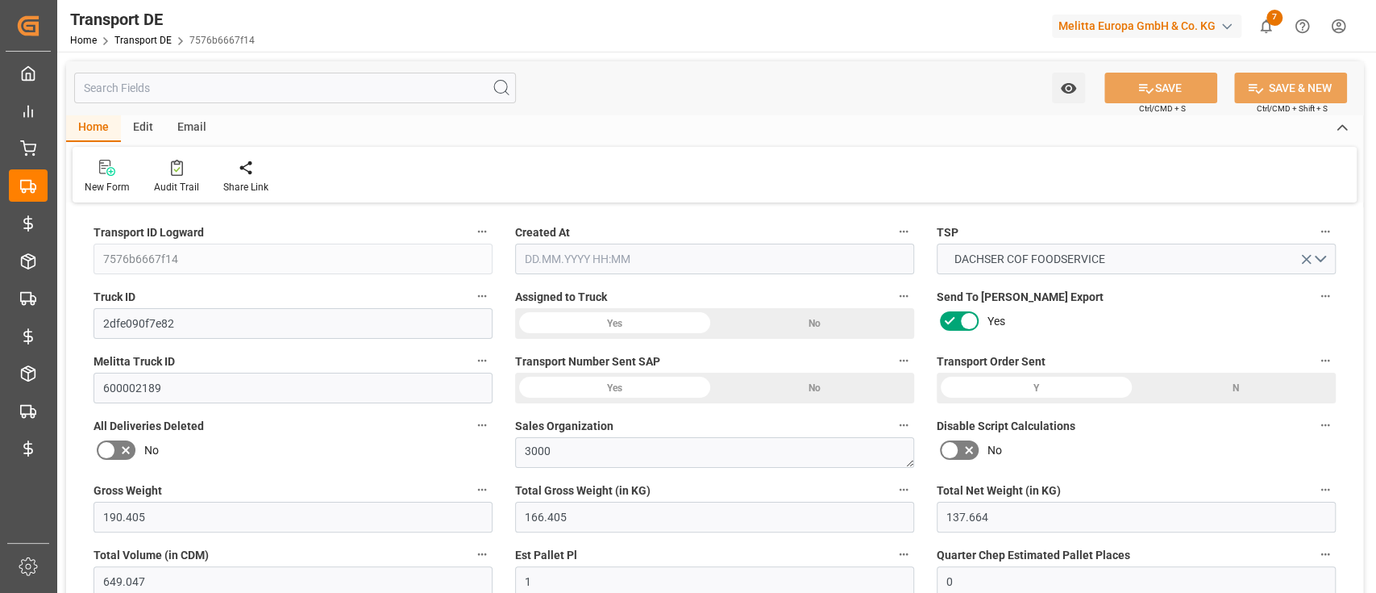
type input "0"
type input "1"
type input "0"
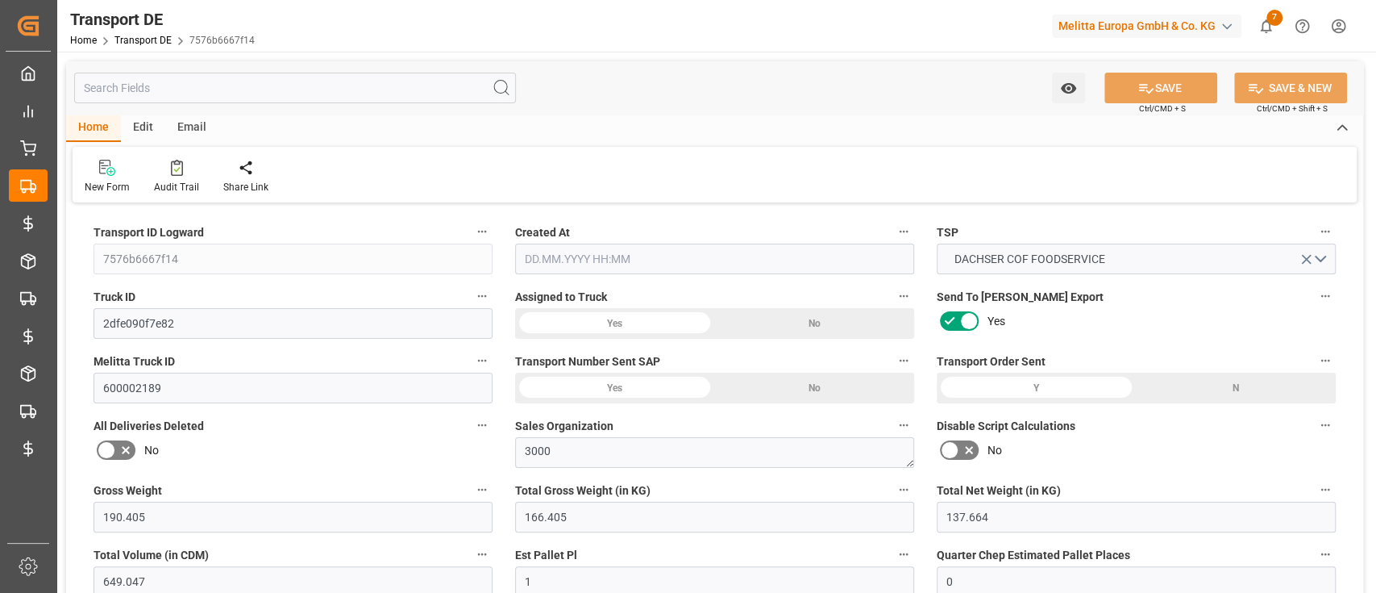
type input "1"
type input "0"
type input "54"
type input "0"
type input "49.21"
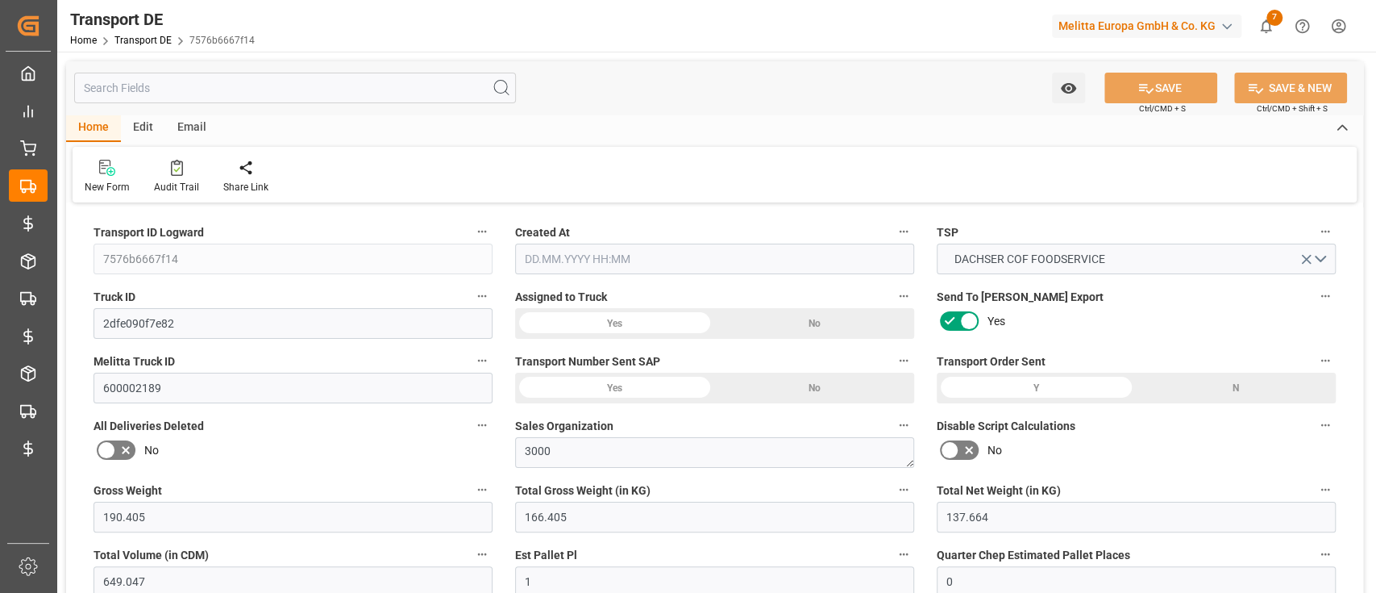
type input "41.214"
type input "49.21"
type input "48.6835"
type input "48"
type input "0"
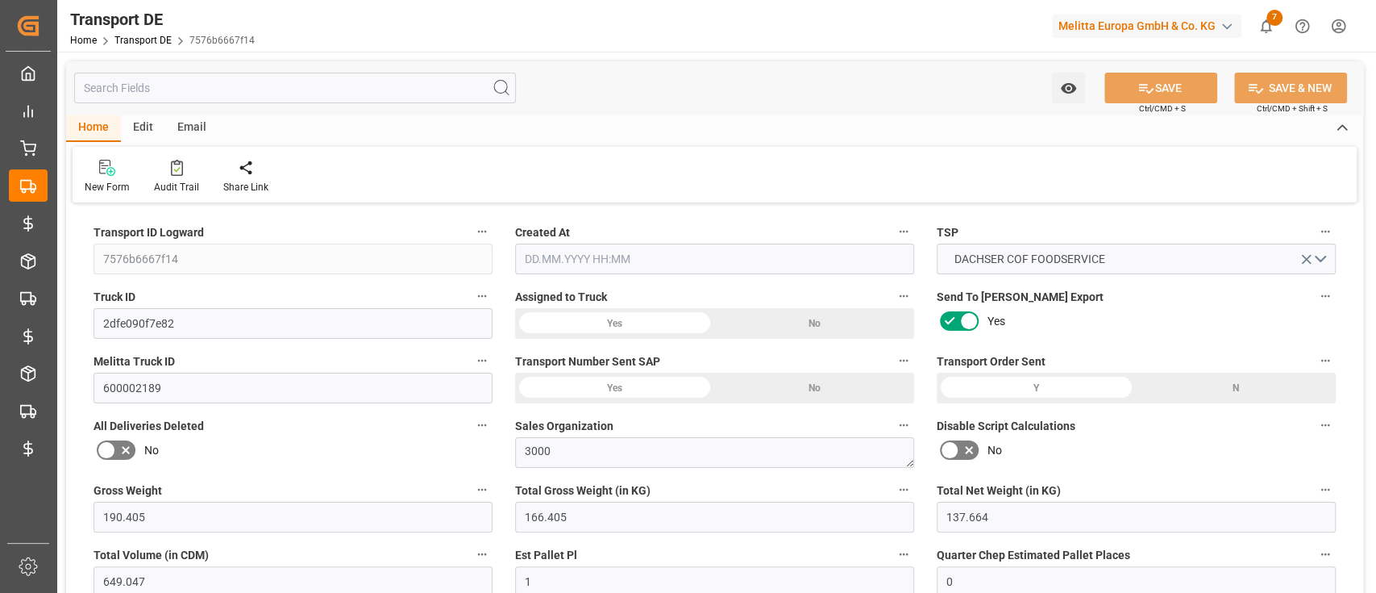
type input "0"
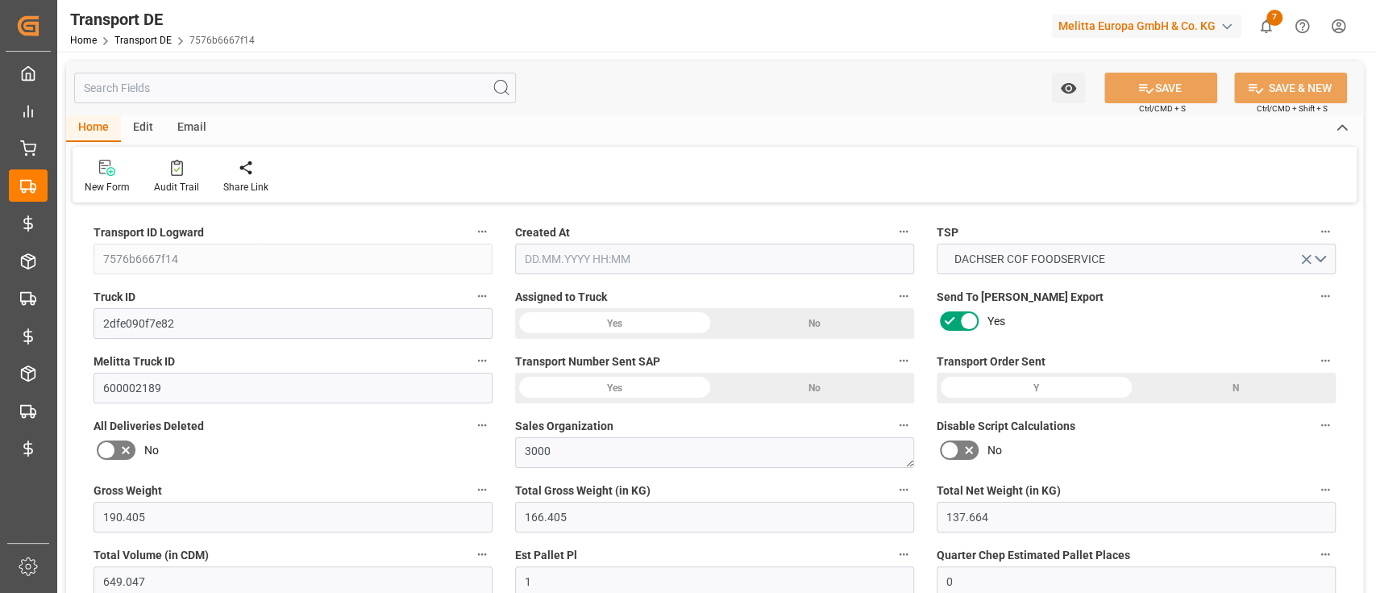
type input "0"
type input "-0.5265"
type input "0"
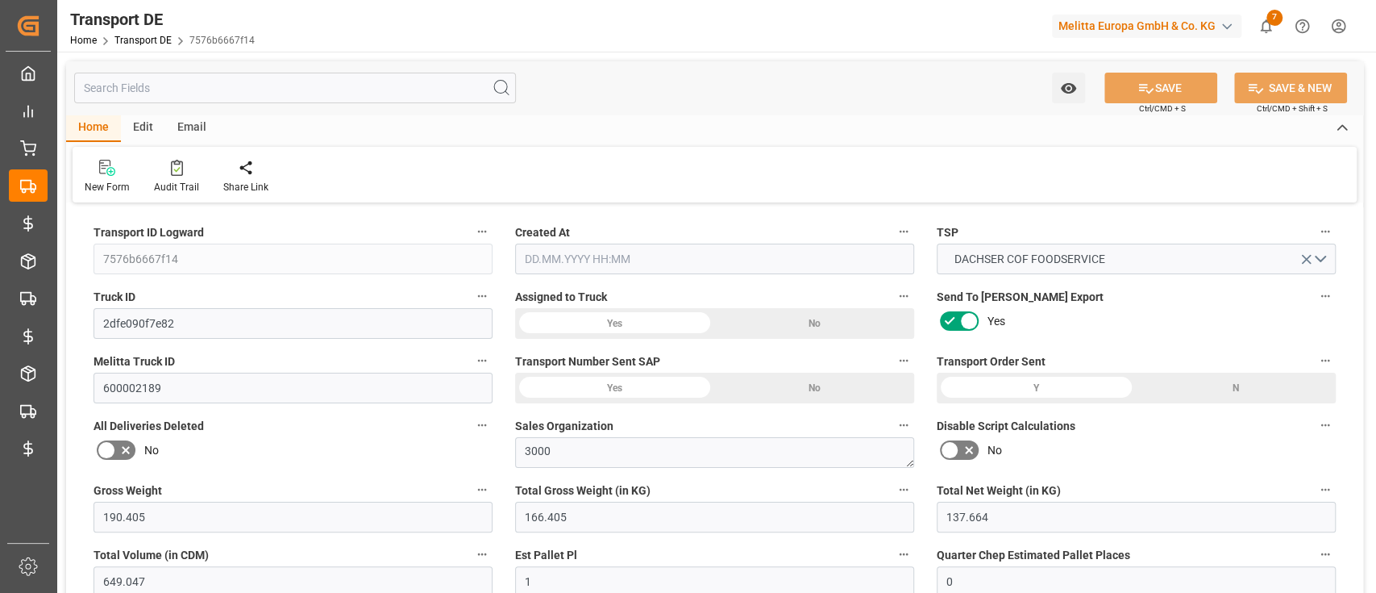
type input "0"
type input "166.405"
type input "4710.8598"
type input "21"
type input "35"
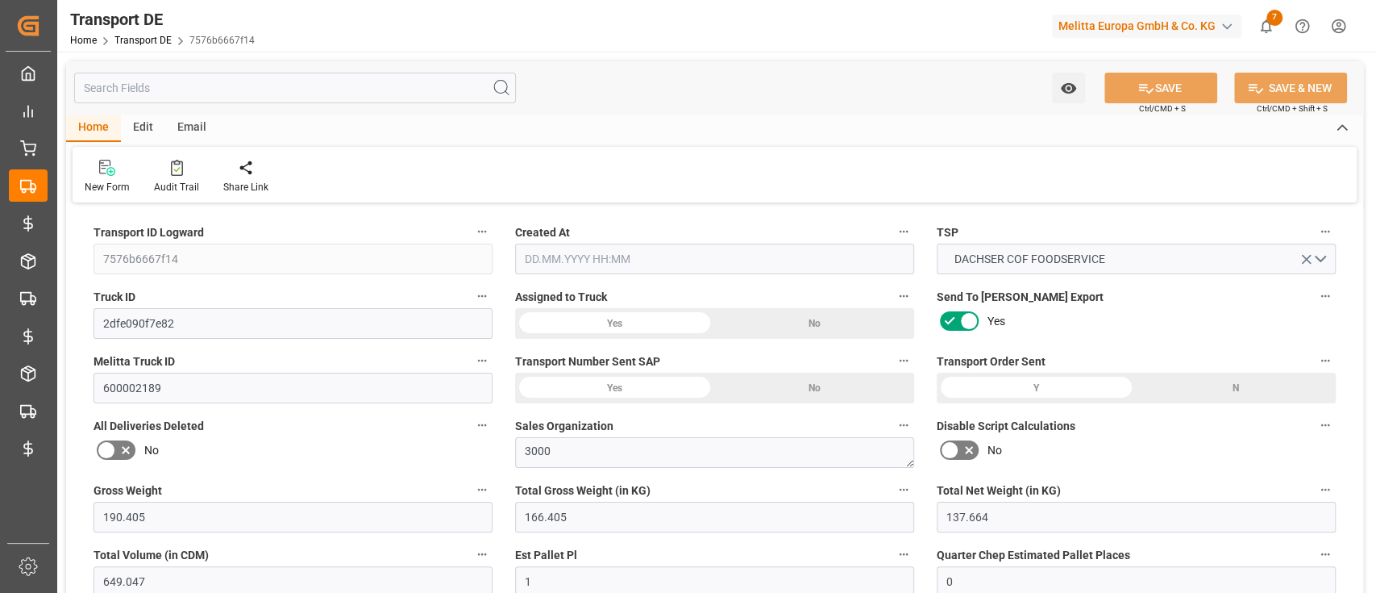
type input "0"
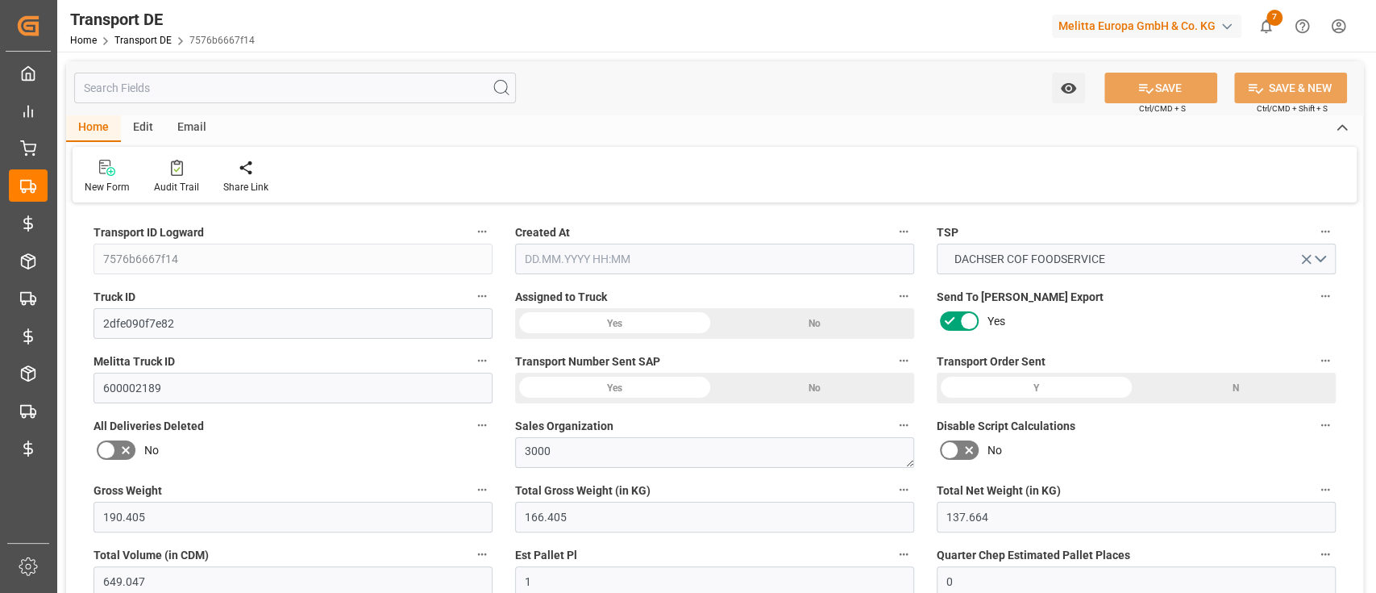
type input "0"
type input "1"
type input "0"
type input "54.1667"
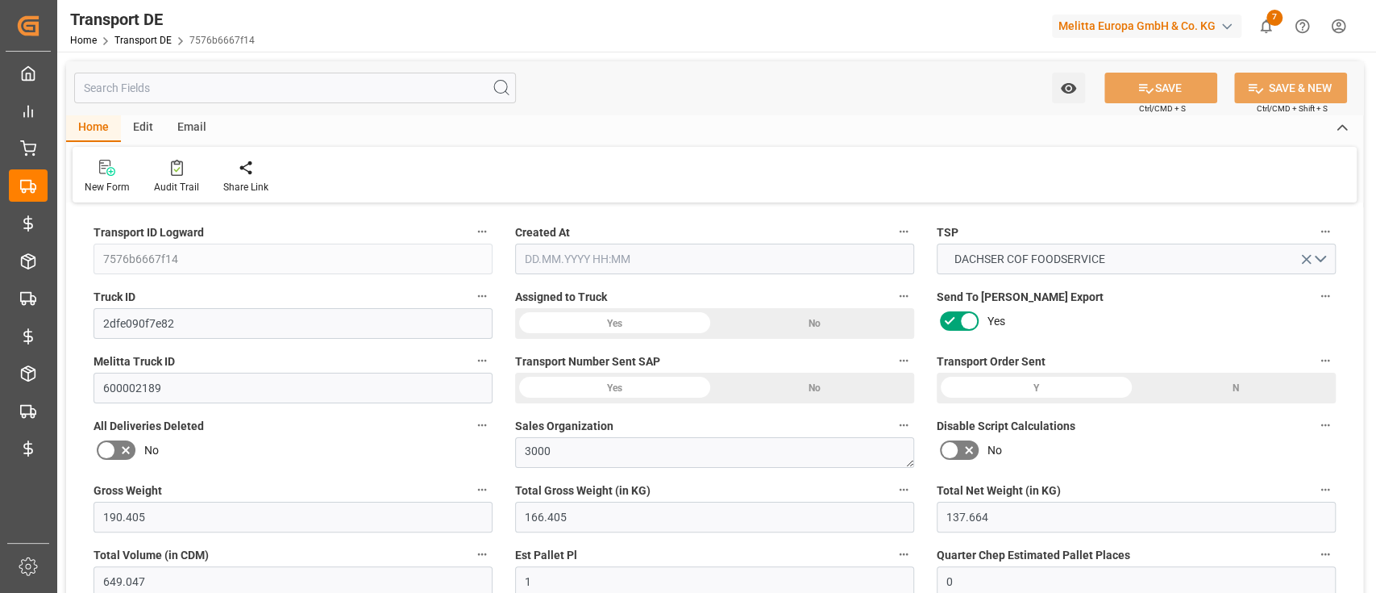
type input "89.8975"
type input "48.6835"
type input "[DATE] 21:00"
type input "[DATE]"
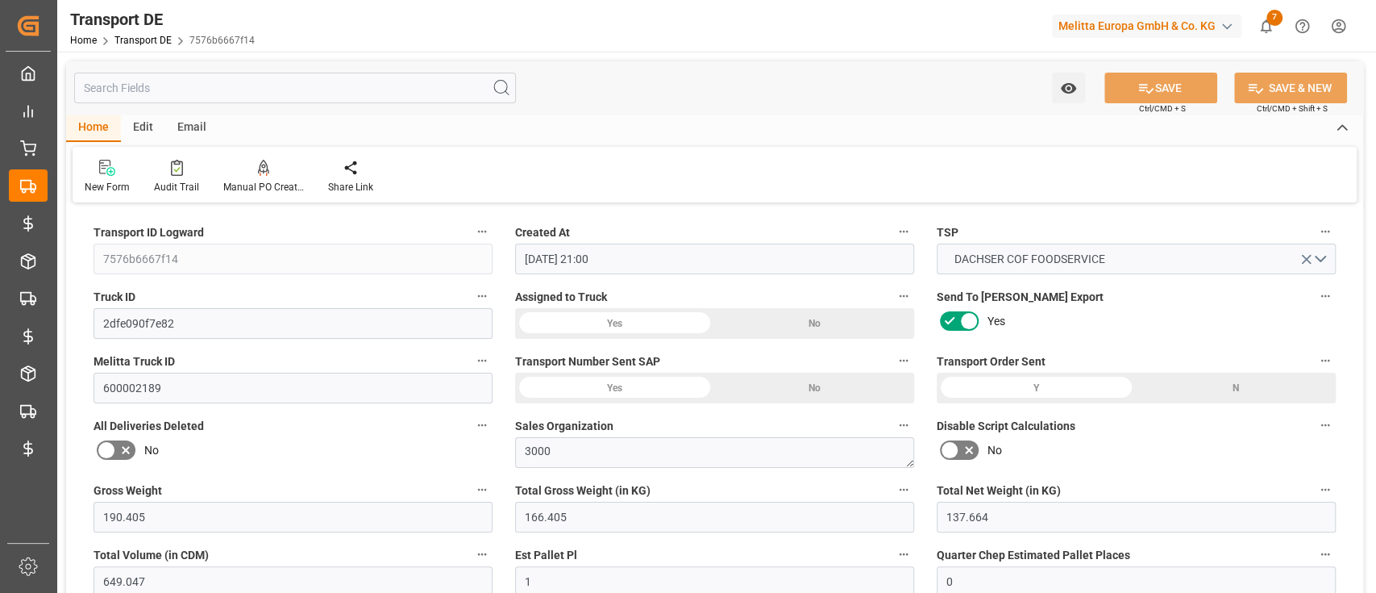
click at [131, 120] on div "Edit" at bounding box center [143, 127] width 44 height 27
click at [384, 172] on div at bounding box center [370, 167] width 55 height 17
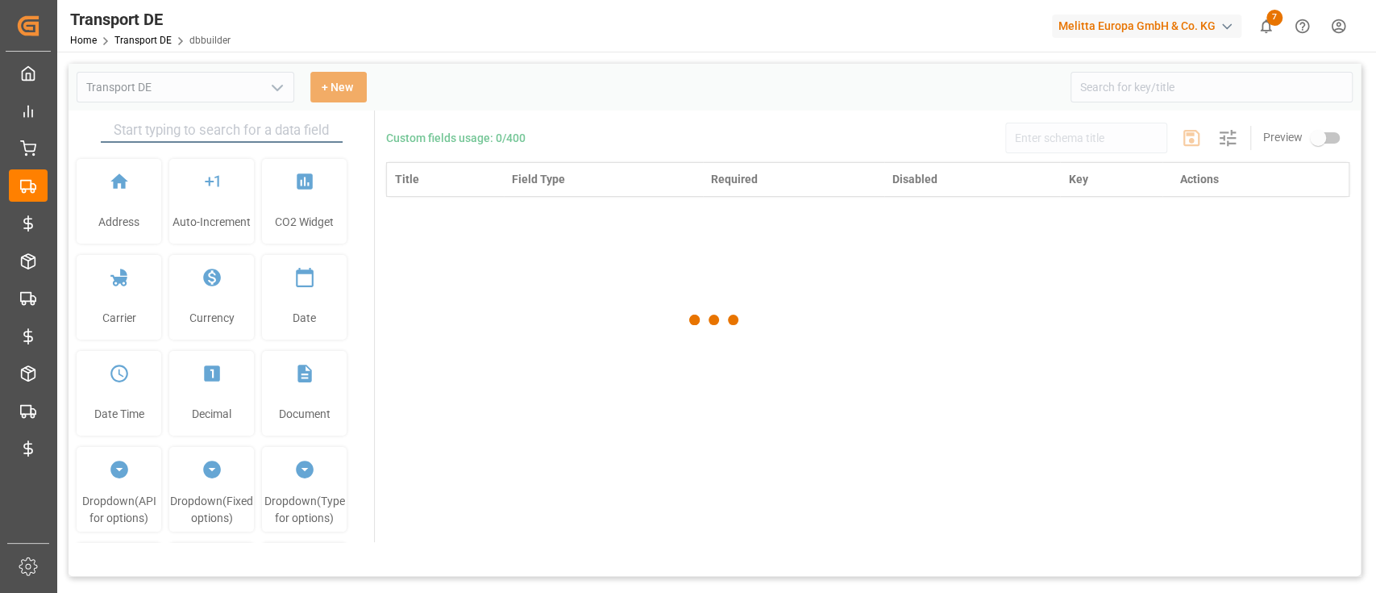
type input "Transport DE"
